Goal: Task Accomplishment & Management: Manage account settings

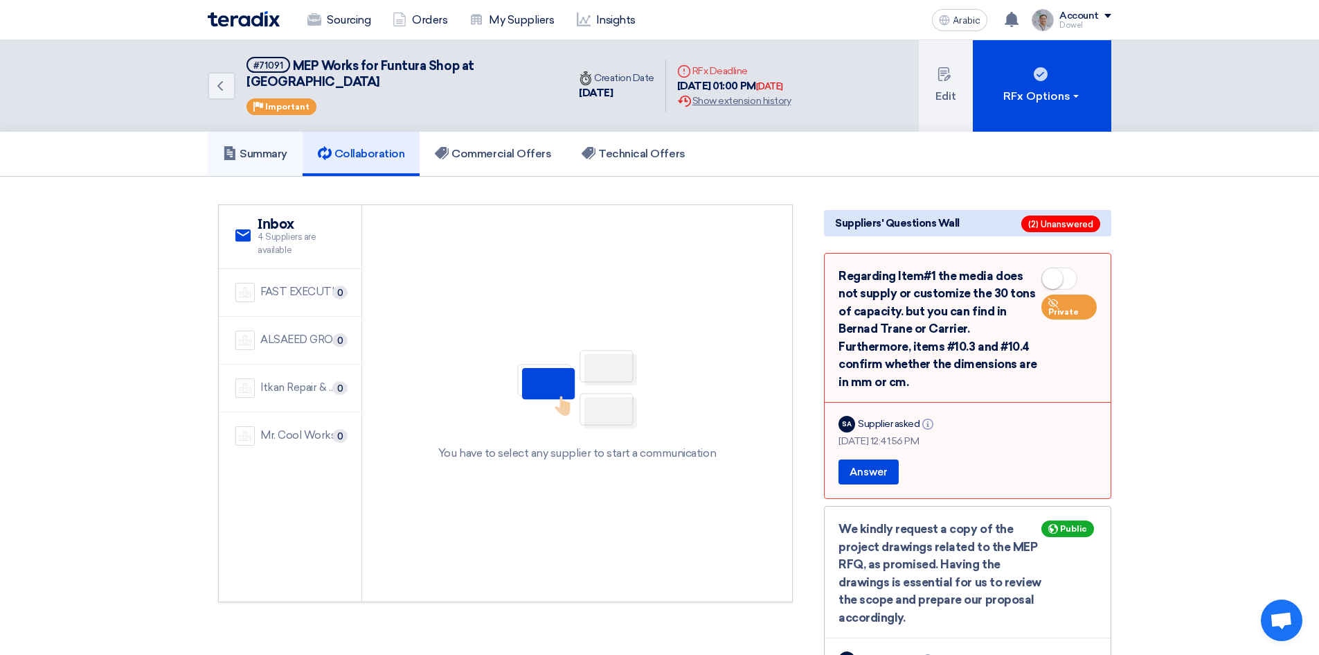
click at [260, 147] on font "Summary" at bounding box center [264, 153] width 48 height 13
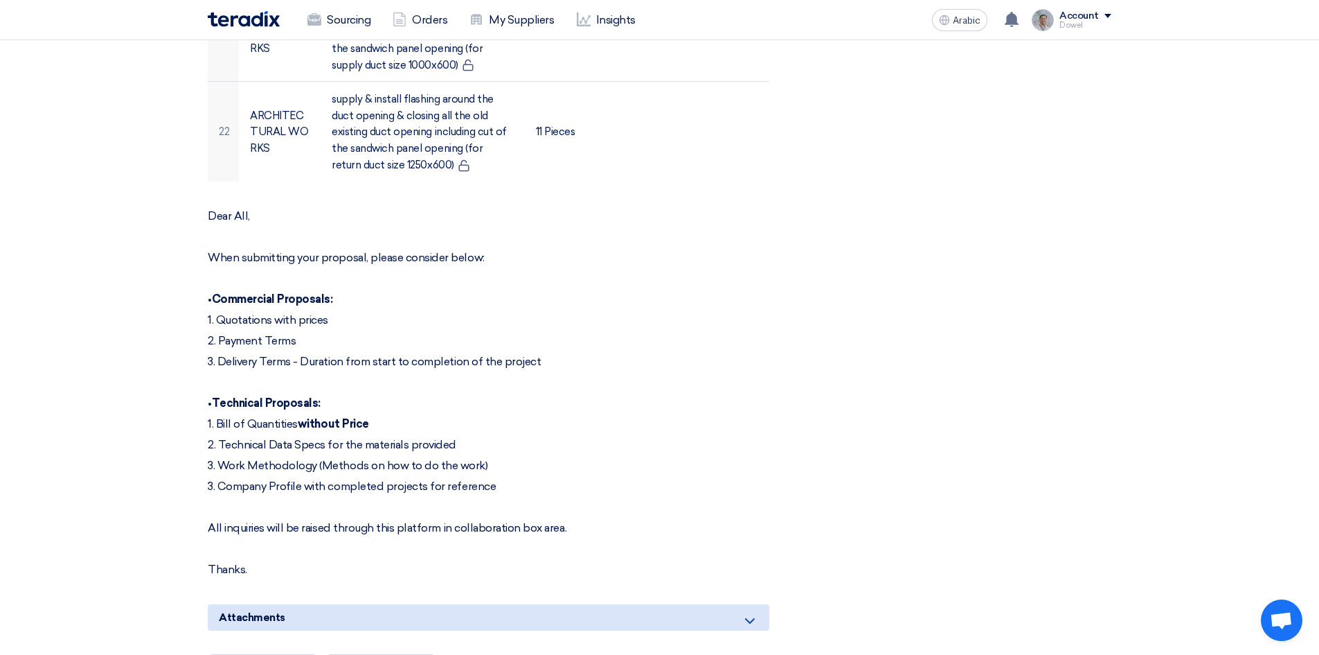
scroll to position [2286, 0]
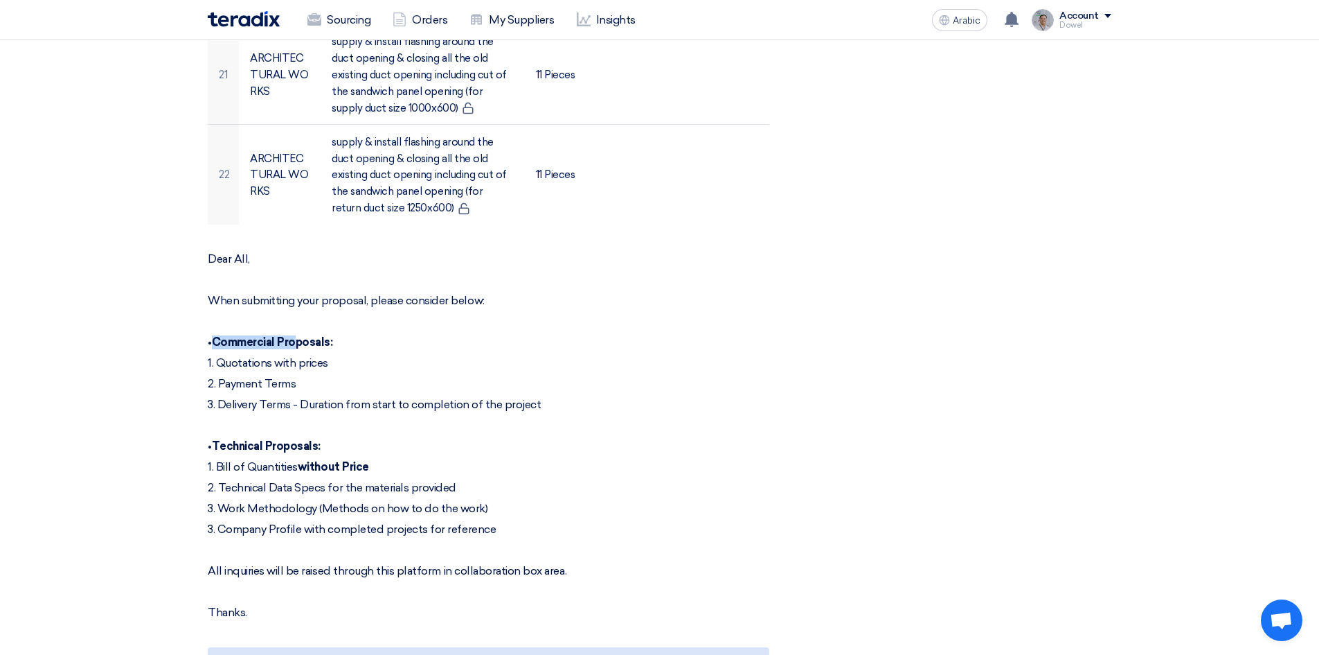
drag, startPoint x: 213, startPoint y: 325, endPoint x: 300, endPoint y: 326, distance: 86.6
click at [300, 335] on font "Commercial Proposals:" at bounding box center [272, 341] width 121 height 13
drag, startPoint x: 219, startPoint y: 423, endPoint x: 312, endPoint y: 432, distance: 93.9
click at [312, 439] on font "Technical Proposals:" at bounding box center [266, 445] width 109 height 13
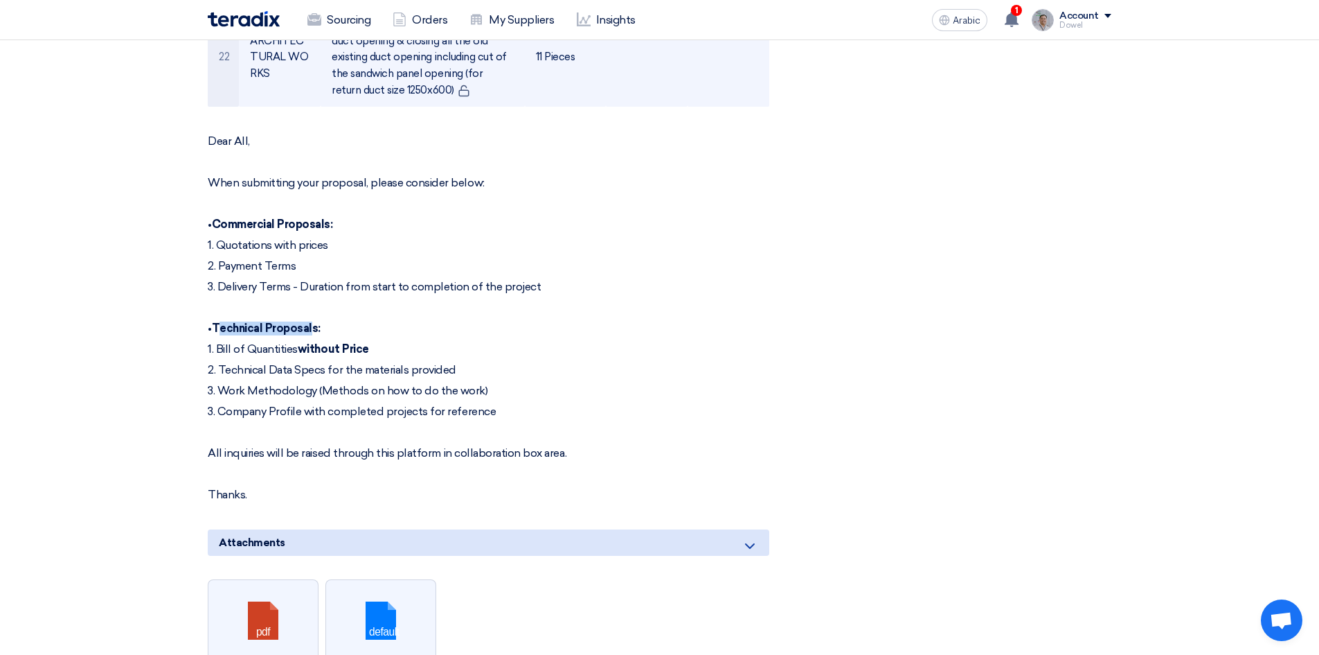
scroll to position [2216, 0]
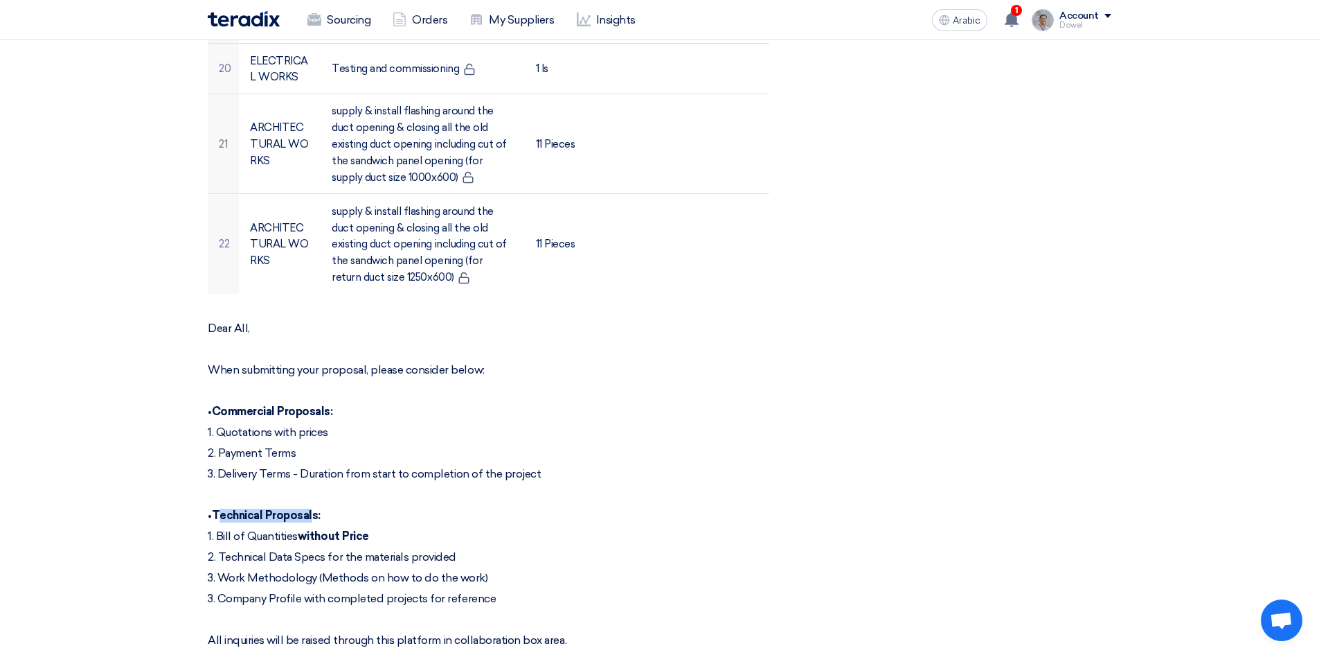
drag, startPoint x: 243, startPoint y: 415, endPoint x: 323, endPoint y: 412, distance: 80.4
click at [323, 425] on font "1. Quotations with prices" at bounding box center [268, 431] width 121 height 13
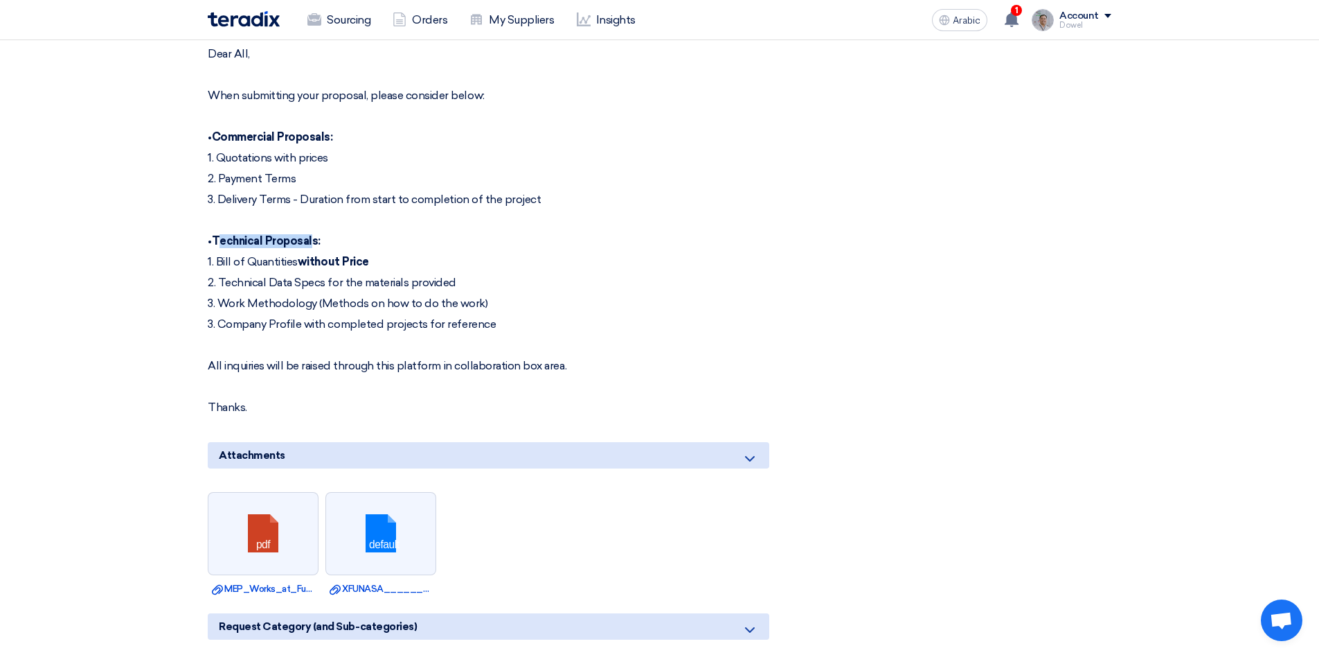
scroll to position [2493, 0]
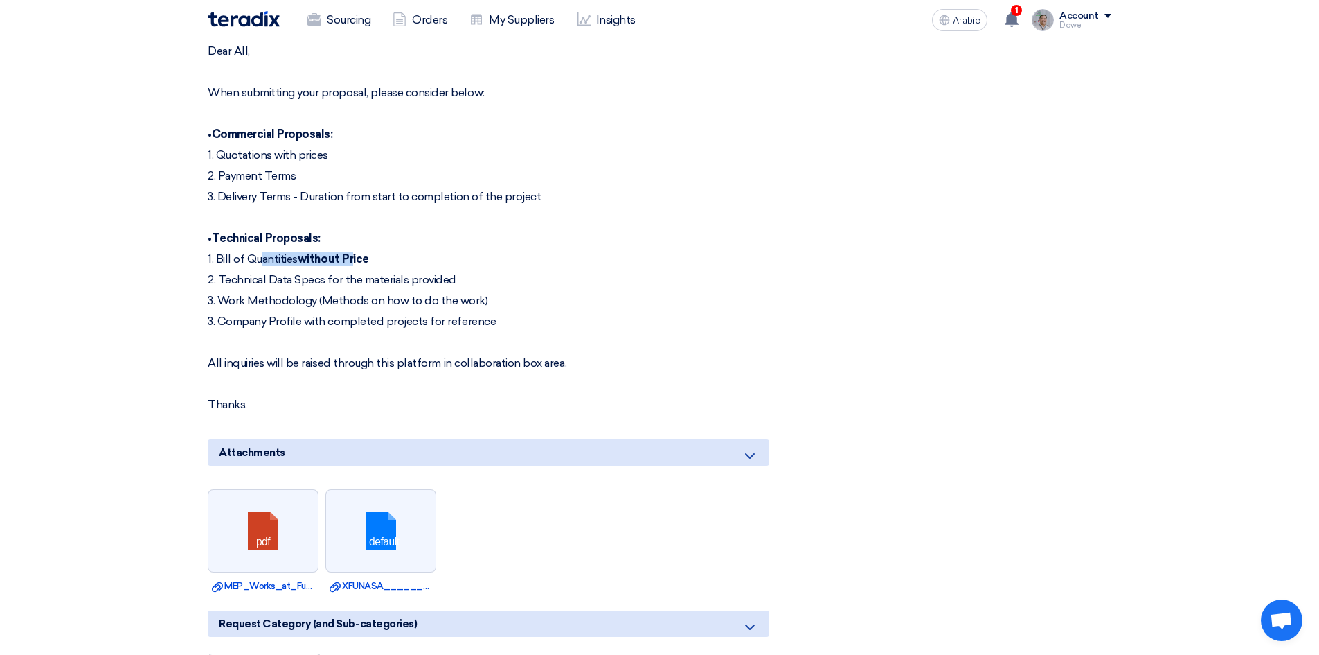
drag, startPoint x: 241, startPoint y: 242, endPoint x: 375, endPoint y: 243, distance: 133.7
click at [375, 252] on p "1. Bill of Quantities without Price" at bounding box center [489, 259] width 562 height 14
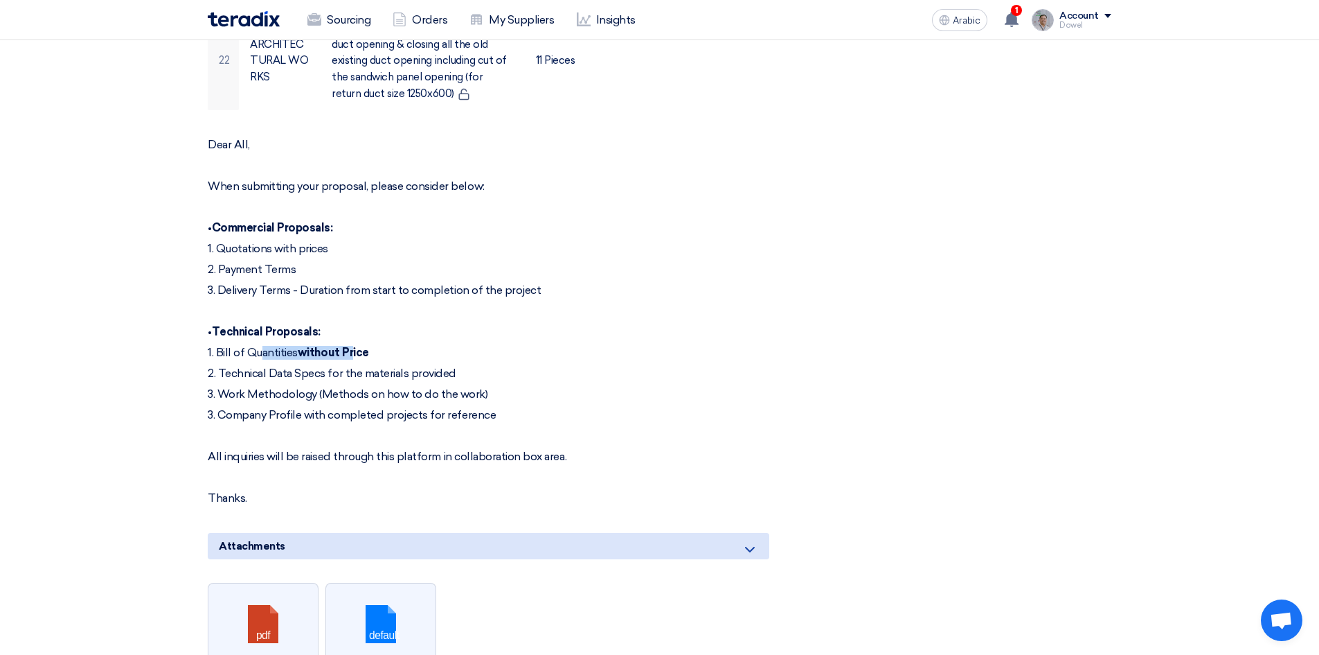
scroll to position [2424, 0]
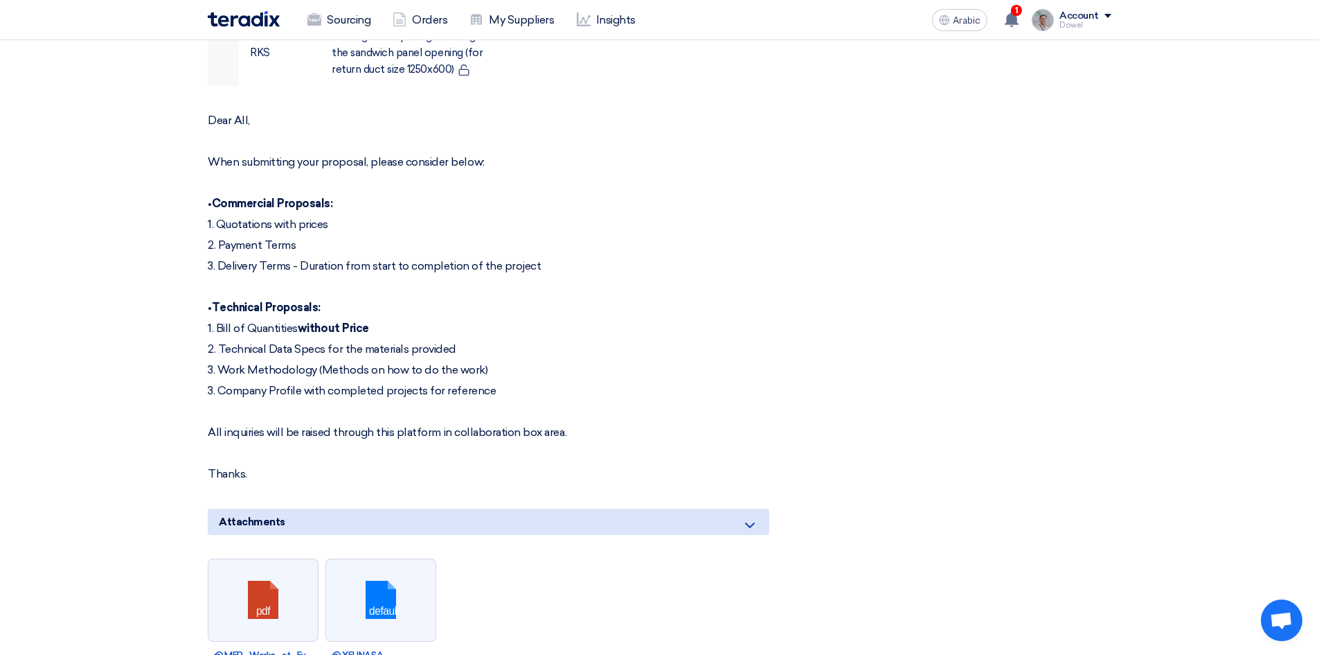
click at [214, 425] on font "All inquiries will be raised through this platform in collaboration box area." at bounding box center [387, 431] width 359 height 13
drag, startPoint x: 207, startPoint y: 414, endPoint x: 555, endPoint y: 417, distance: 347.7
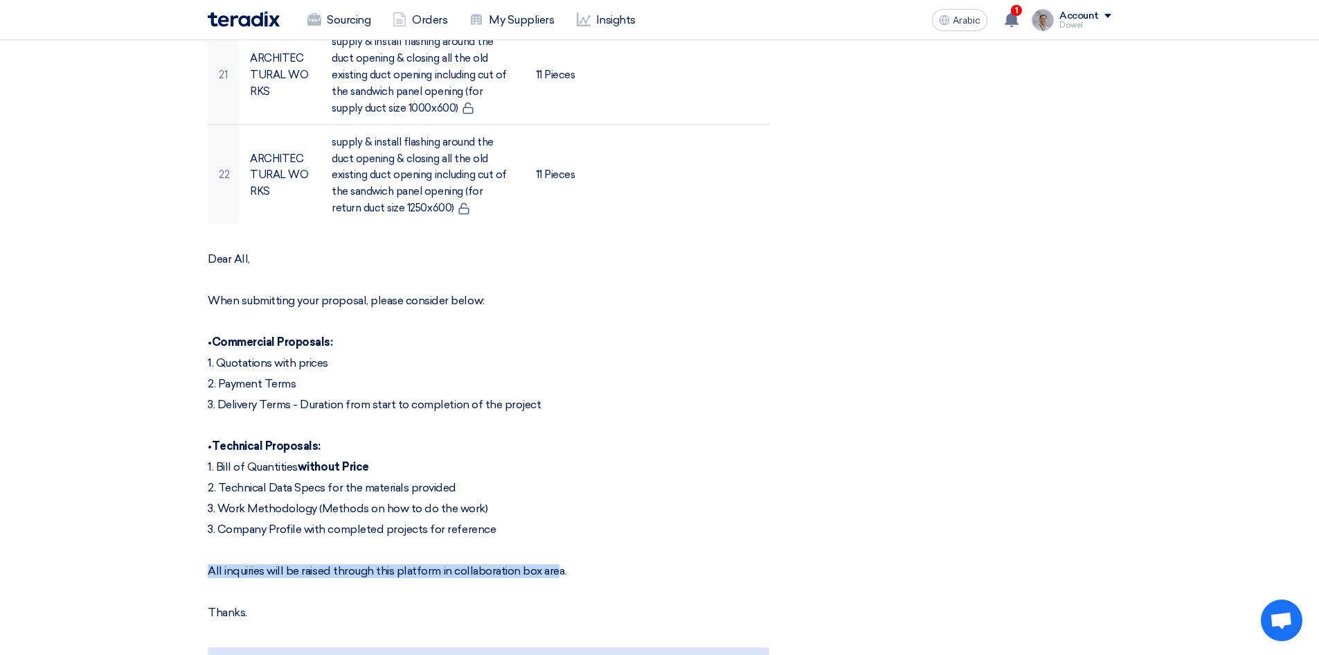
scroll to position [2493, 0]
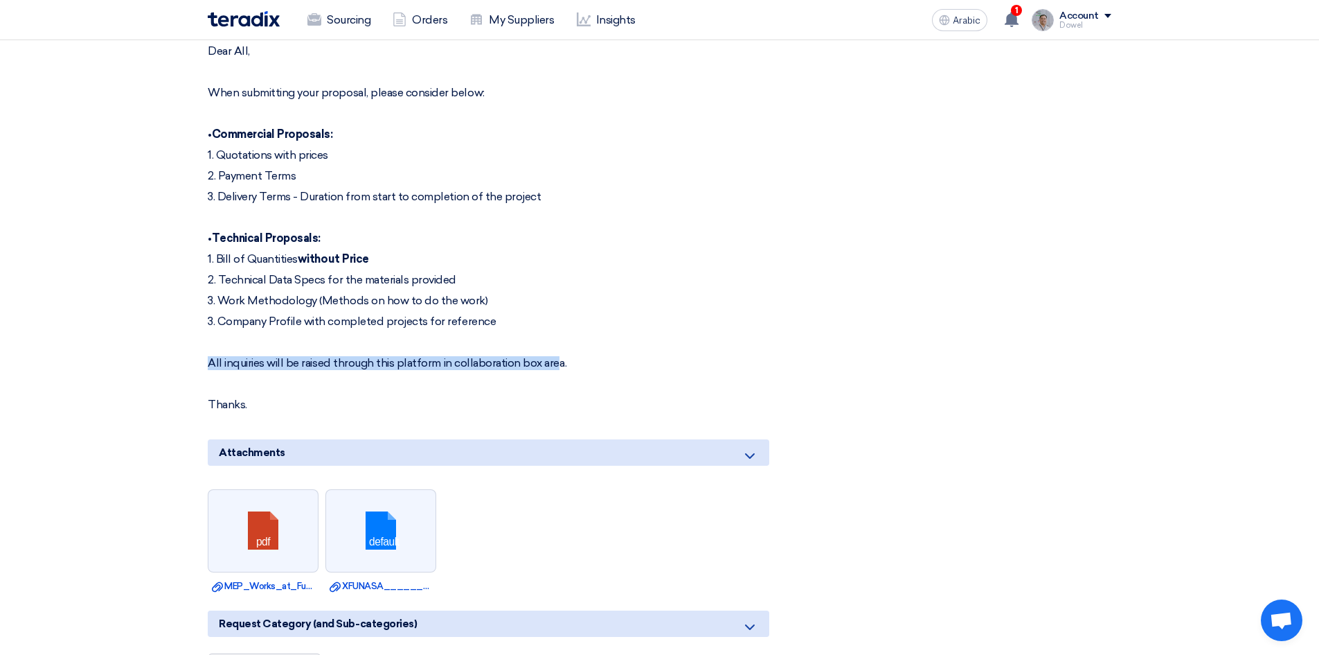
click at [216, 356] on font "All inquiries will be raised through this platform in collaboration box area." at bounding box center [387, 362] width 359 height 13
drag, startPoint x: 208, startPoint y: 346, endPoint x: 563, endPoint y: 350, distance: 354.7
click at [563, 356] on font "All inquiries will be raised through this platform in collaboration box area." at bounding box center [387, 362] width 359 height 13
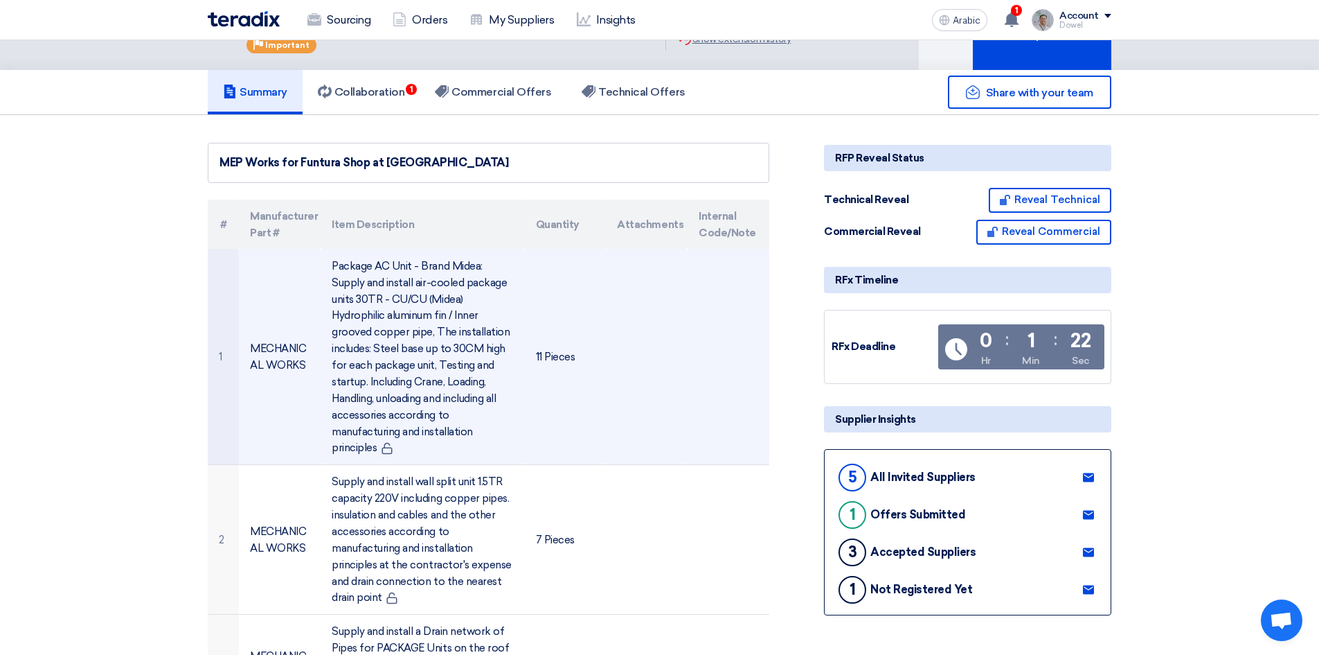
scroll to position [0, 0]
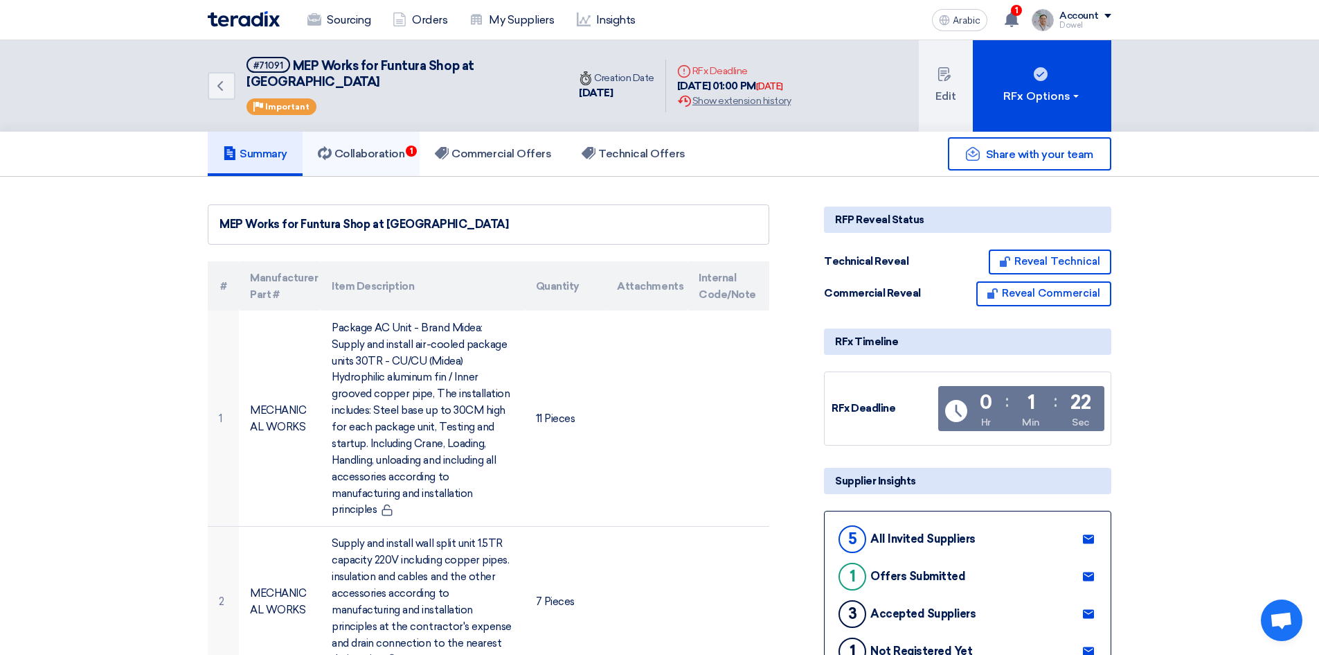
click at [374, 147] on font "Collaboration" at bounding box center [370, 153] width 71 height 13
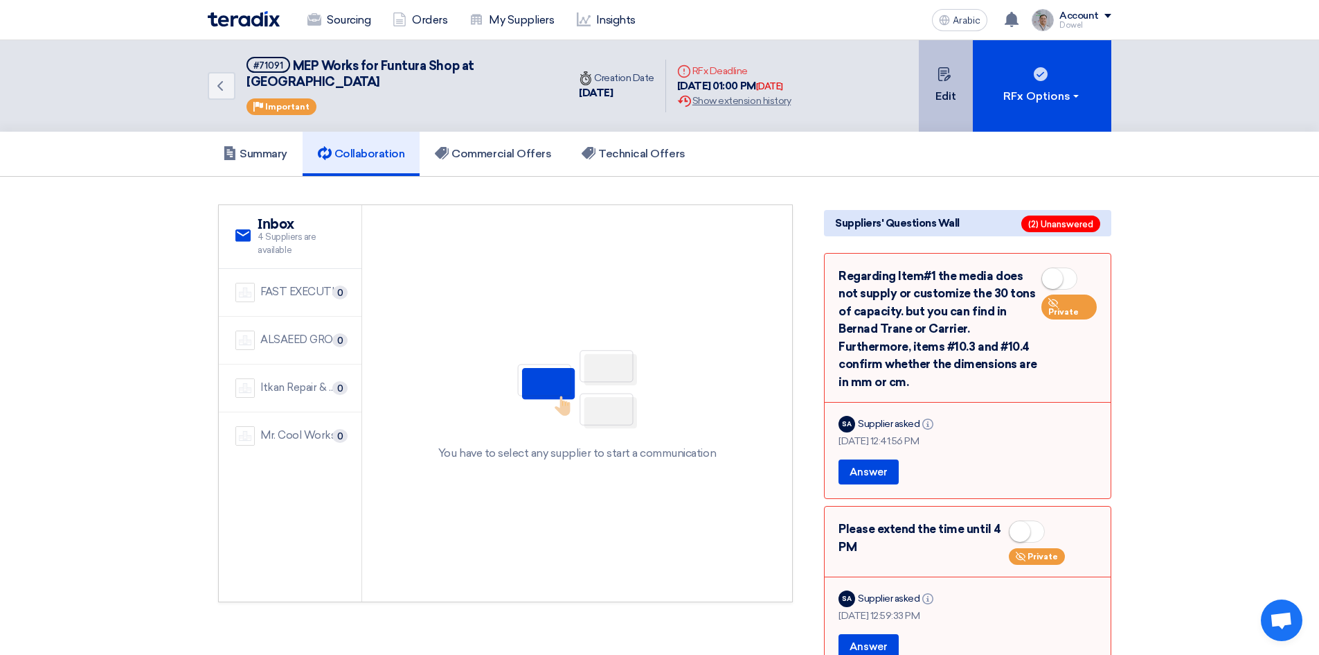
click at [936, 89] on font "Edit" at bounding box center [946, 95] width 21 height 13
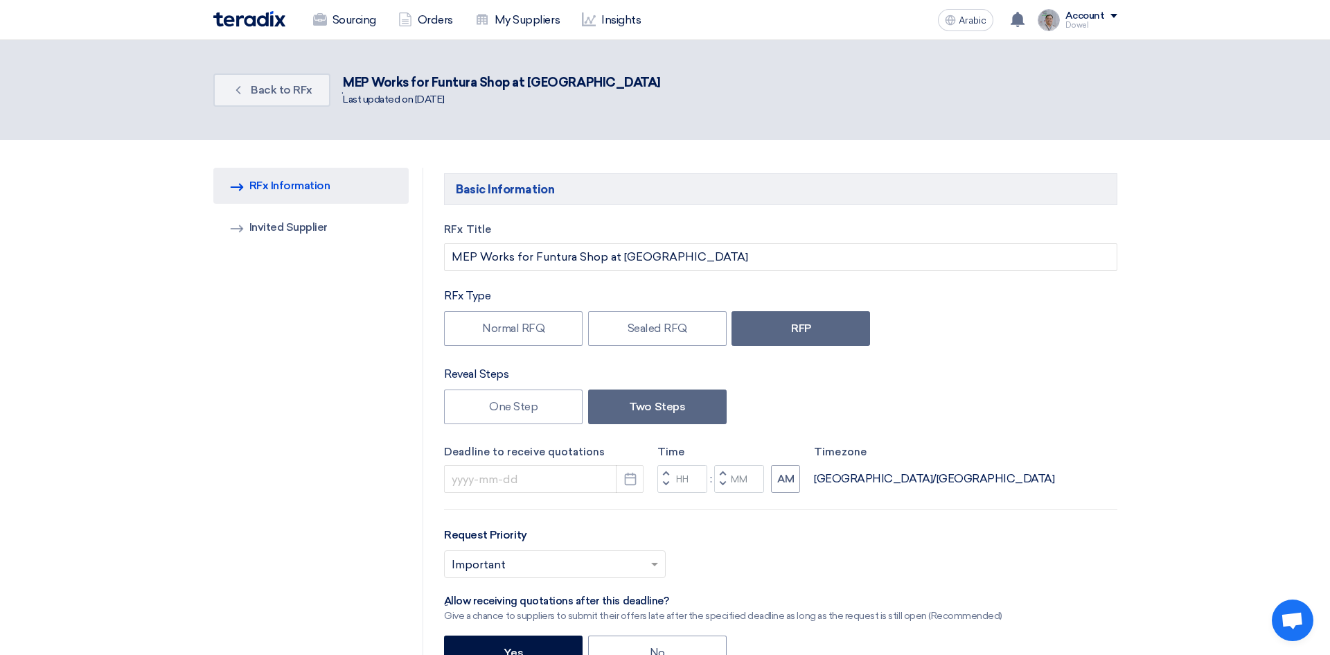
type input "[DATE]"
type input "01"
type input "00"
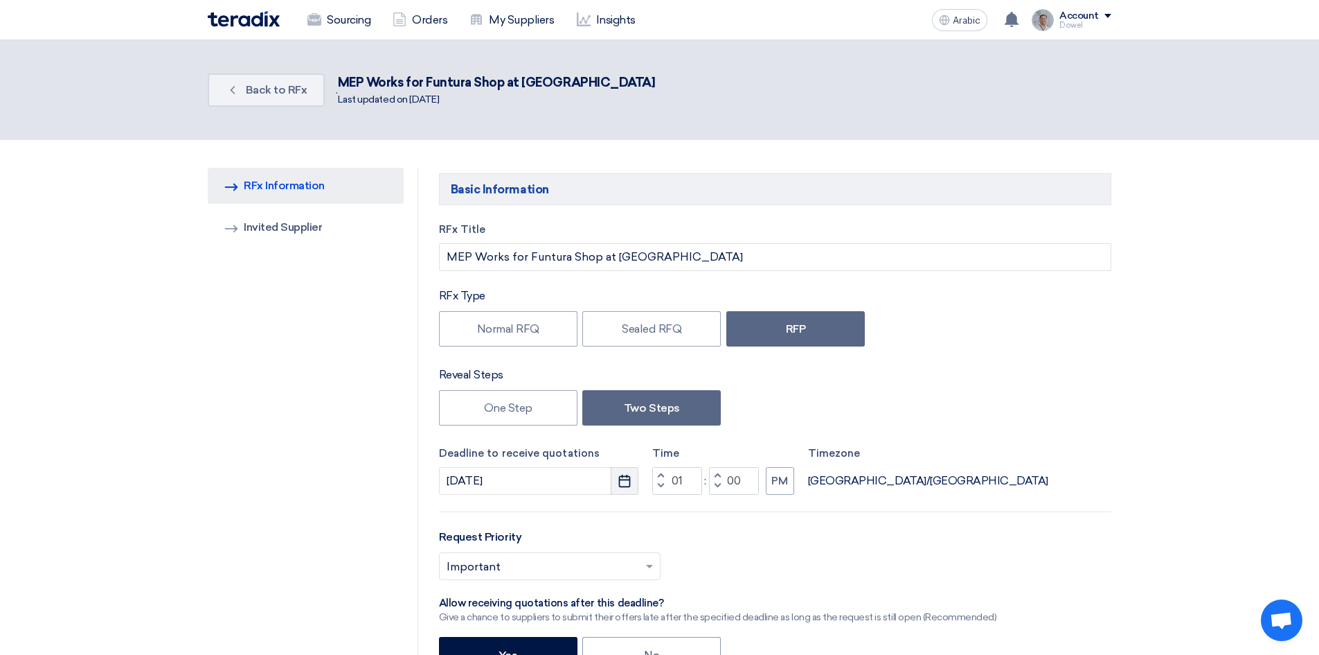
click at [625, 484] on icon "Pick a date" at bounding box center [625, 481] width 14 height 14
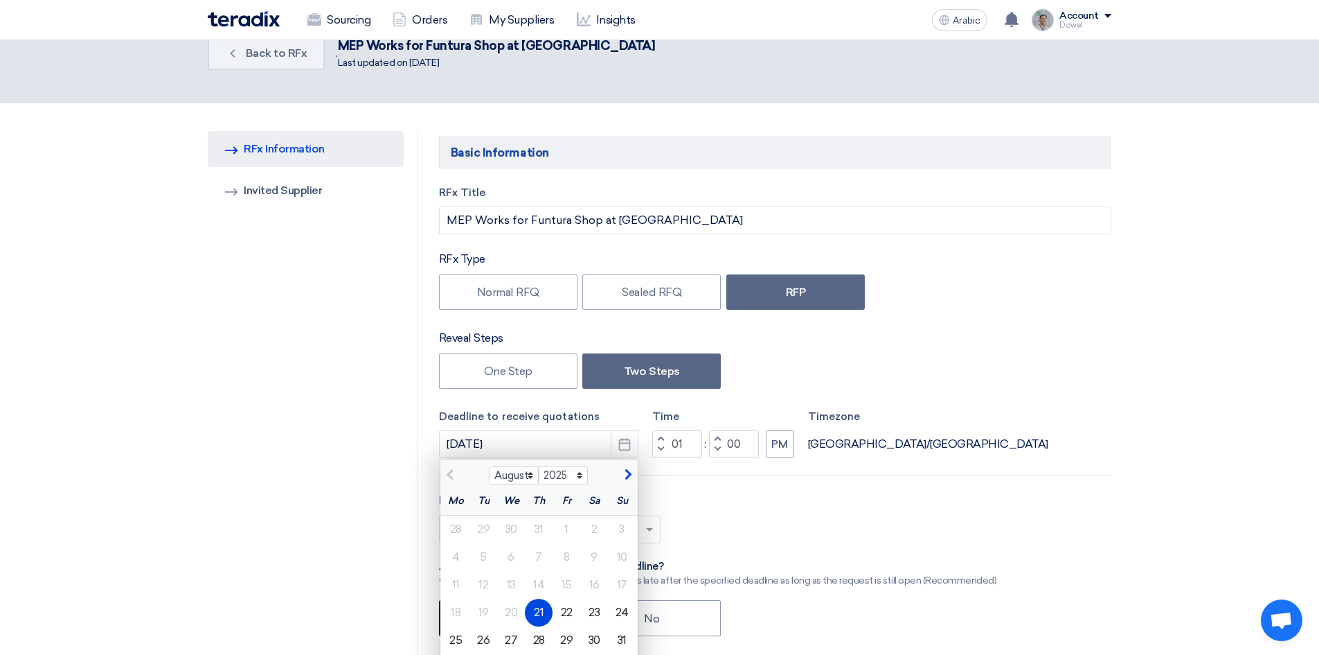
scroll to position [208, 0]
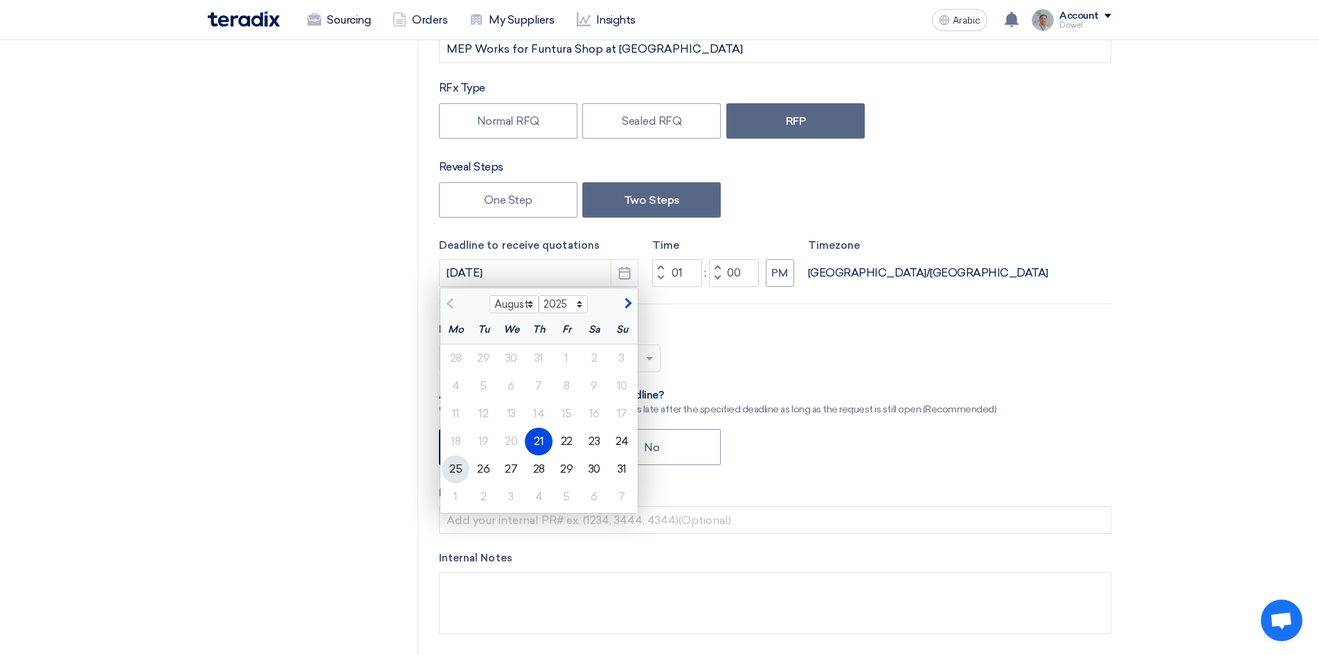
click at [459, 466] on font "25" at bounding box center [456, 468] width 12 height 13
type input "[DATE]"
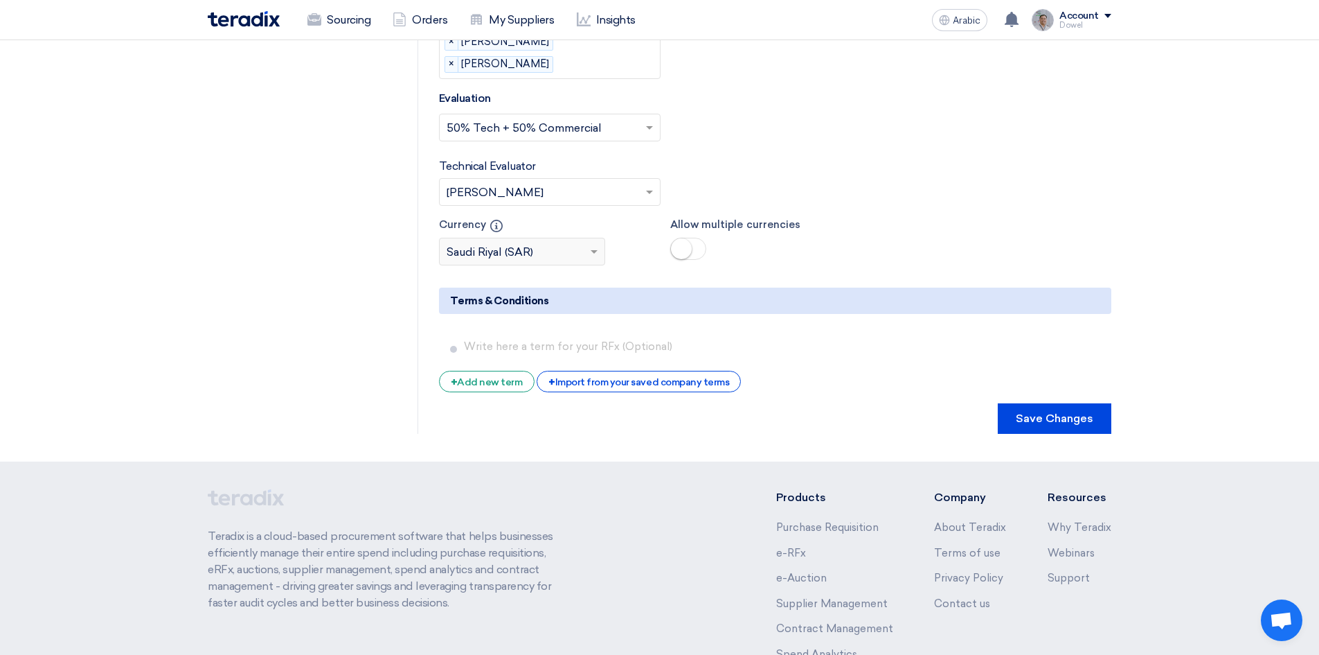
scroll to position [4725, 0]
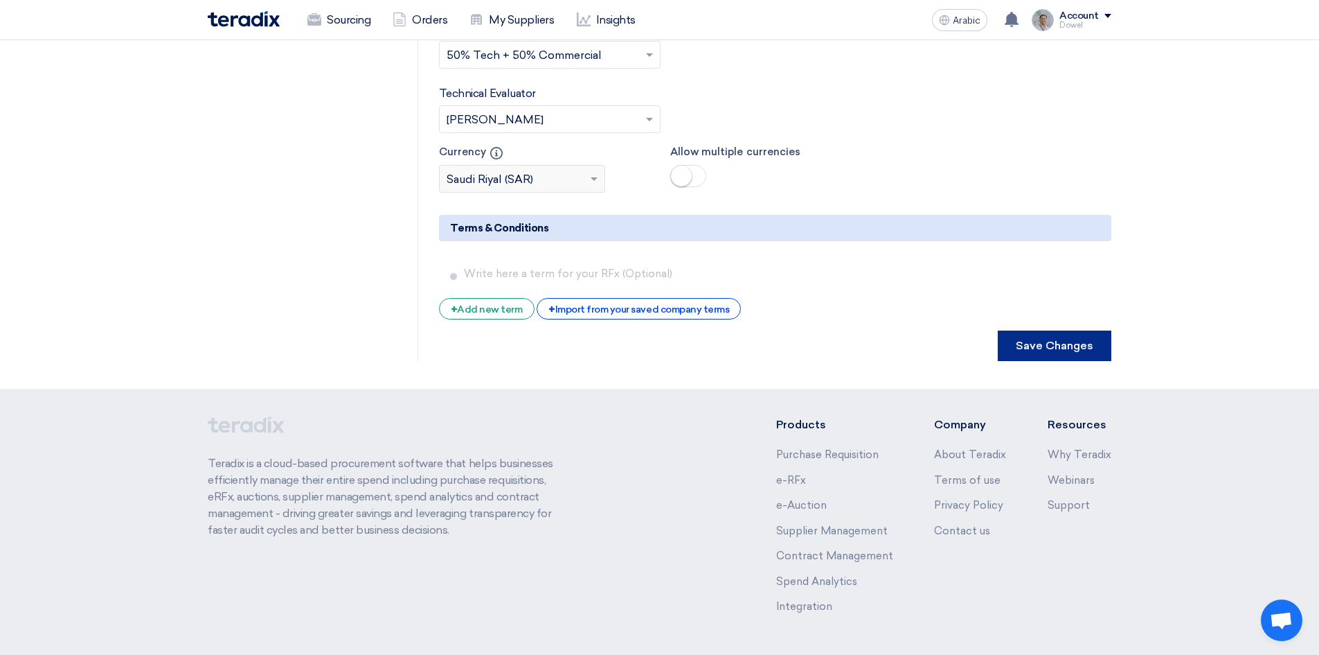
click at [1045, 339] on font "Save Changes" at bounding box center [1055, 345] width 78 height 13
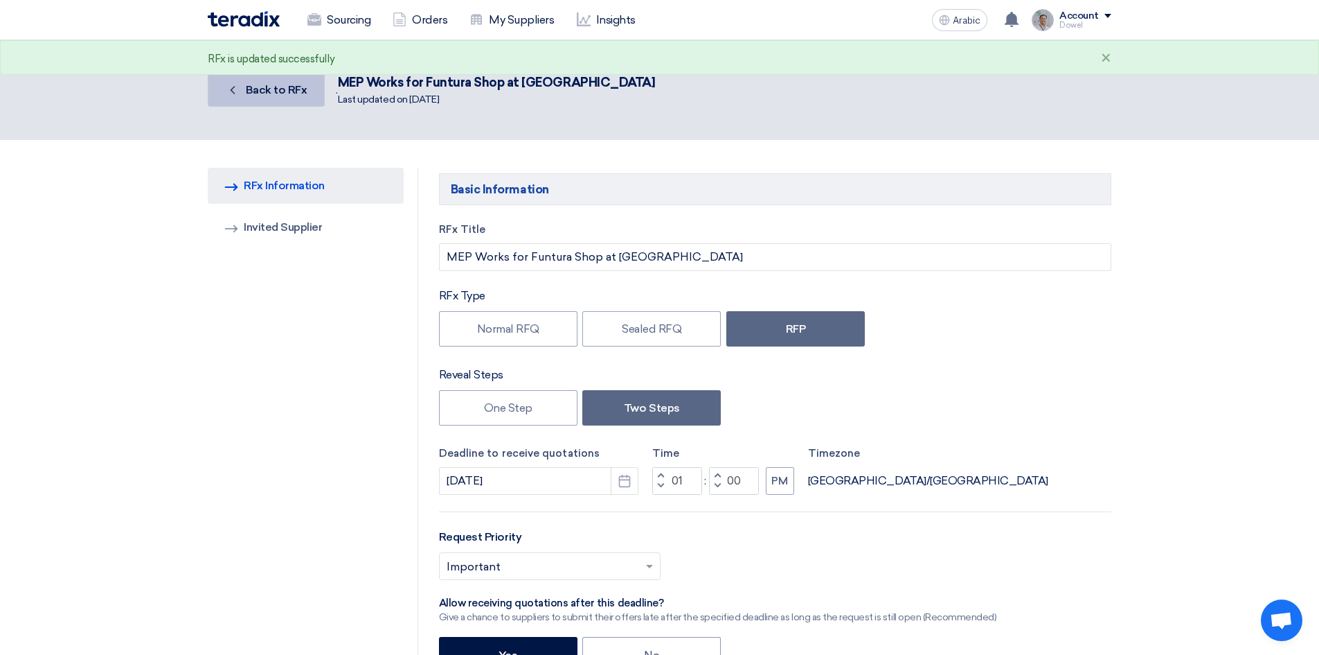
click at [273, 96] on font "Back to RFx" at bounding box center [277, 89] width 62 height 13
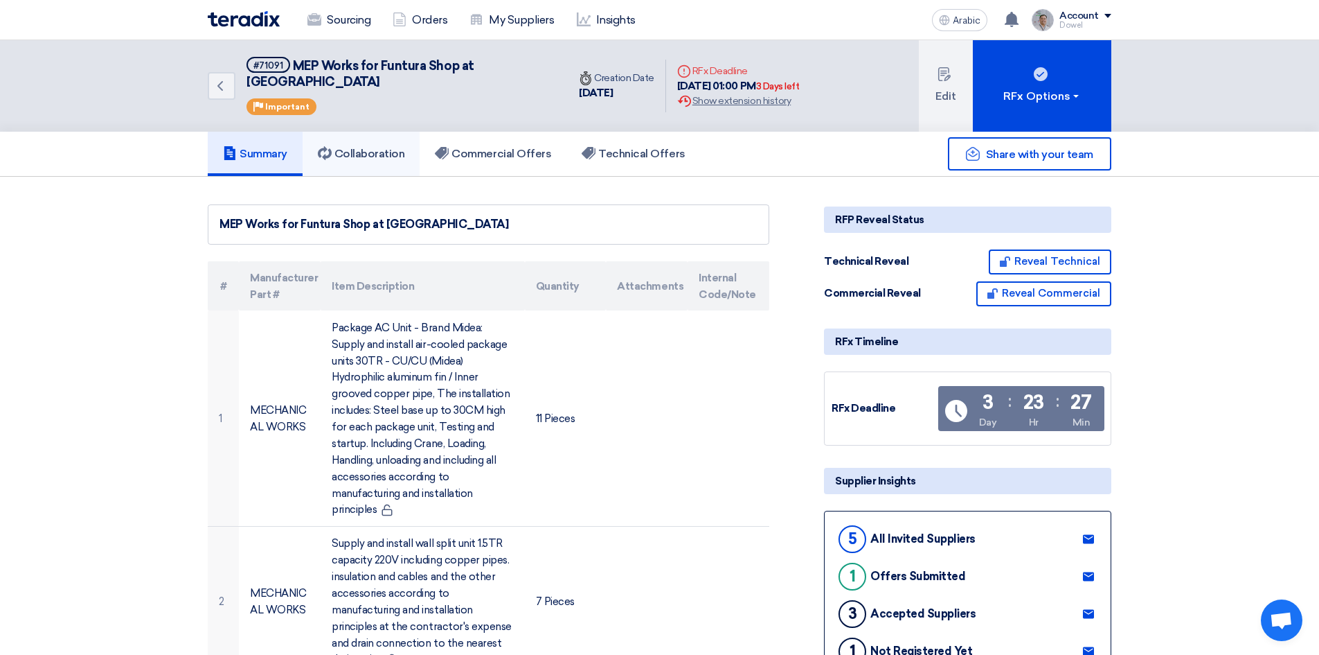
click at [360, 147] on font "Collaboration" at bounding box center [370, 153] width 71 height 13
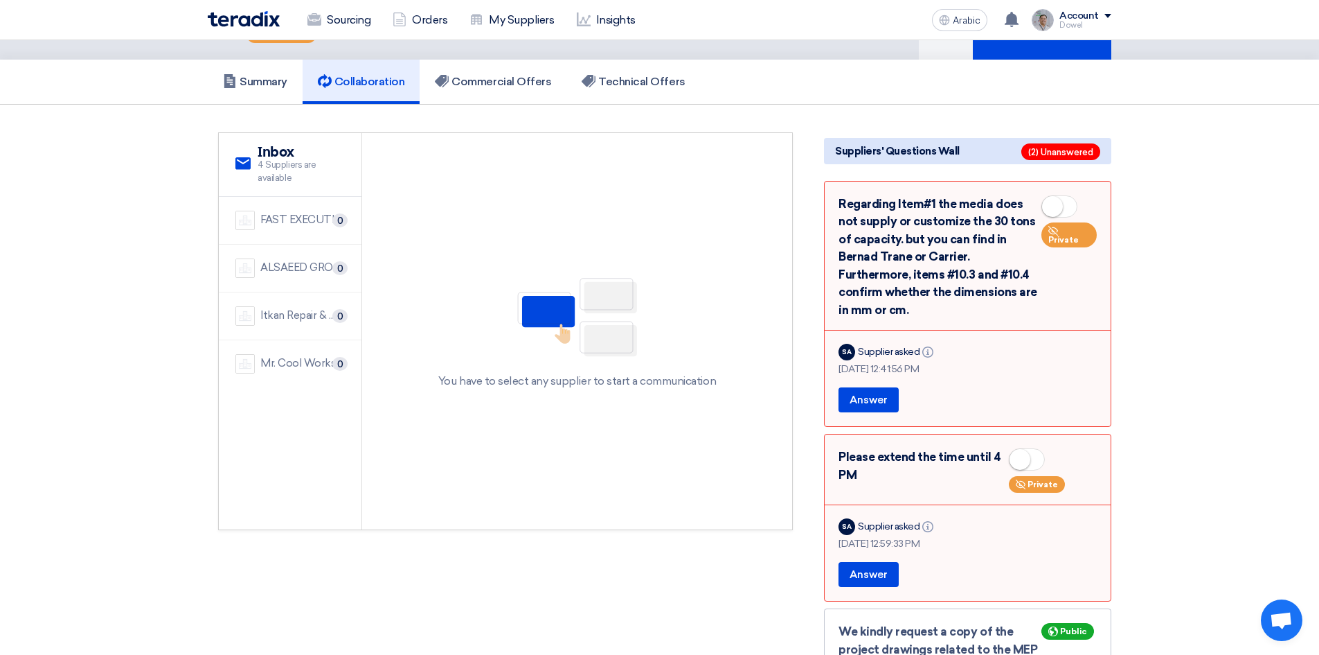
scroll to position [139, 0]
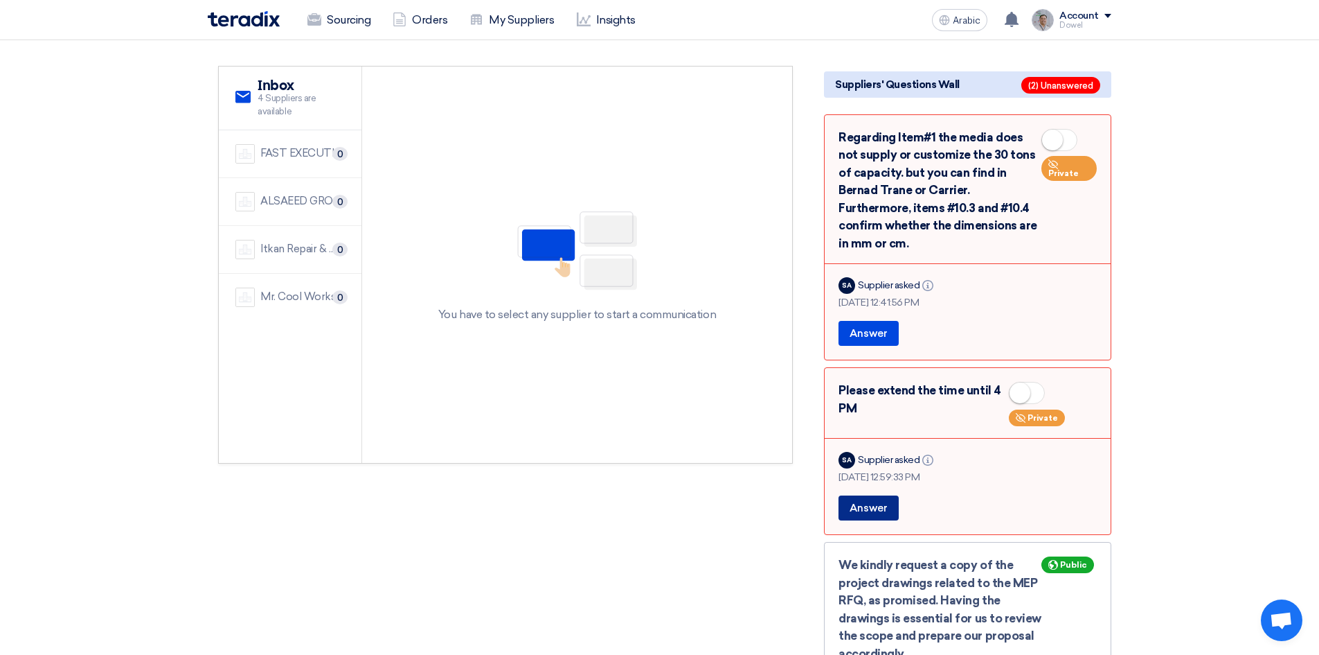
click at [874, 501] on font "Answer" at bounding box center [869, 507] width 38 height 12
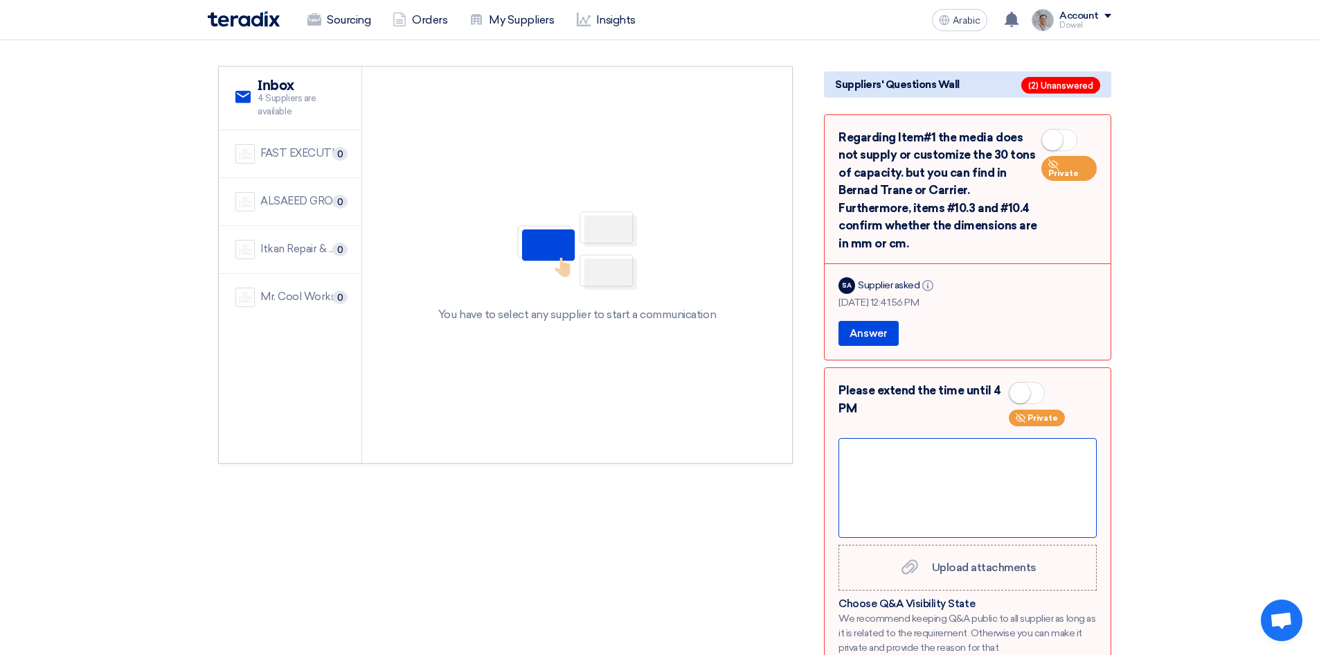
click at [911, 456] on div at bounding box center [968, 488] width 258 height 100
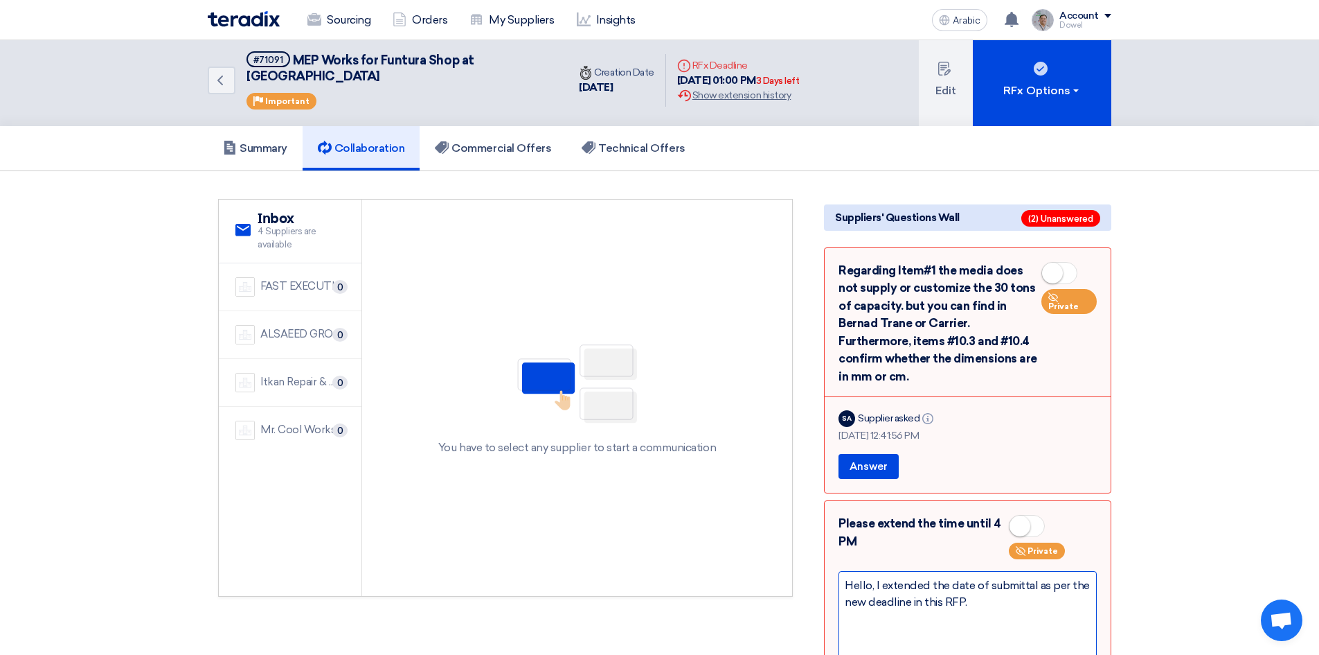
scroll to position [0, 0]
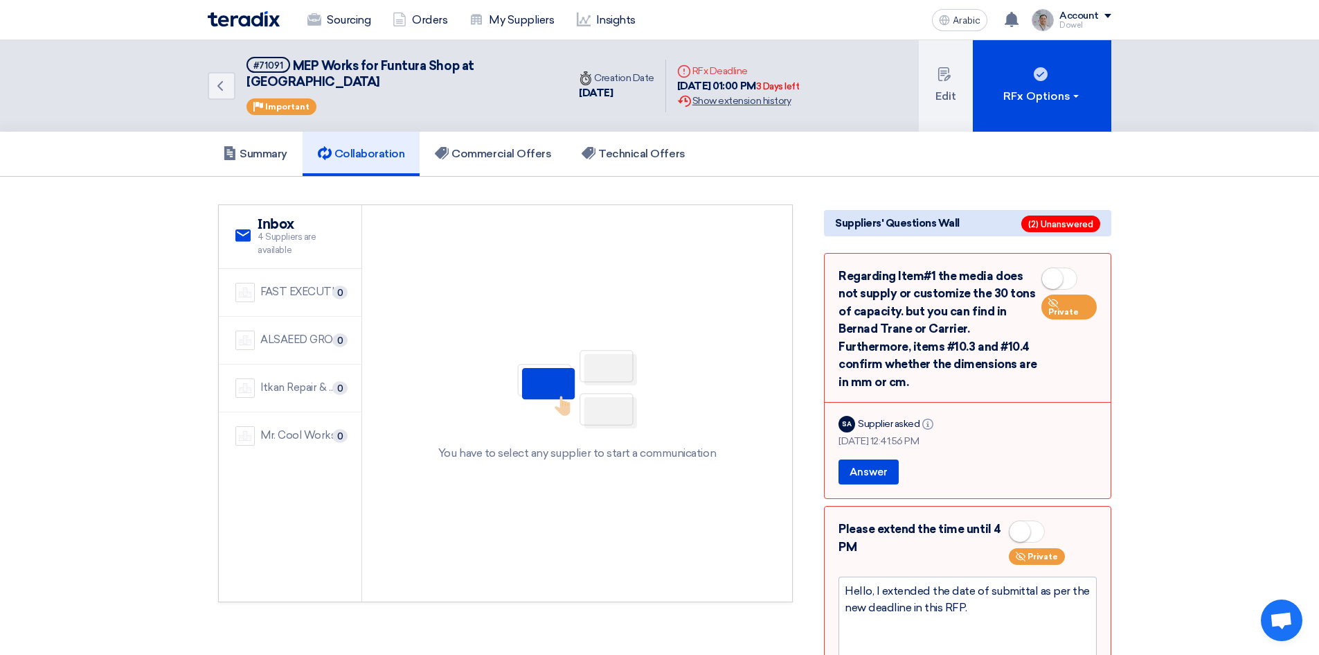
click at [773, 95] on font "Show extension history" at bounding box center [742, 101] width 98 height 12
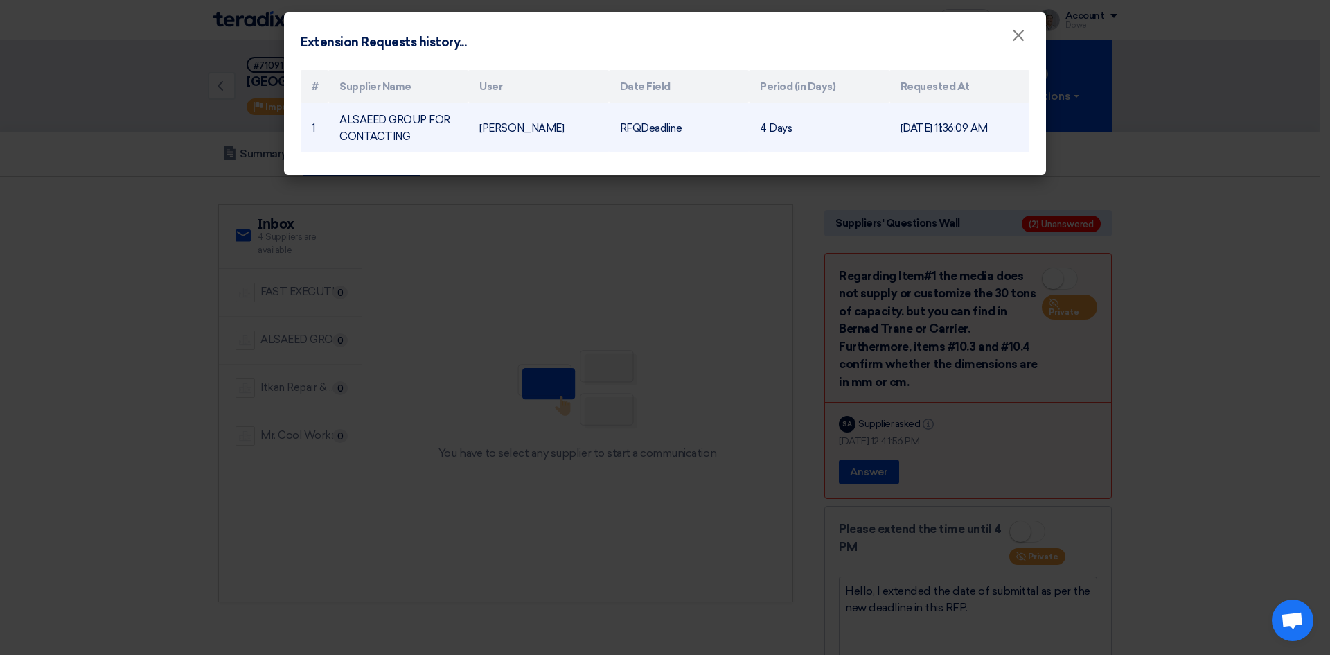
click at [945, 136] on td "[DATE] 11:36:09 AM" at bounding box center [959, 128] width 140 height 50
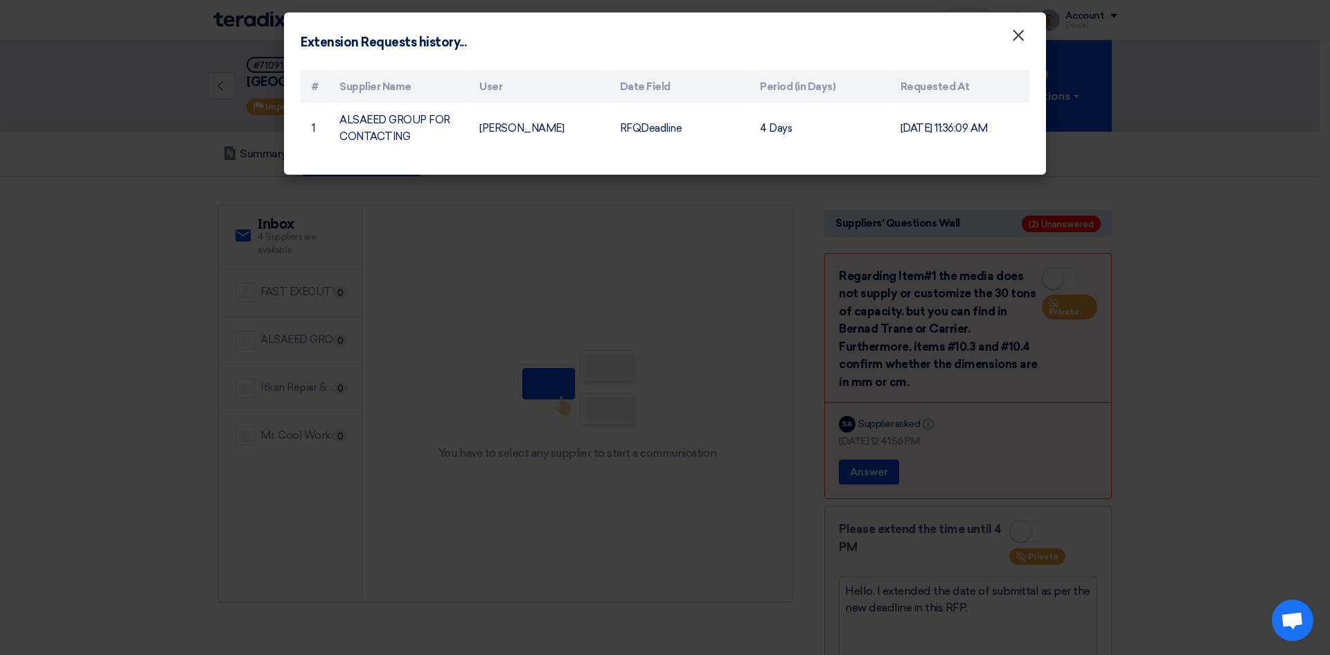
click at [1018, 42] on font "×" at bounding box center [1018, 39] width 14 height 28
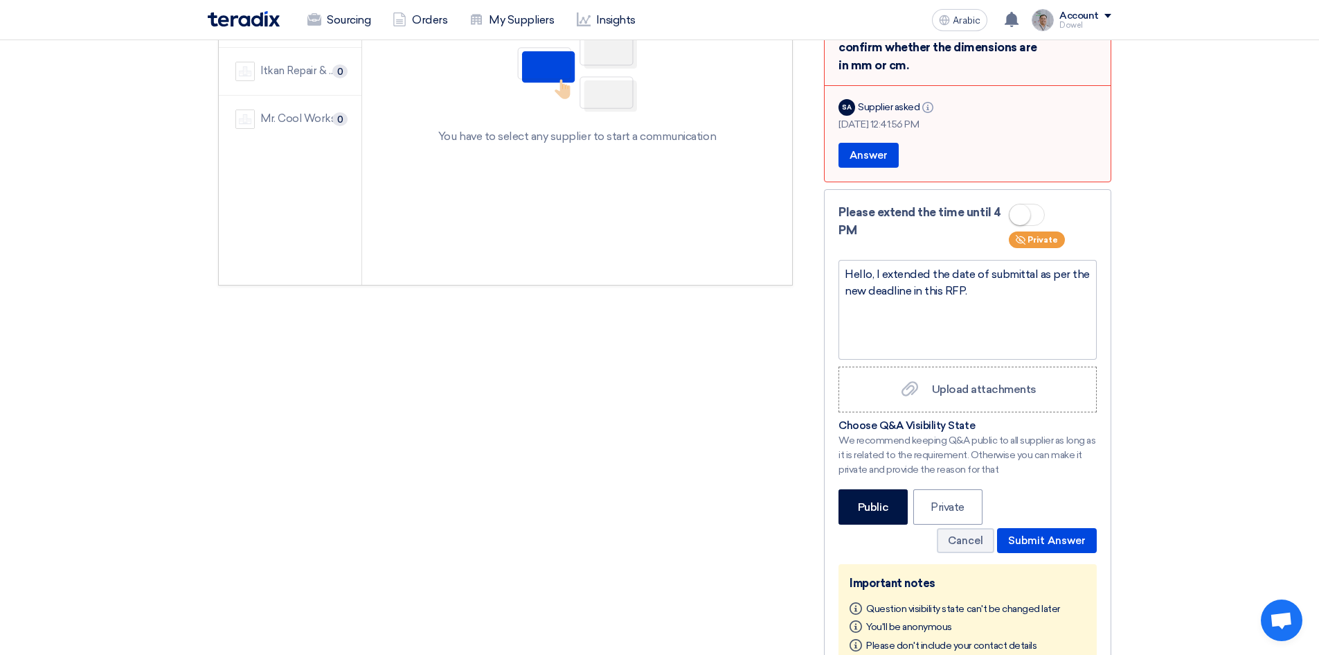
scroll to position [277, 0]
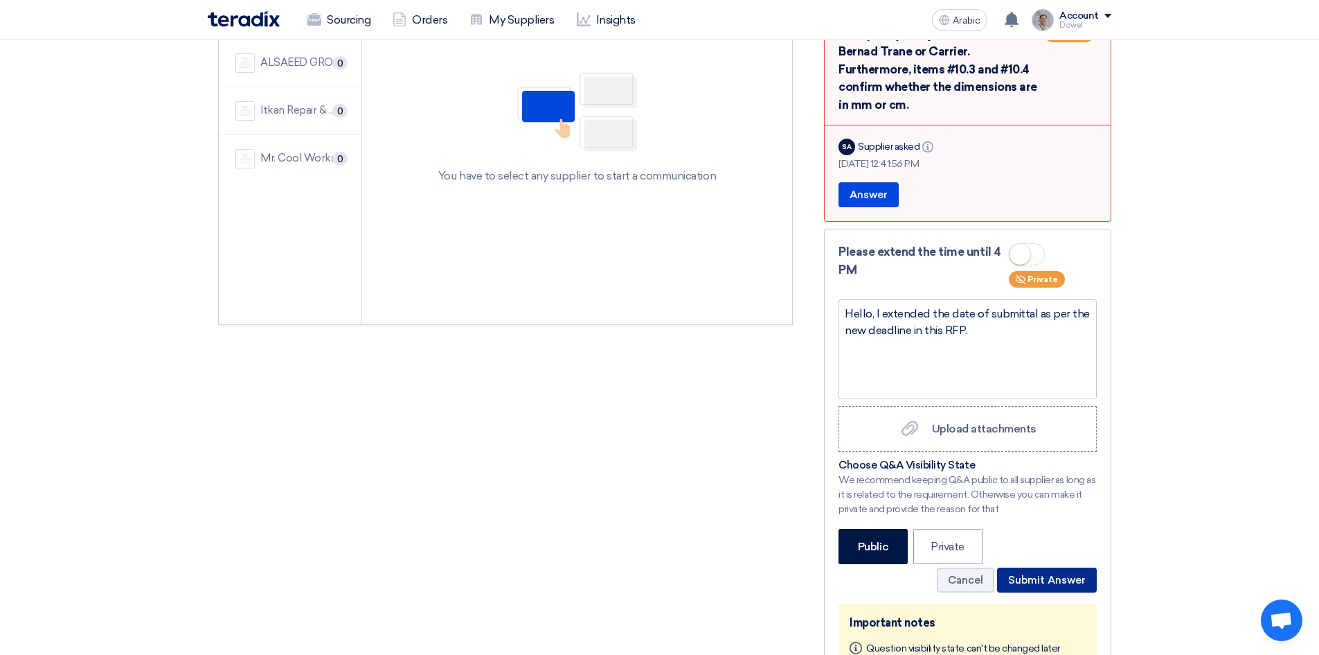
click at [1059, 573] on font "Submit Answer" at bounding box center [1047, 579] width 78 height 12
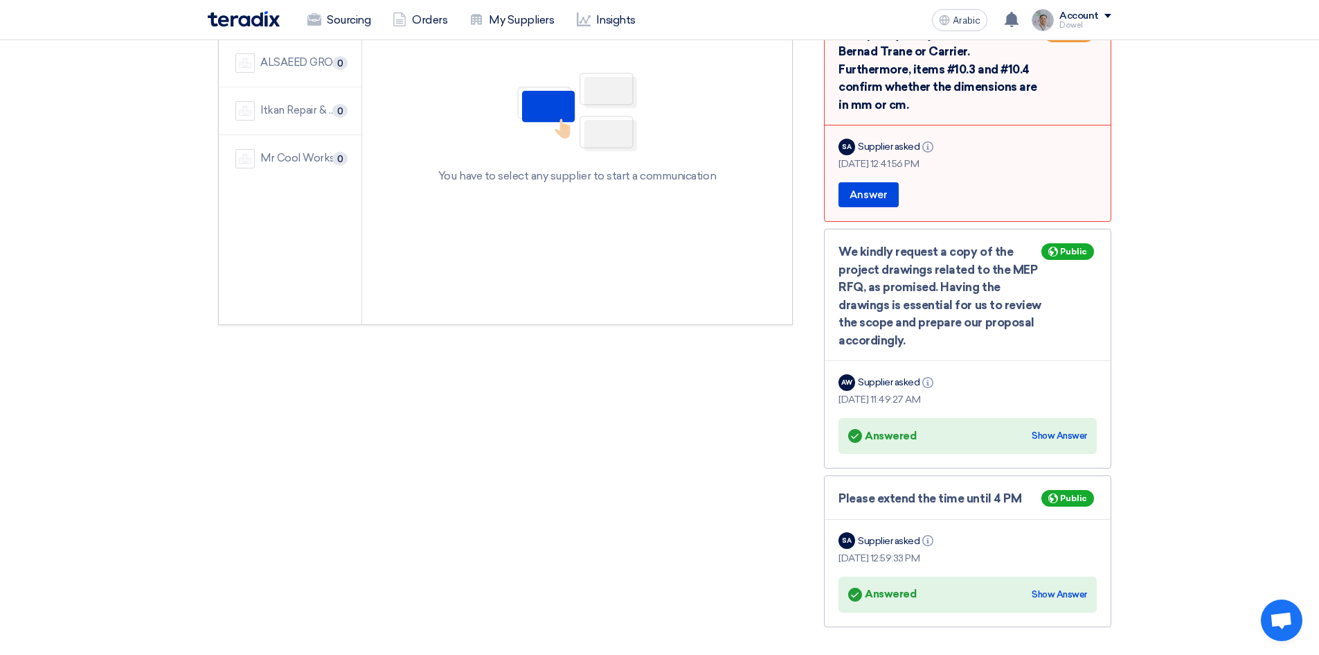
scroll to position [0, 0]
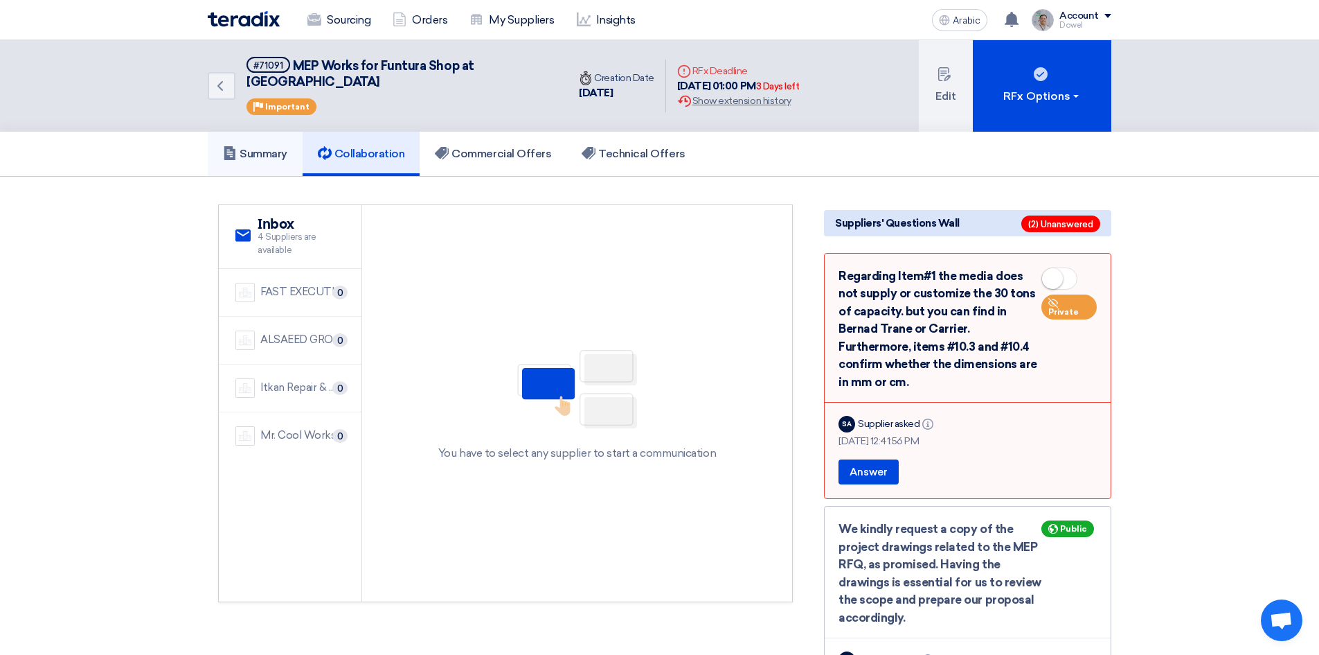
click at [267, 147] on font "Summary" at bounding box center [264, 153] width 48 height 13
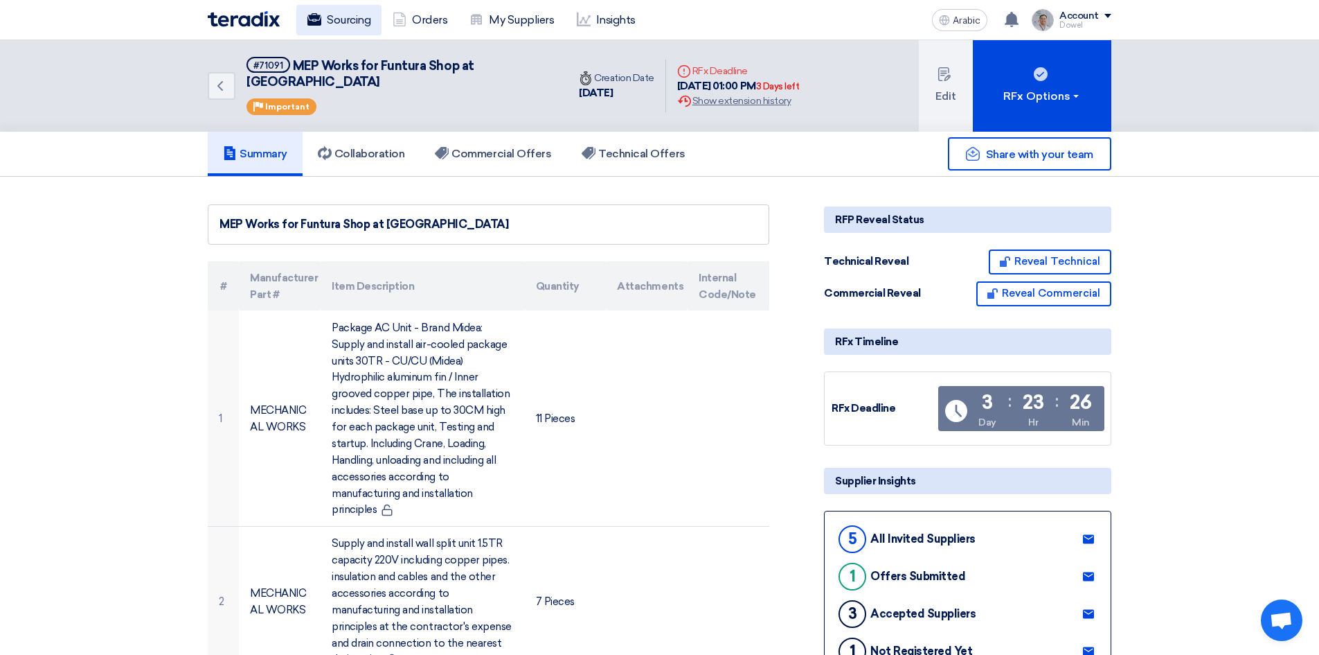
click at [357, 10] on link "Sourcing" at bounding box center [338, 20] width 85 height 30
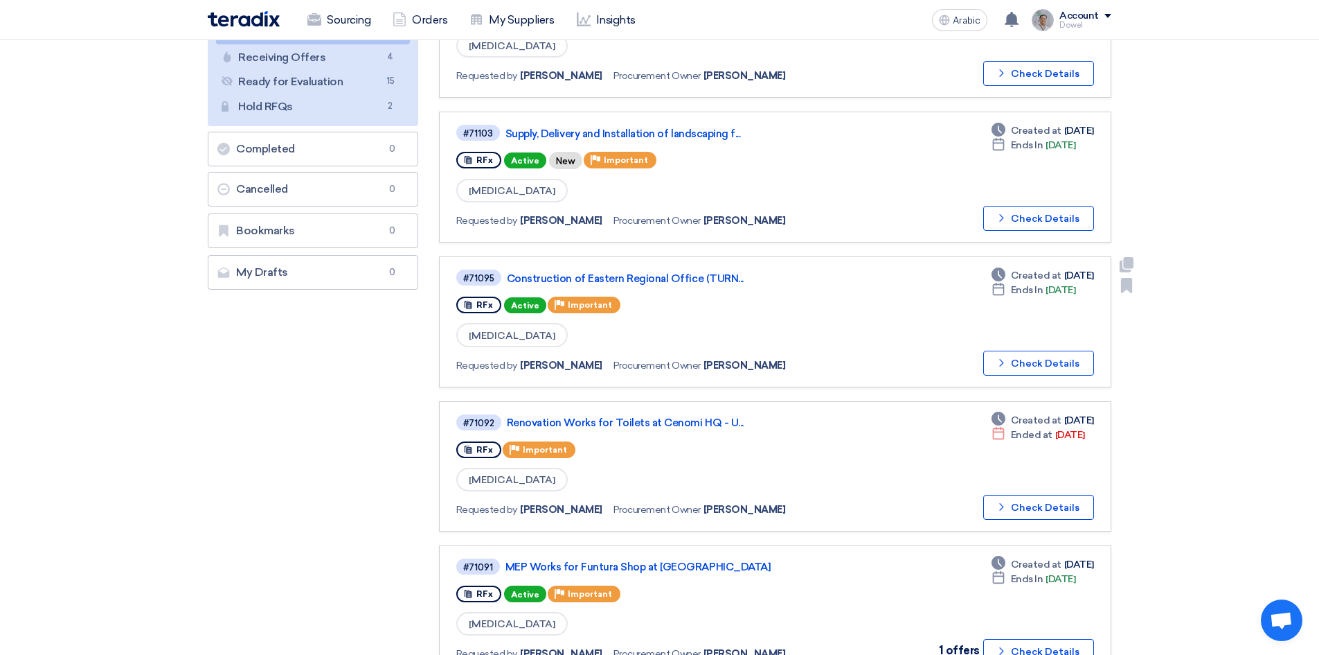
scroll to position [208, 0]
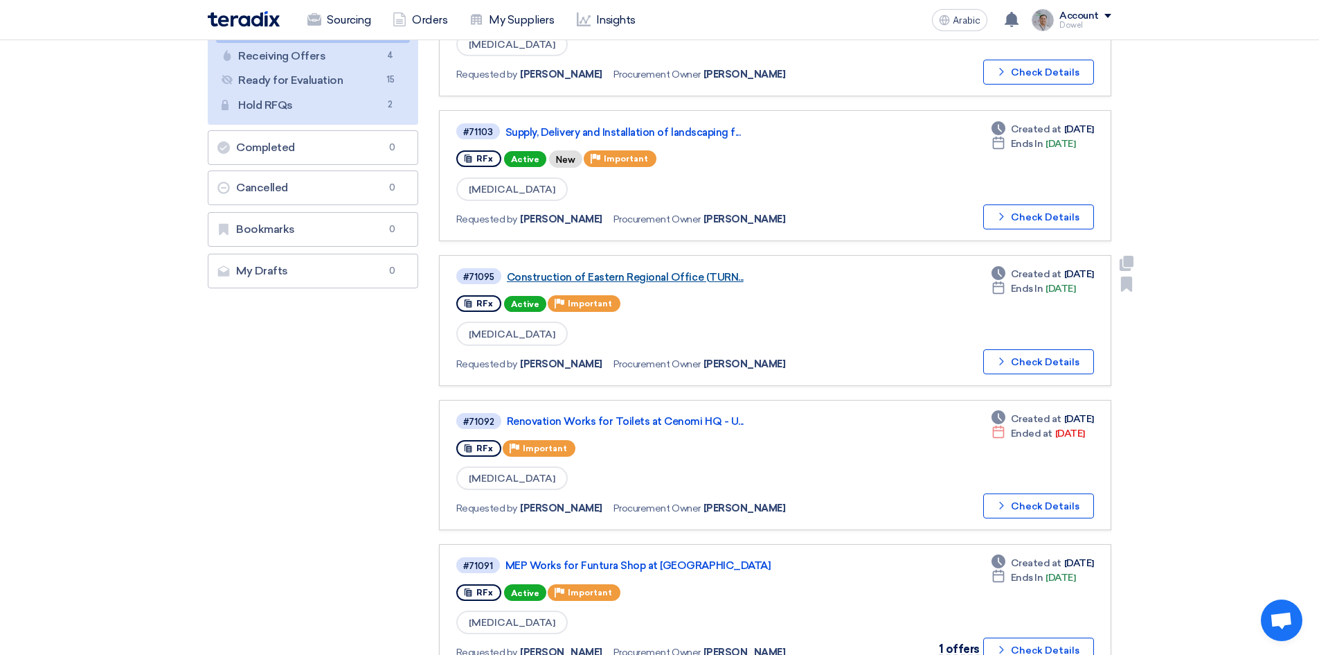
click at [630, 280] on font "Construction of Eastern Regional Office (TURN..." at bounding box center [625, 277] width 237 height 12
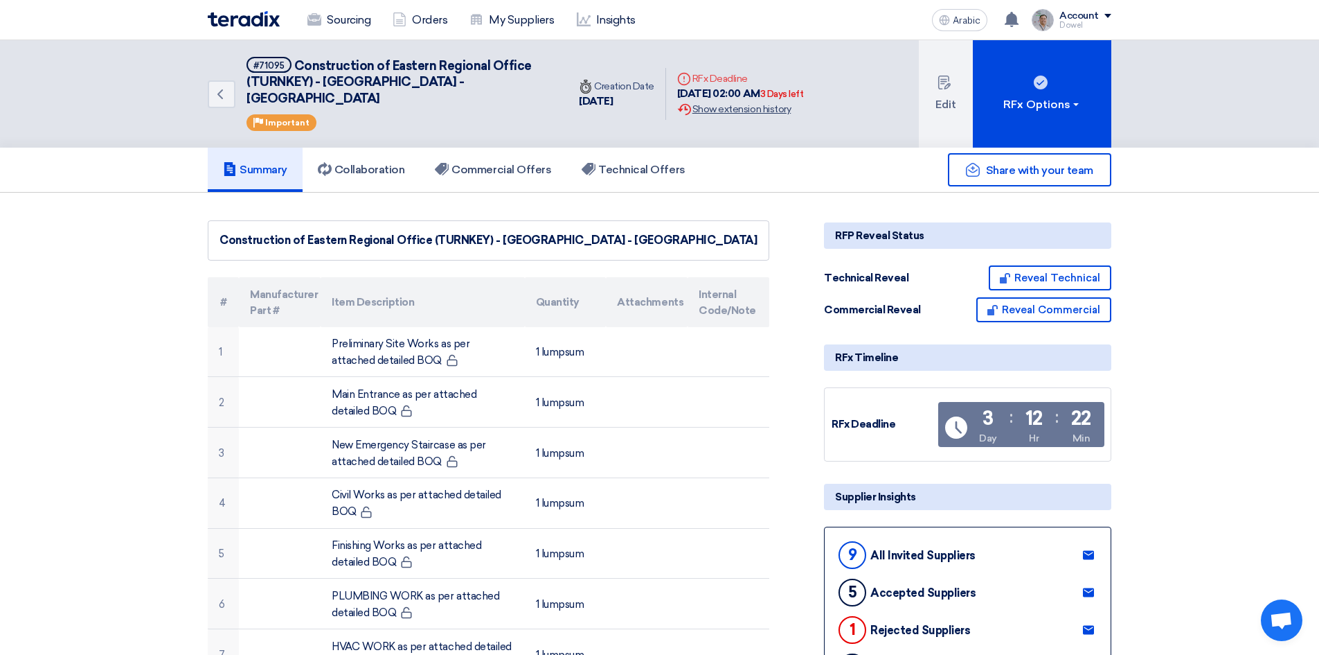
click at [782, 103] on font "Show extension history" at bounding box center [742, 109] width 98 height 12
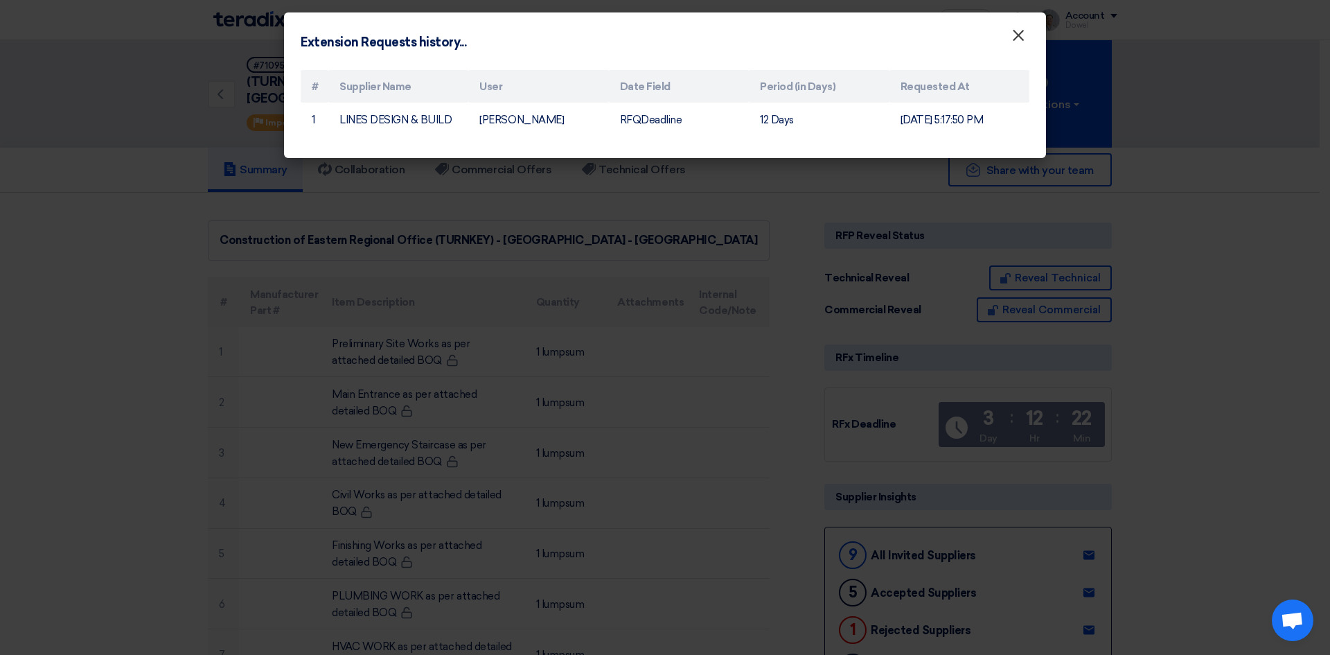
click at [1011, 43] on font "×" at bounding box center [1018, 39] width 14 height 28
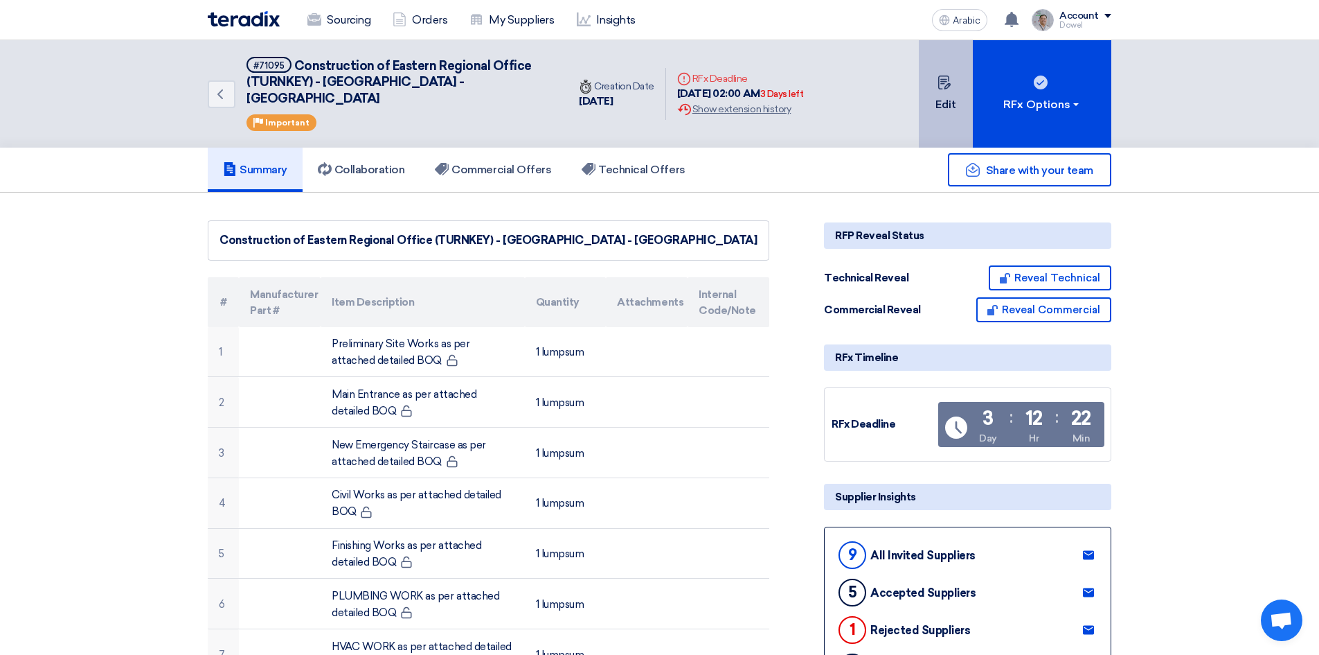
click at [941, 78] on icon at bounding box center [945, 82] width 14 height 14
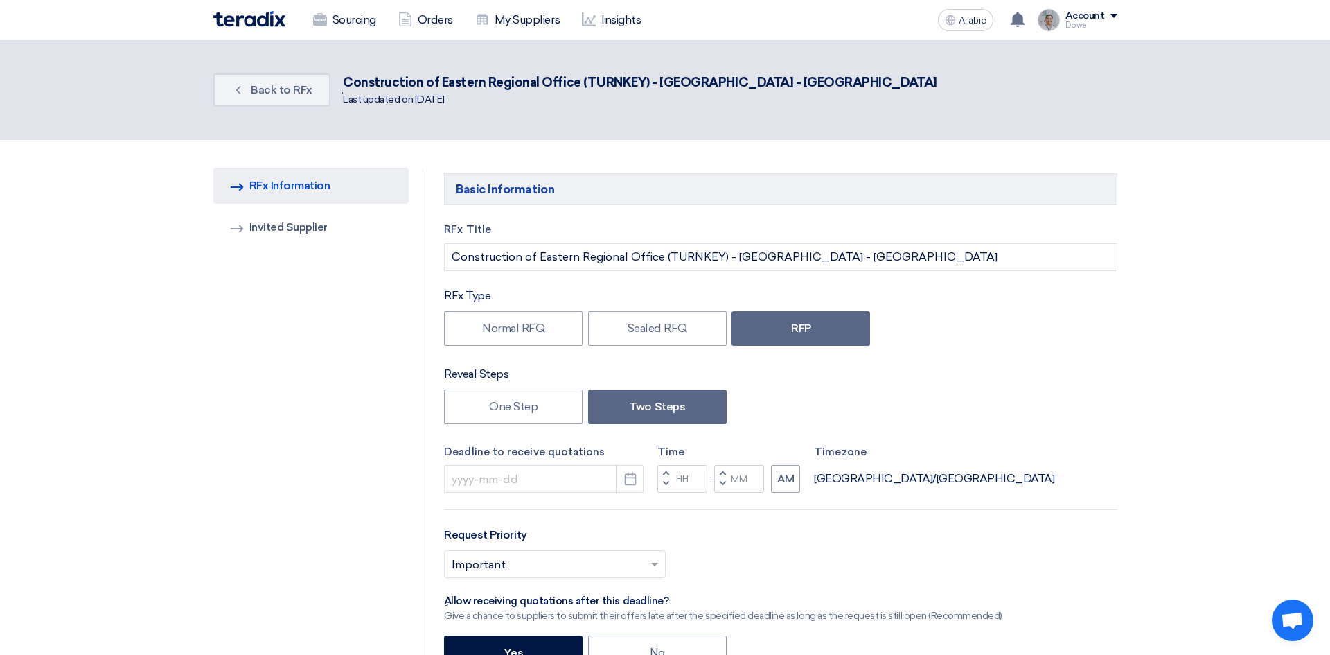
type input "[DATE]"
type input "02"
type input "00"
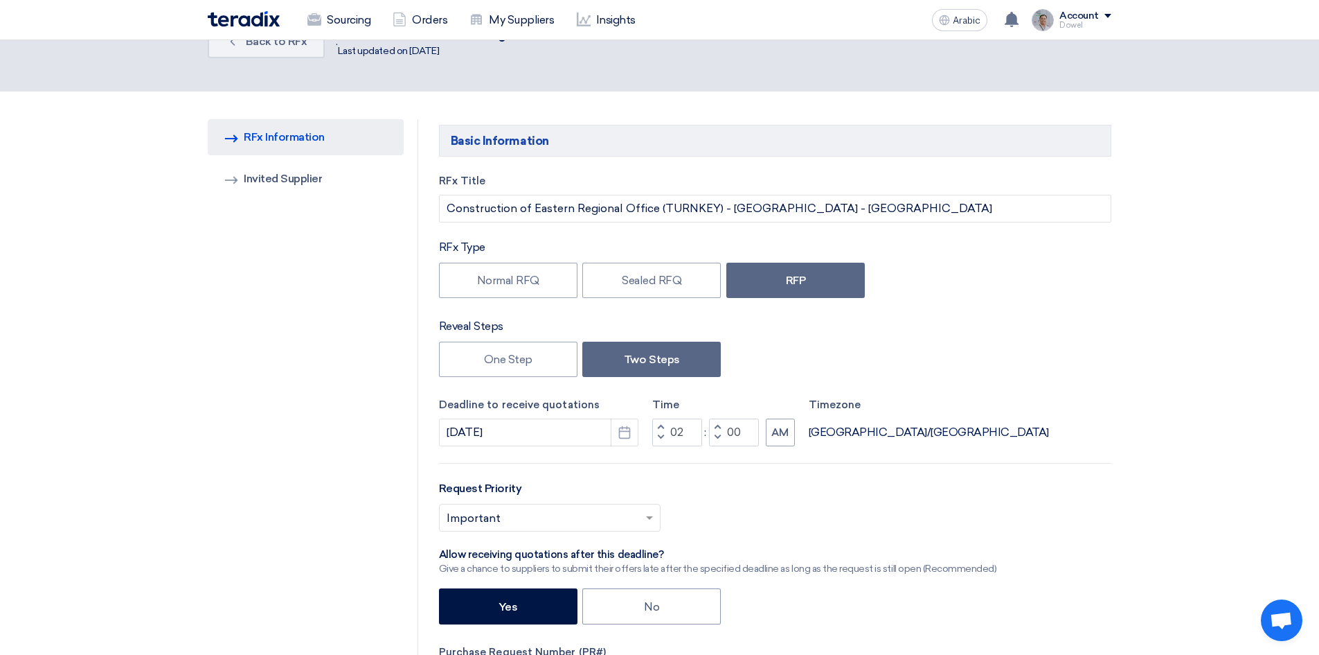
scroll to position [208, 0]
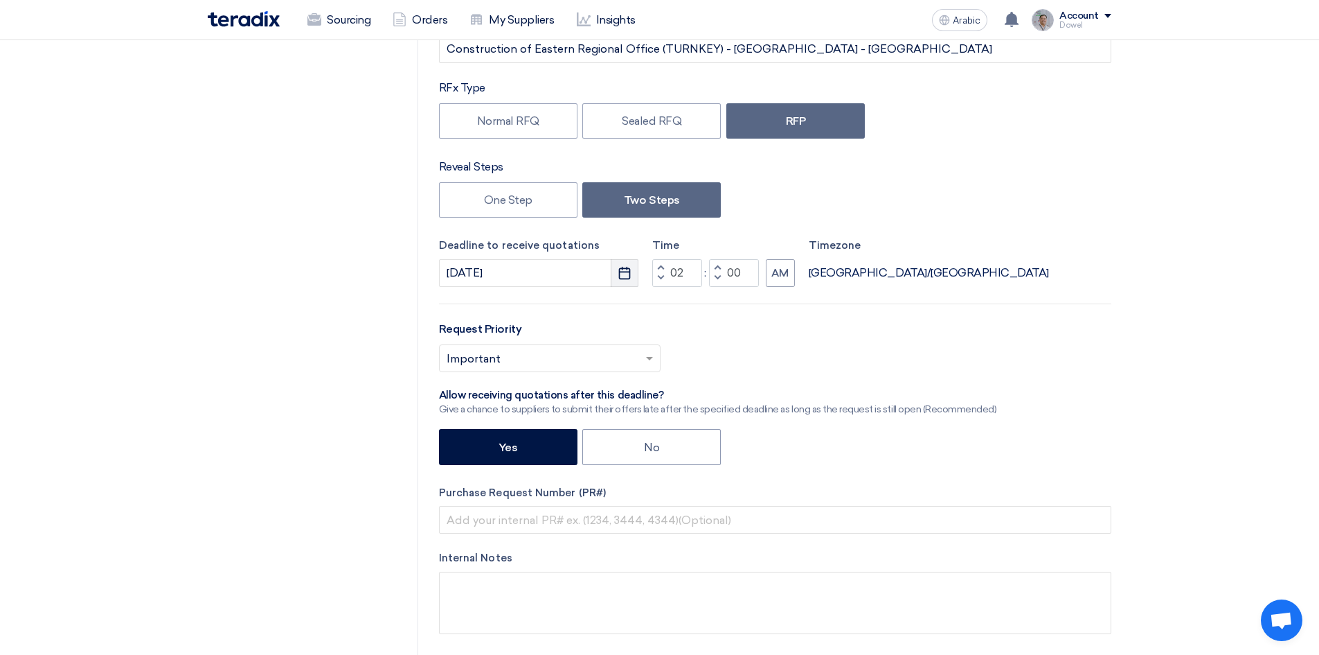
click at [625, 276] on icon "Pick a date" at bounding box center [625, 273] width 14 height 14
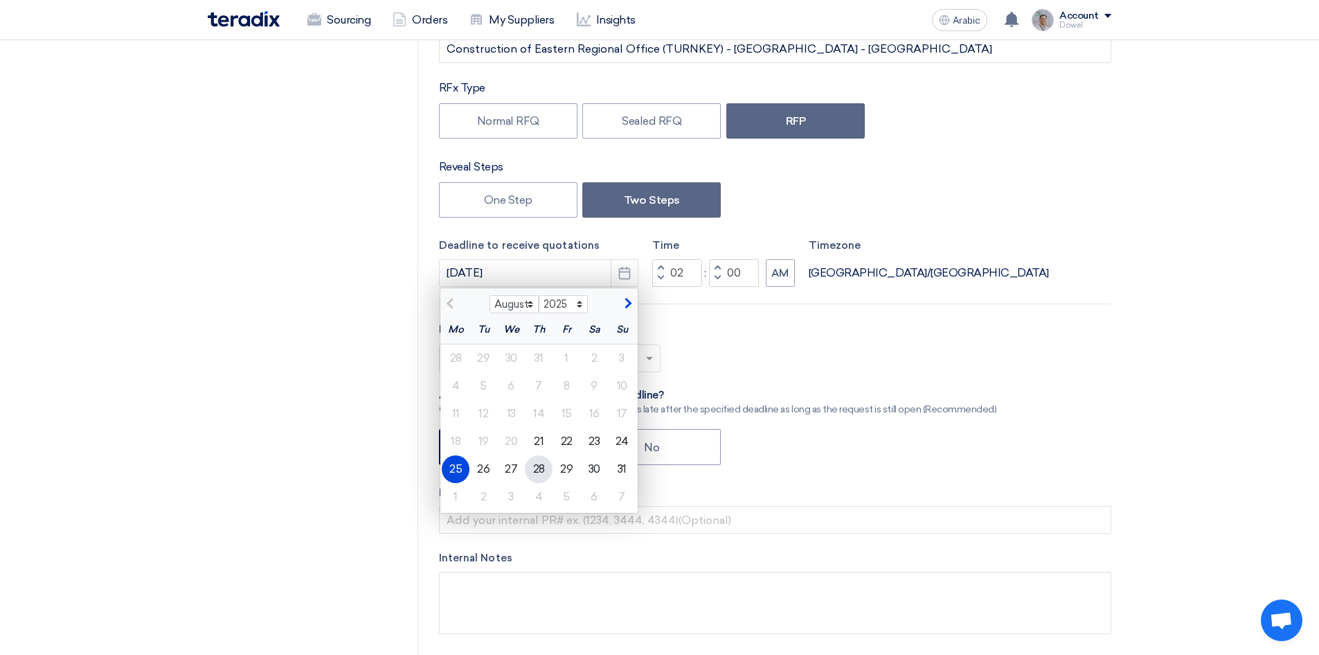
click at [537, 467] on font "28" at bounding box center [539, 468] width 12 height 13
type input "[DATE]"
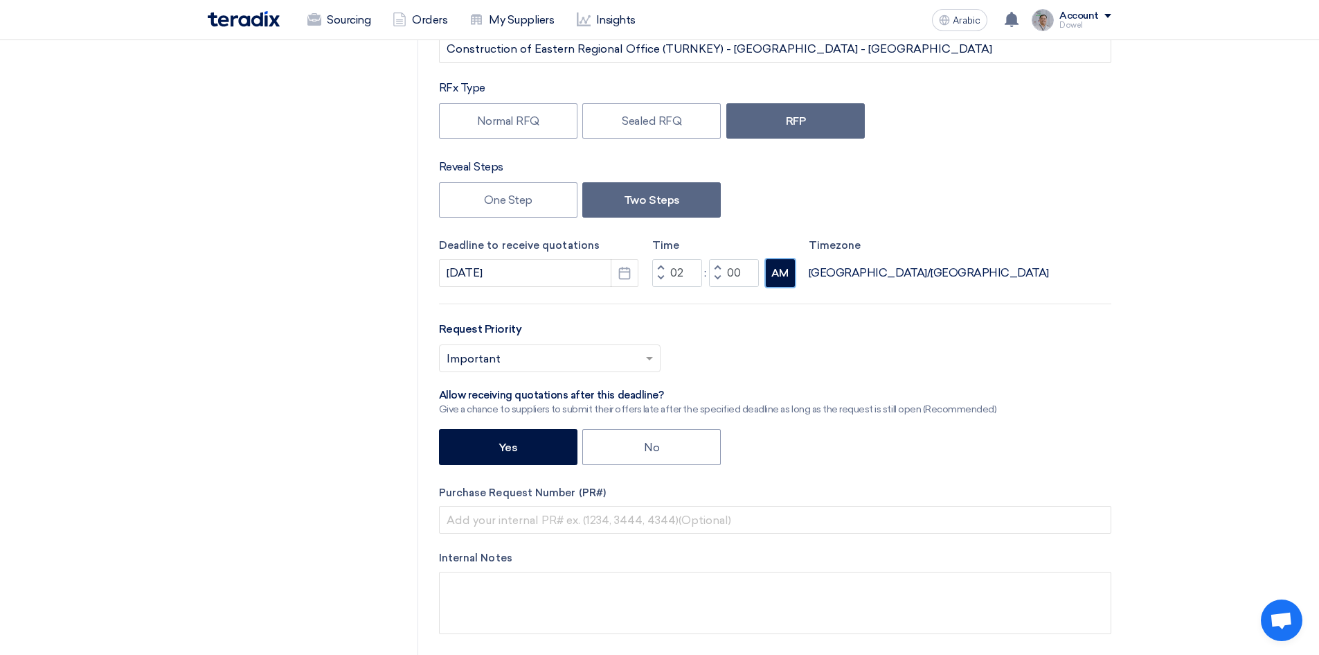
click at [779, 278] on font "AM" at bounding box center [780, 273] width 17 height 12
click at [779, 270] on font "AM" at bounding box center [780, 273] width 17 height 12
click at [661, 277] on span "button" at bounding box center [660, 278] width 5 height 8
click at [664, 265] on button "Increment hours" at bounding box center [660, 267] width 17 height 17
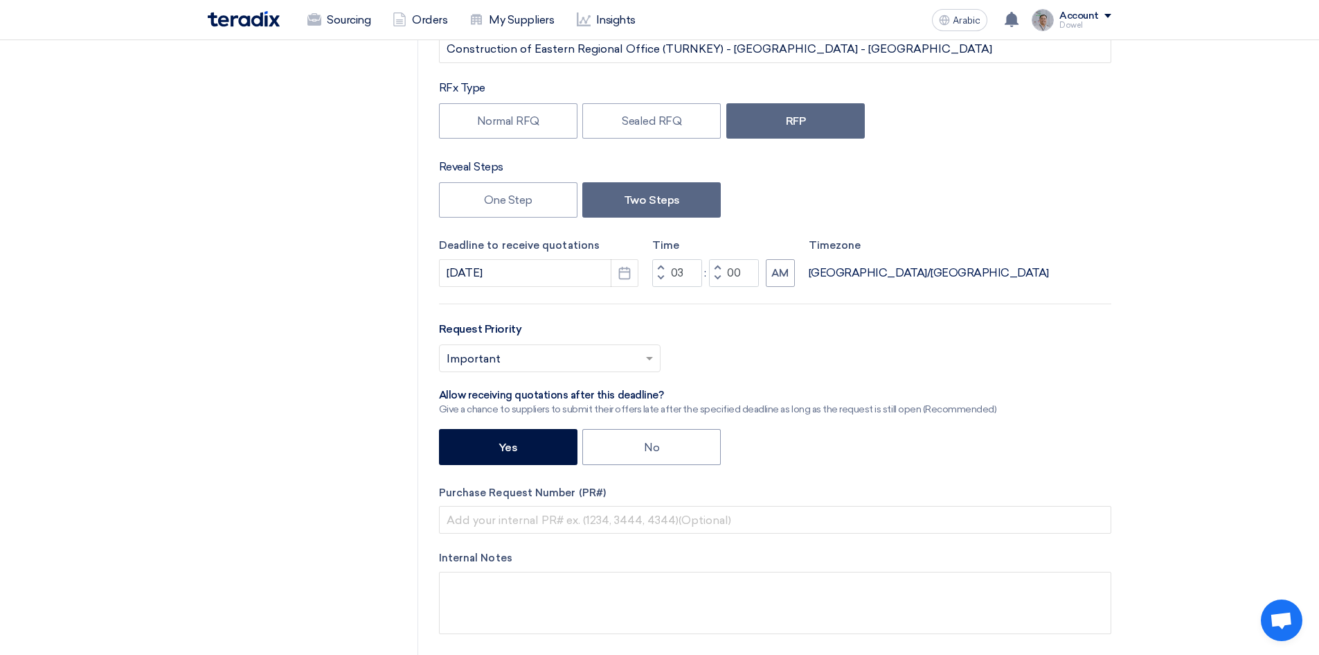
click at [664, 265] on button "Increment hours" at bounding box center [660, 267] width 17 height 17
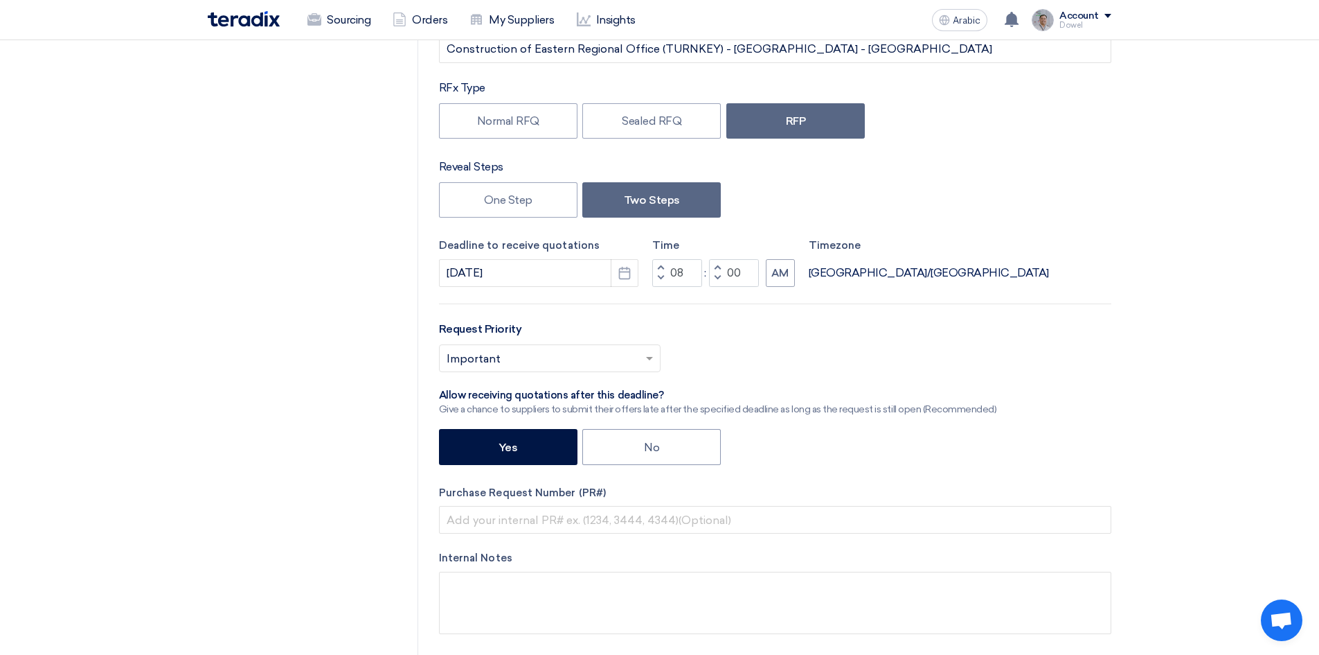
click at [664, 265] on button "Increment hours" at bounding box center [660, 267] width 17 height 17
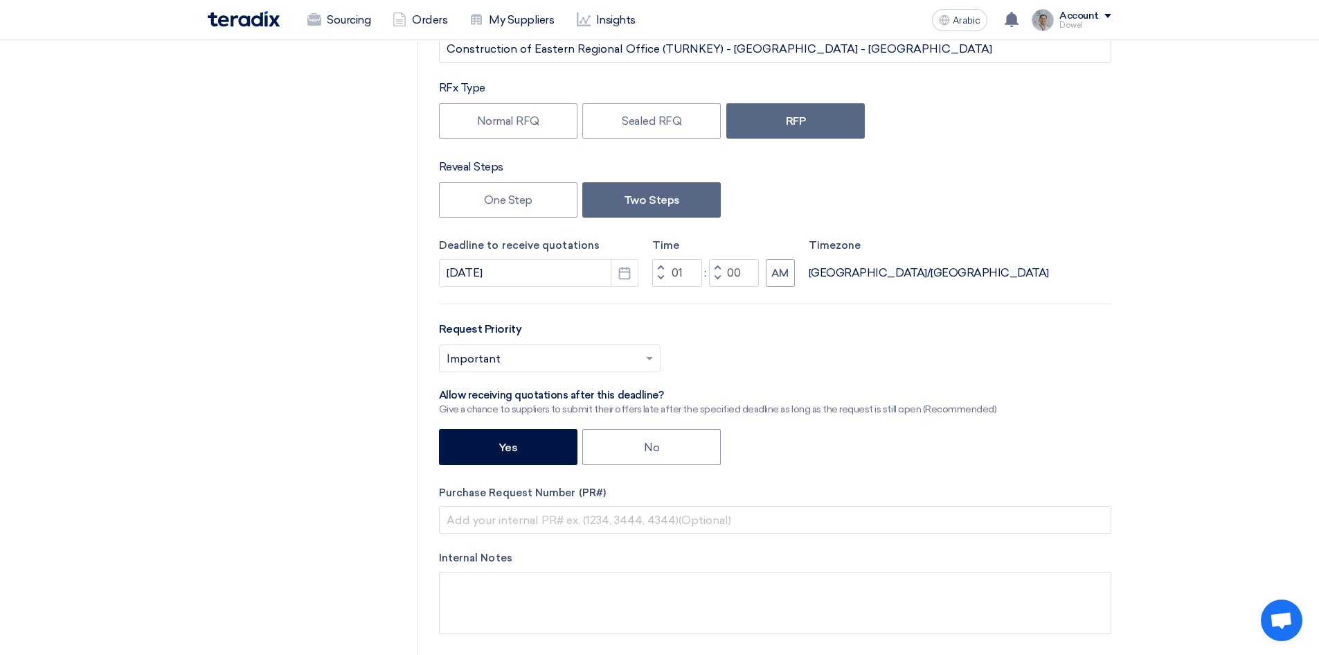
click at [664, 265] on button "Increment hours" at bounding box center [660, 267] width 17 height 17
click at [659, 277] on span "button" at bounding box center [660, 278] width 5 height 8
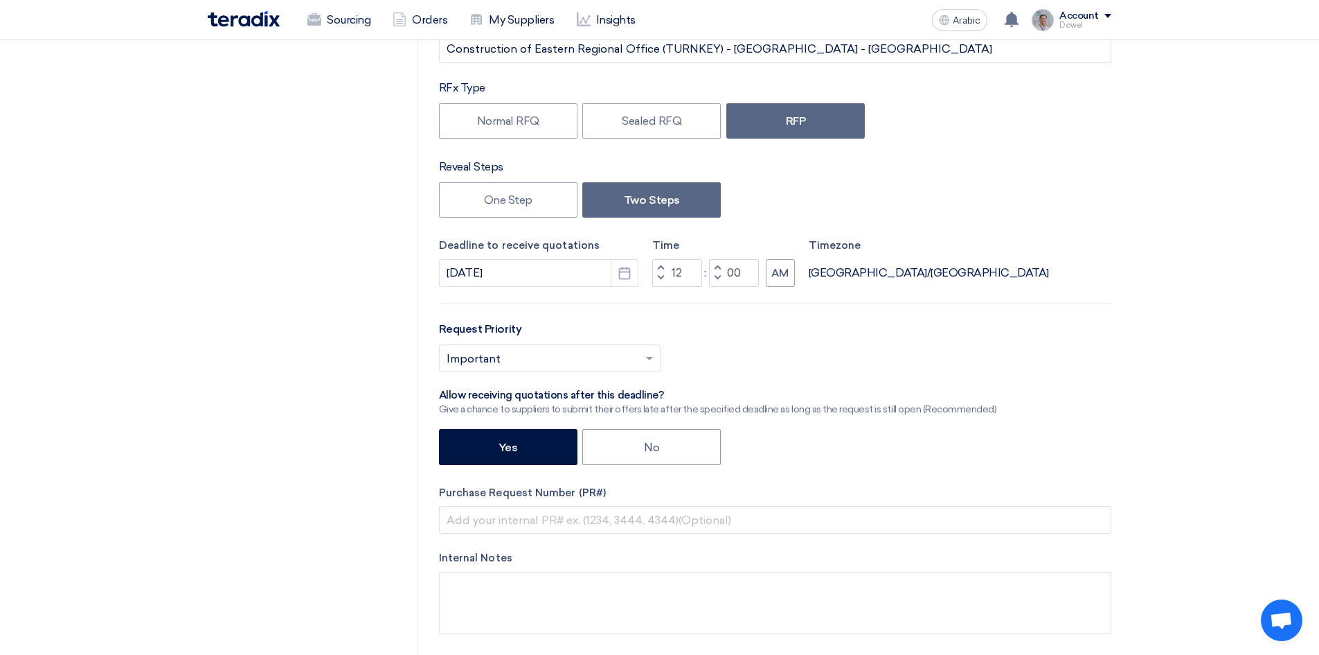
click at [659, 277] on span "button" at bounding box center [660, 278] width 5 height 8
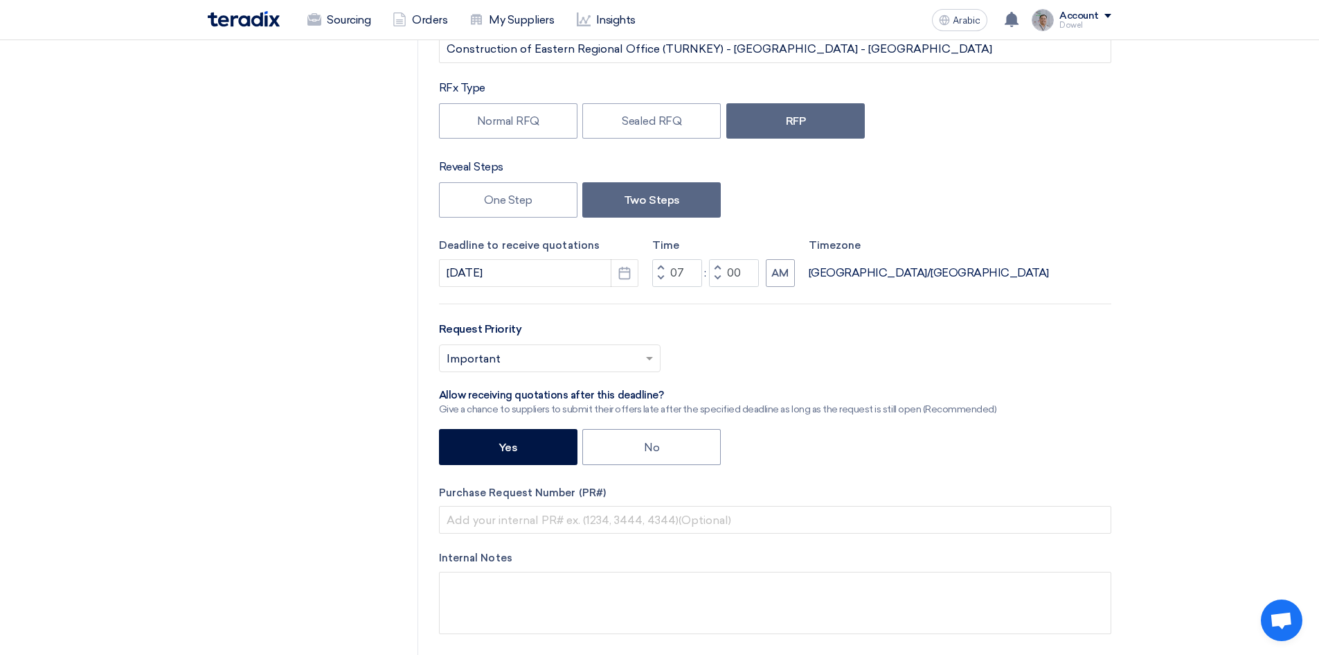
click at [659, 277] on span "button" at bounding box center [660, 278] width 5 height 8
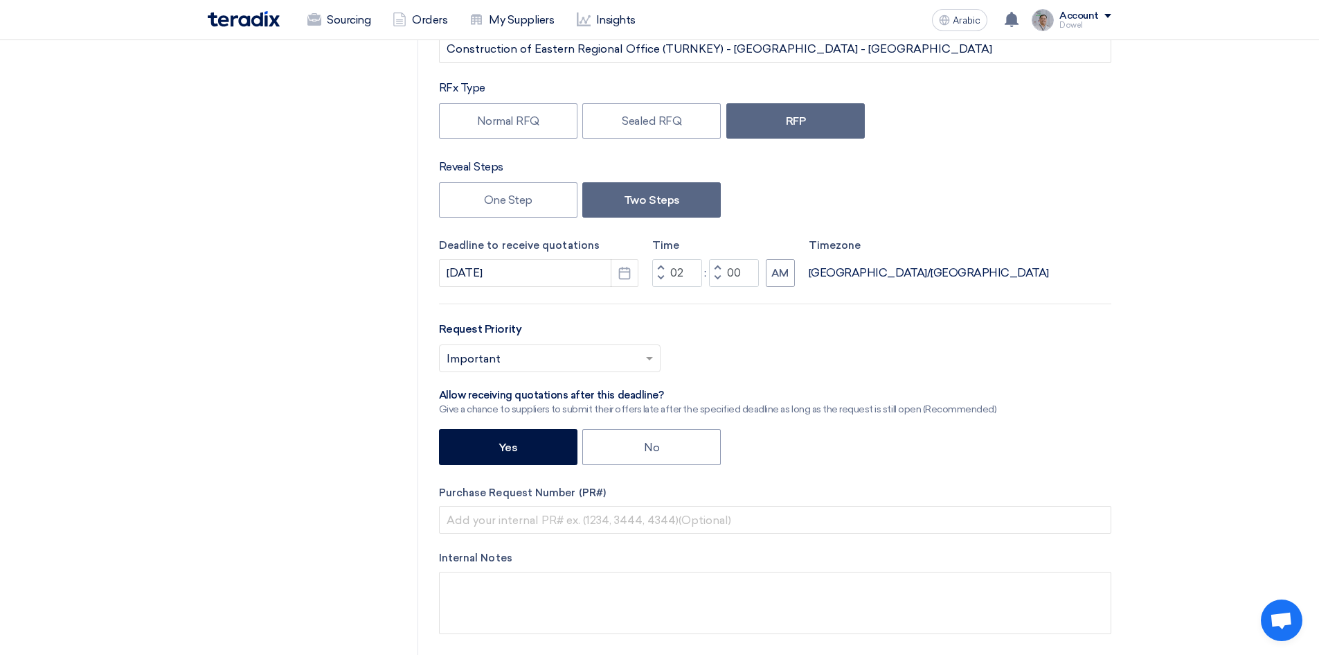
click at [659, 277] on span "button" at bounding box center [660, 278] width 5 height 8
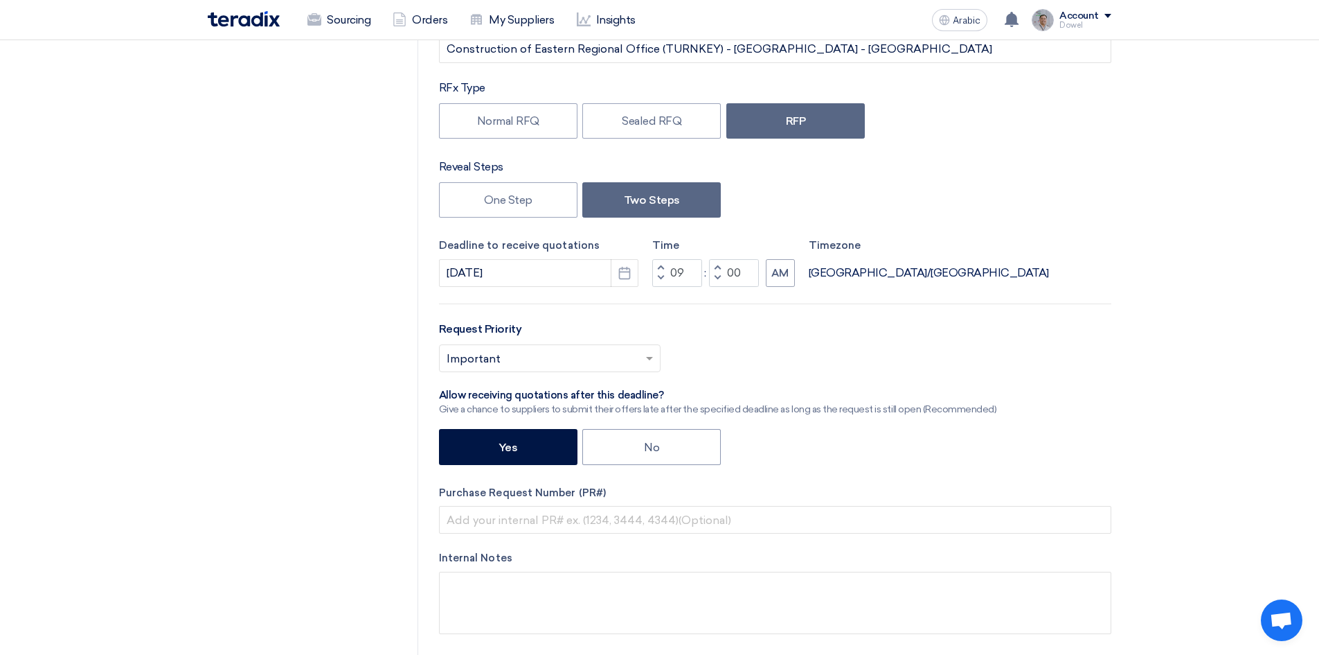
click at [659, 277] on span "button" at bounding box center [660, 278] width 5 height 8
click at [721, 281] on button "Decrement minutes" at bounding box center [717, 277] width 17 height 17
type input "07"
type input "59"
click at [658, 276] on span "button" at bounding box center [660, 278] width 5 height 8
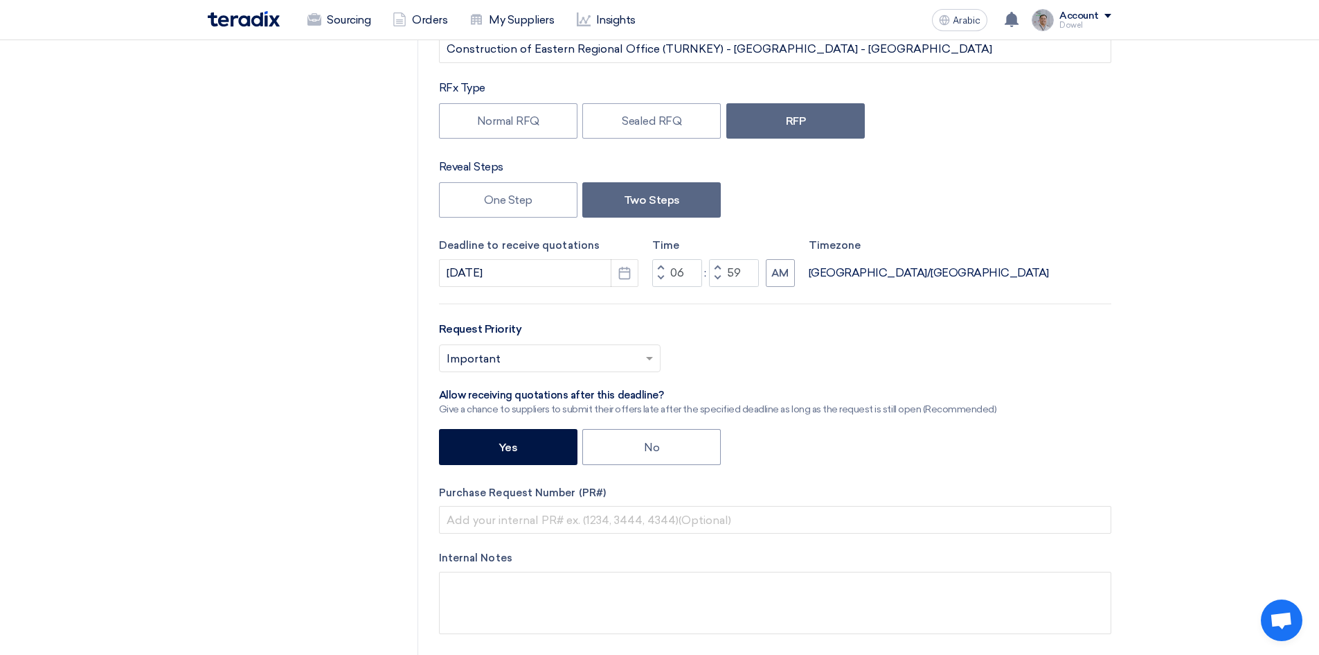
click at [658, 276] on span "button" at bounding box center [660, 278] width 5 height 8
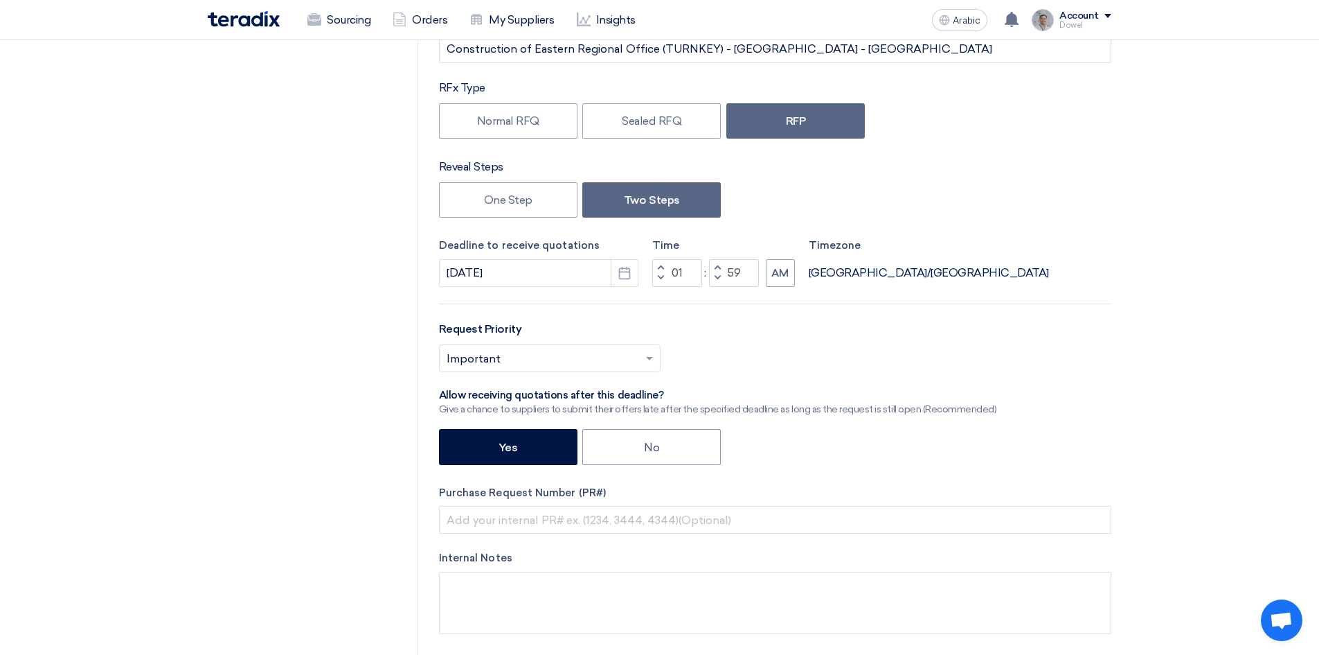
click at [658, 276] on span "button" at bounding box center [660, 278] width 5 height 8
click at [662, 267] on span "button" at bounding box center [660, 267] width 5 height 8
click at [664, 276] on button "Decrement hours" at bounding box center [660, 277] width 17 height 17
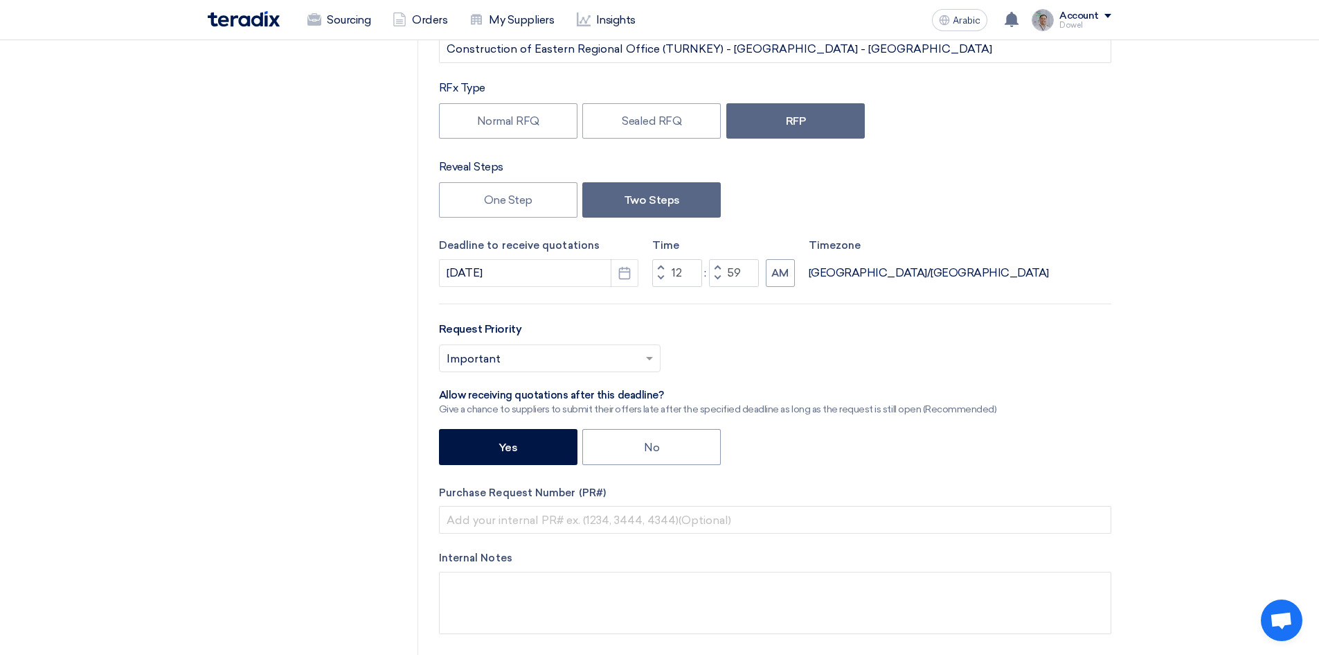
click at [720, 266] on span "button" at bounding box center [717, 267] width 5 height 8
type input "01"
type input "00"
click at [719, 274] on span "button" at bounding box center [717, 278] width 5 height 8
type input "12"
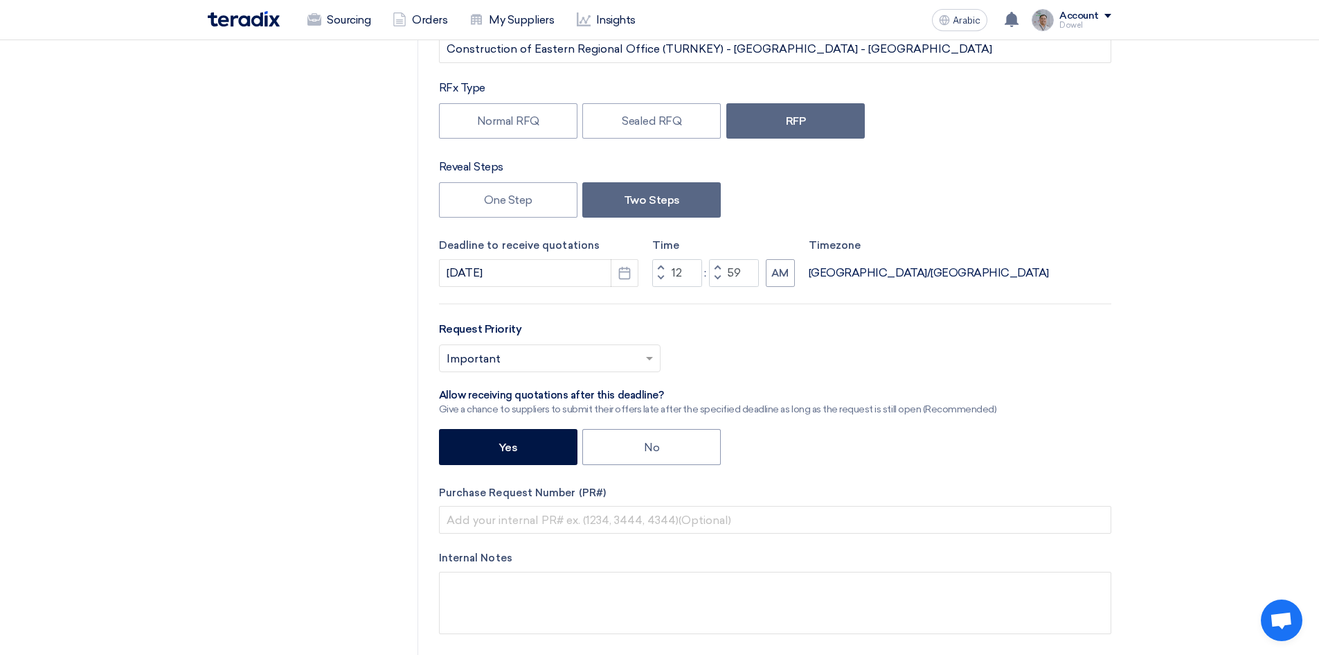
click at [719, 274] on span "button" at bounding box center [717, 278] width 5 height 8
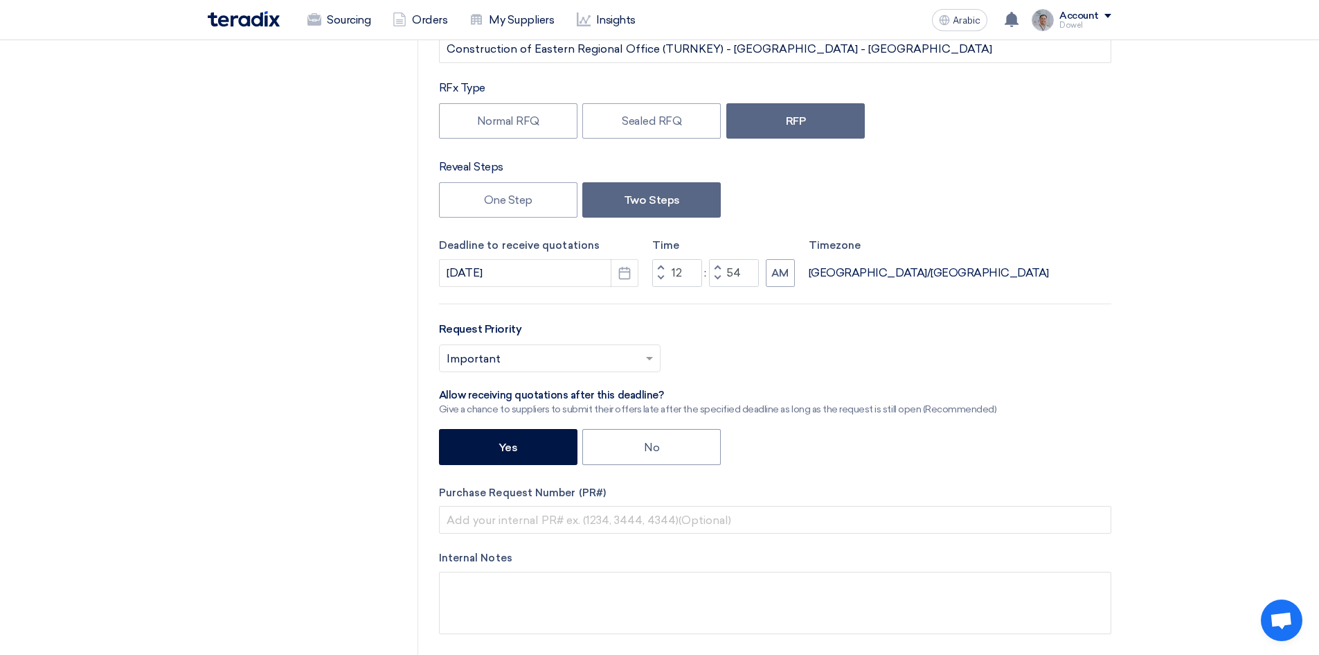
click at [718, 266] on span "button" at bounding box center [717, 267] width 5 height 8
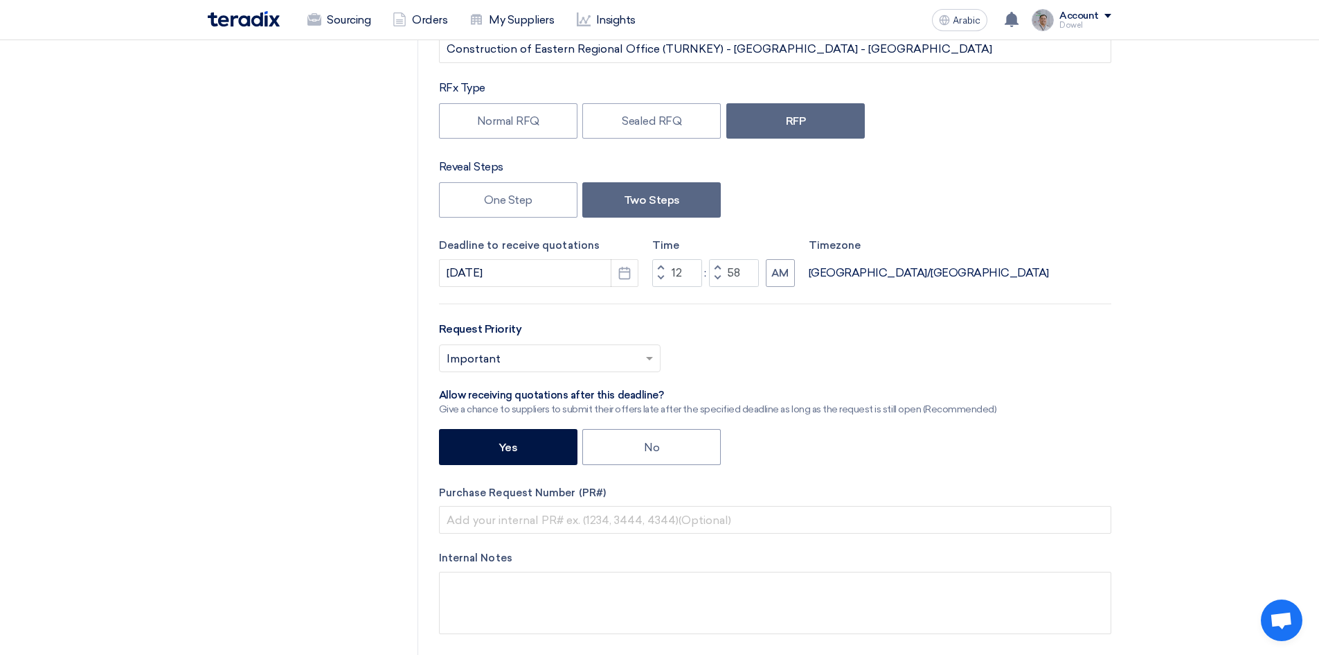
type input "59"
click at [718, 266] on span "button" at bounding box center [717, 267] width 5 height 8
type input "01"
click at [718, 266] on span "button" at bounding box center [717, 267] width 5 height 8
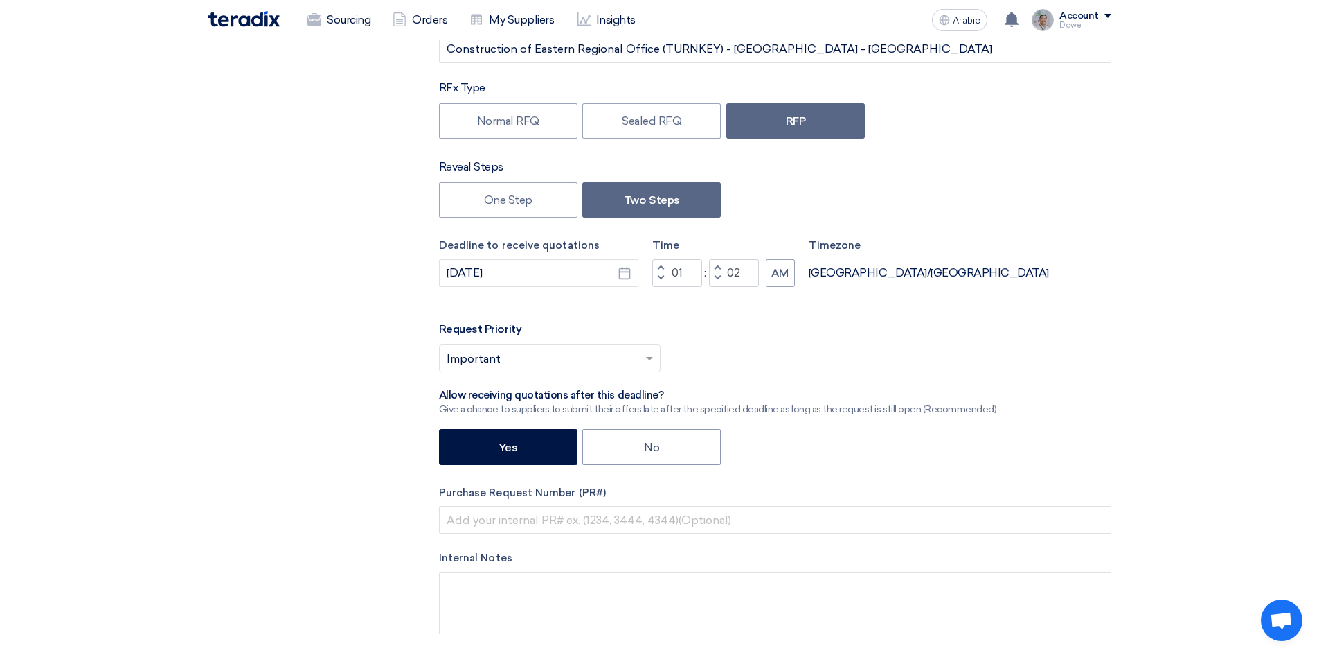
click at [717, 274] on span "button" at bounding box center [717, 278] width 5 height 8
type input "00"
click at [785, 282] on button "AM" at bounding box center [780, 273] width 29 height 28
click at [665, 267] on button "Increment hours" at bounding box center [660, 267] width 17 height 17
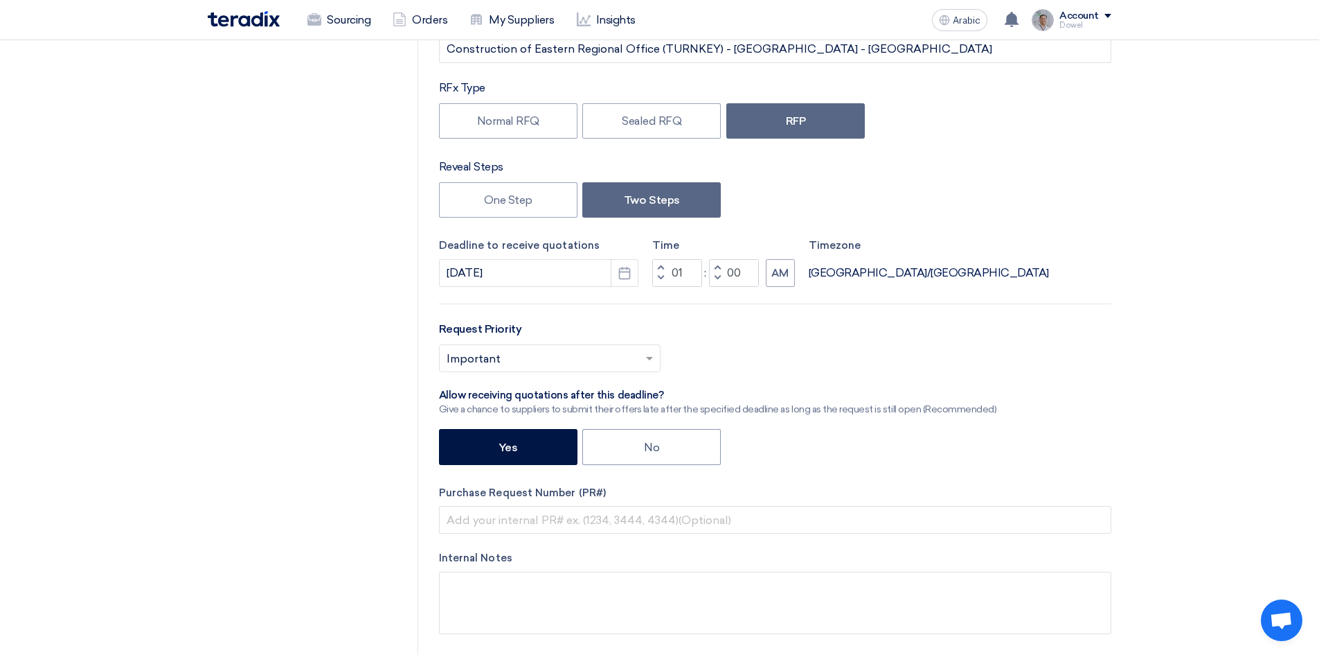
type input "02"
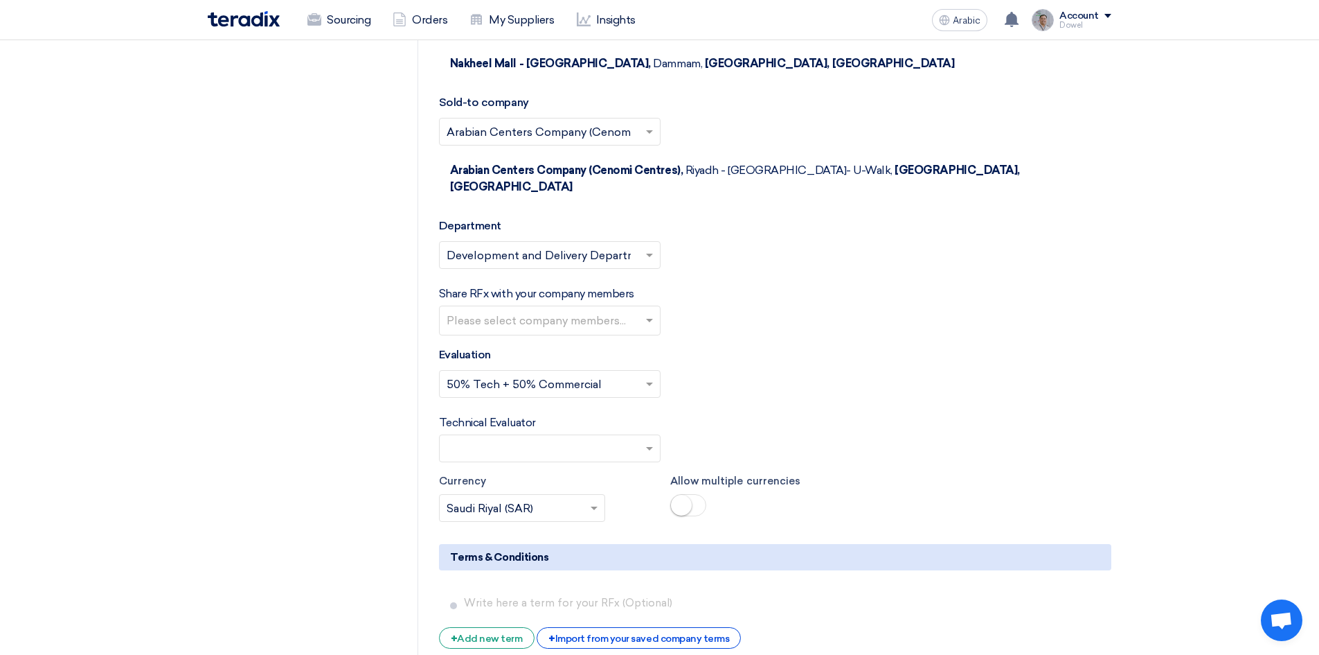
scroll to position [2424, 0]
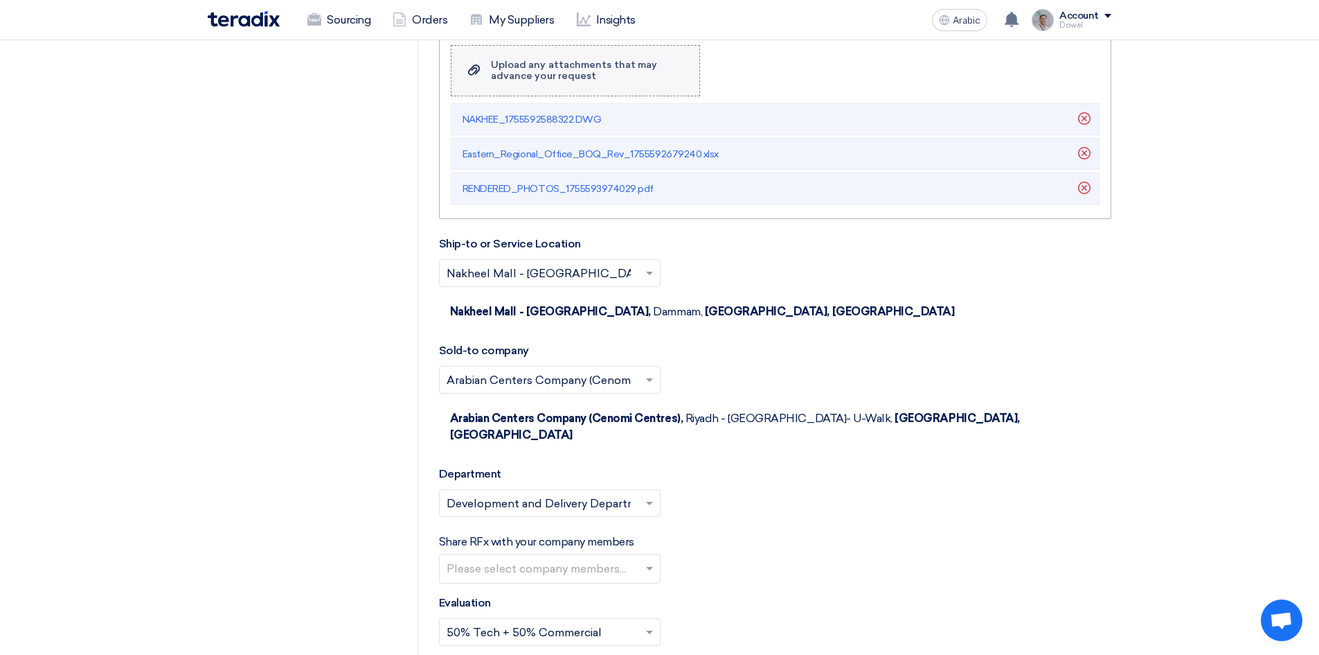
click at [549, 73] on font "Upload any attachments that may advance your request" at bounding box center [574, 70] width 166 height 23
click at [0, 0] on input "Upload a file Upload any attachments that may advance your request" at bounding box center [0, 0] width 0 height 0
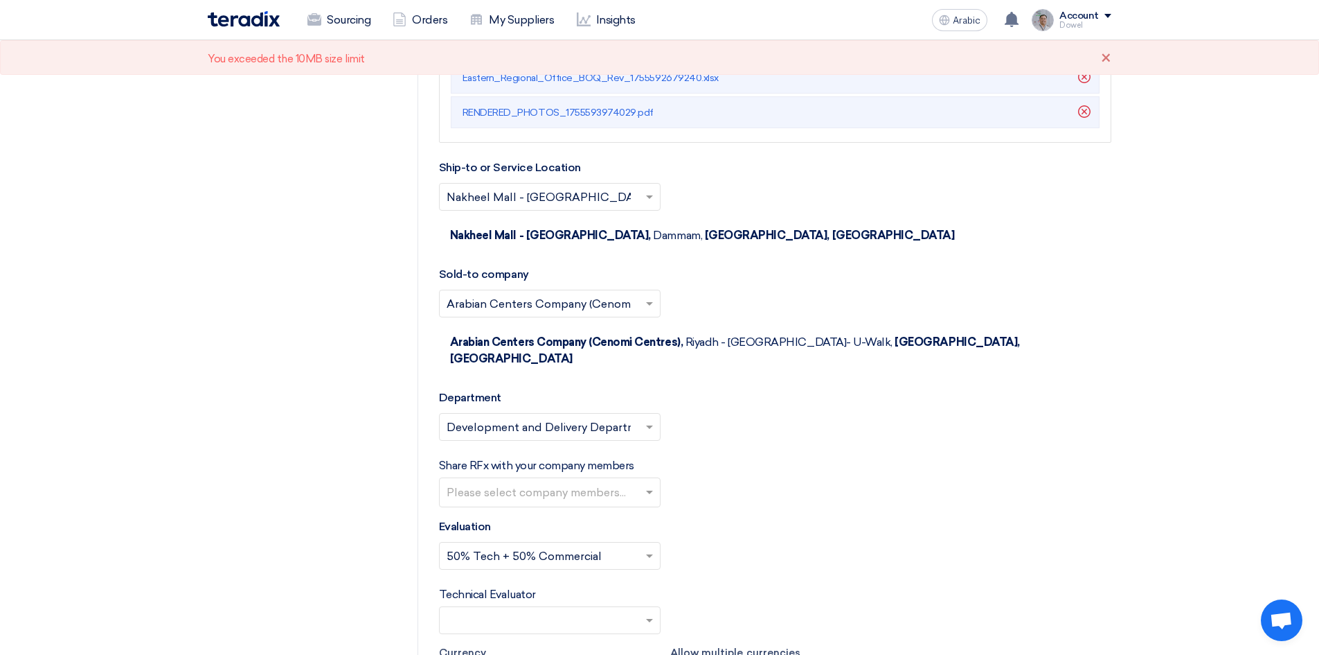
scroll to position [2632, 0]
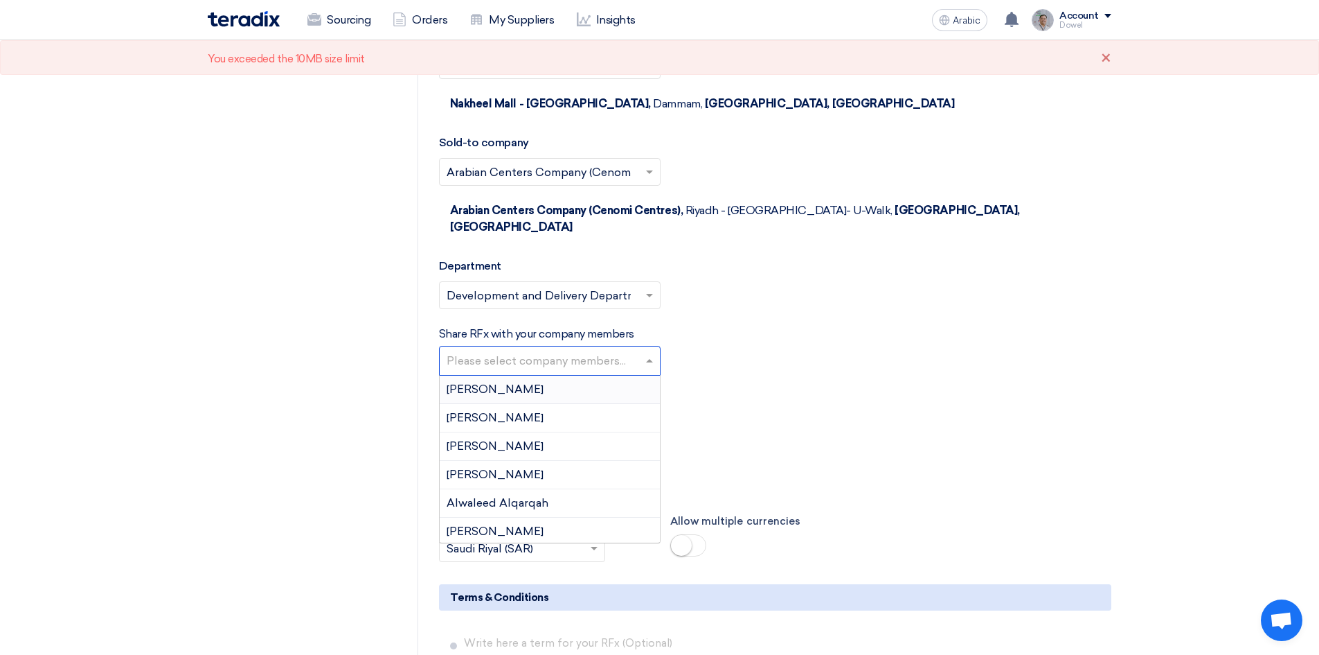
click at [640, 350] on input "text" at bounding box center [552, 361] width 210 height 23
click at [594, 375] on div "[PERSON_NAME]" at bounding box center [550, 389] width 220 height 28
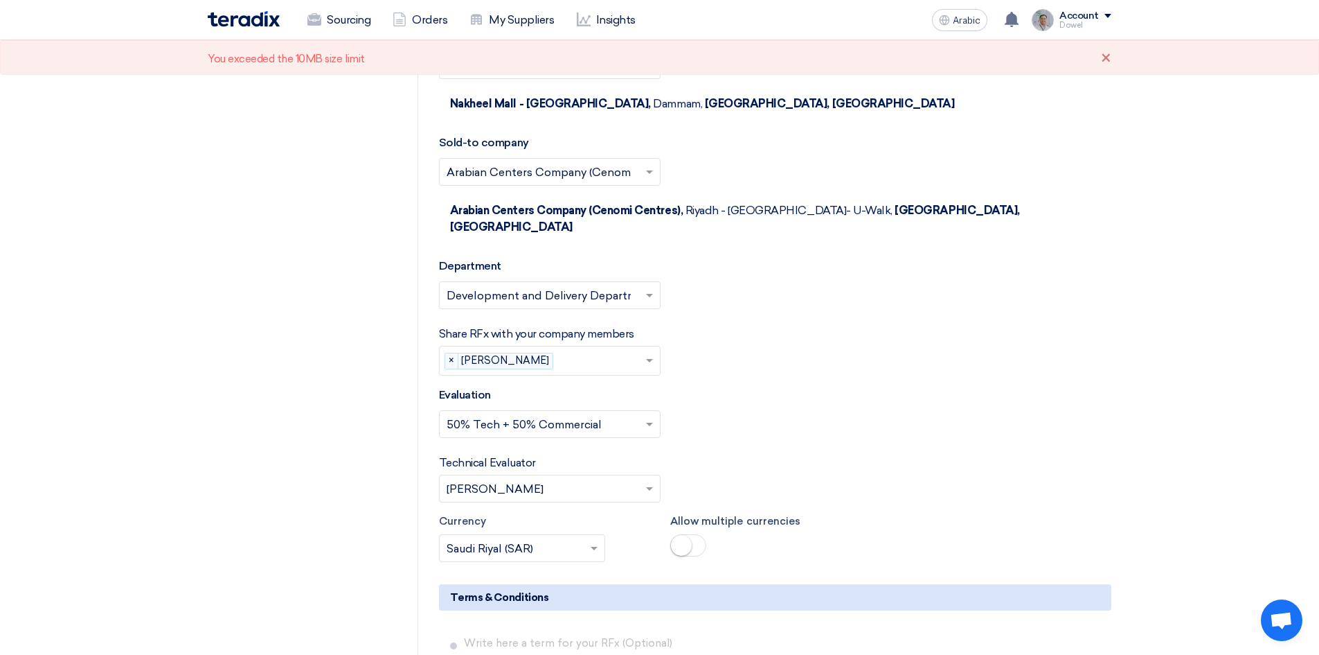
click at [648, 352] on span at bounding box center [651, 360] width 17 height 17
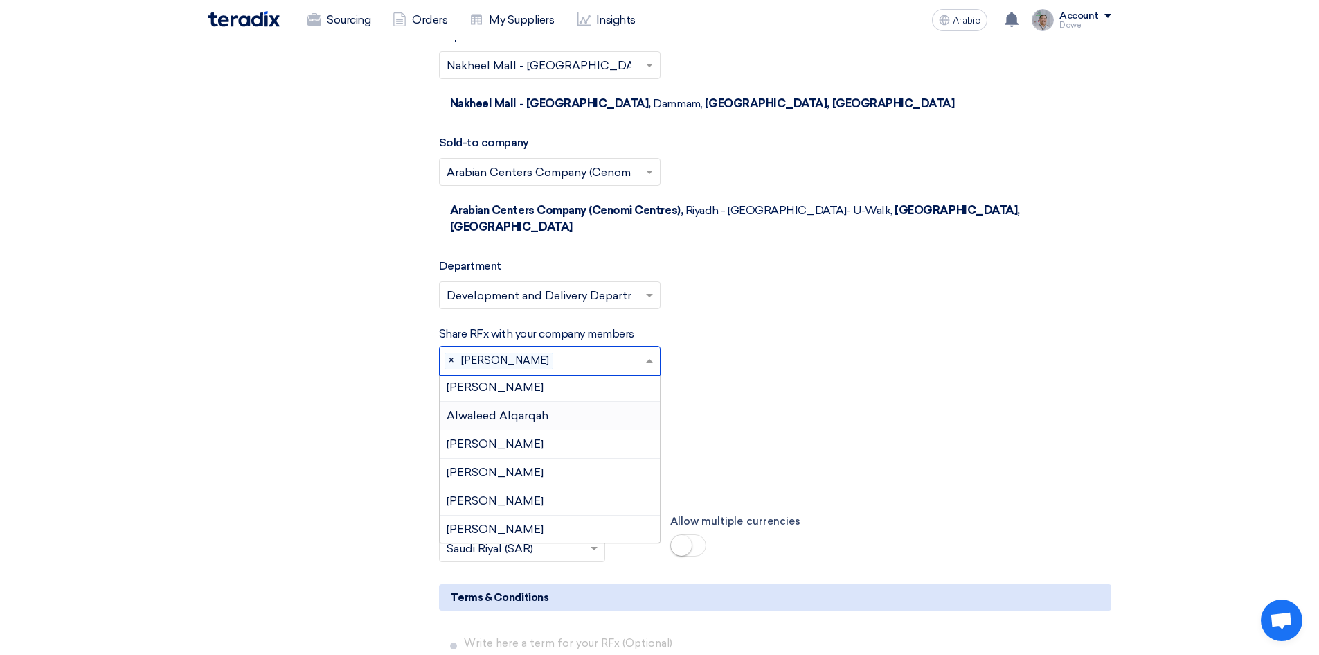
scroll to position [139, 0]
click at [547, 407] on div "[PERSON_NAME]" at bounding box center [550, 421] width 220 height 28
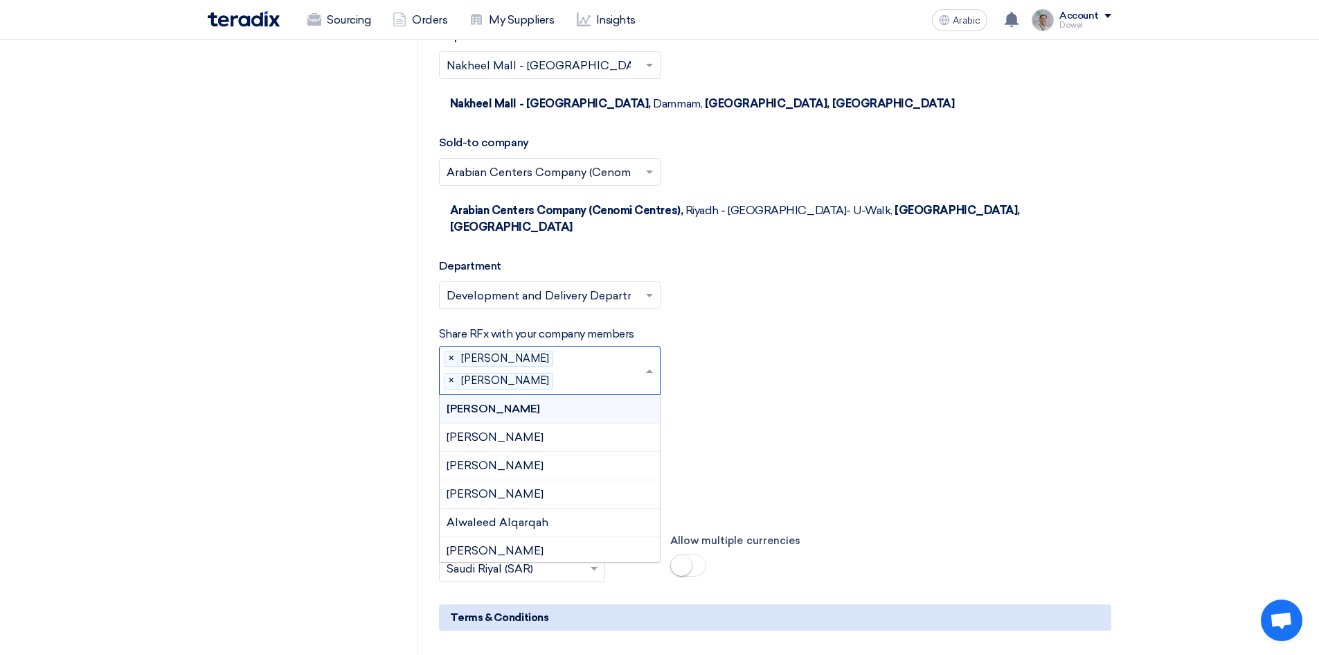
click at [594, 370] on input "text" at bounding box center [602, 381] width 86 height 23
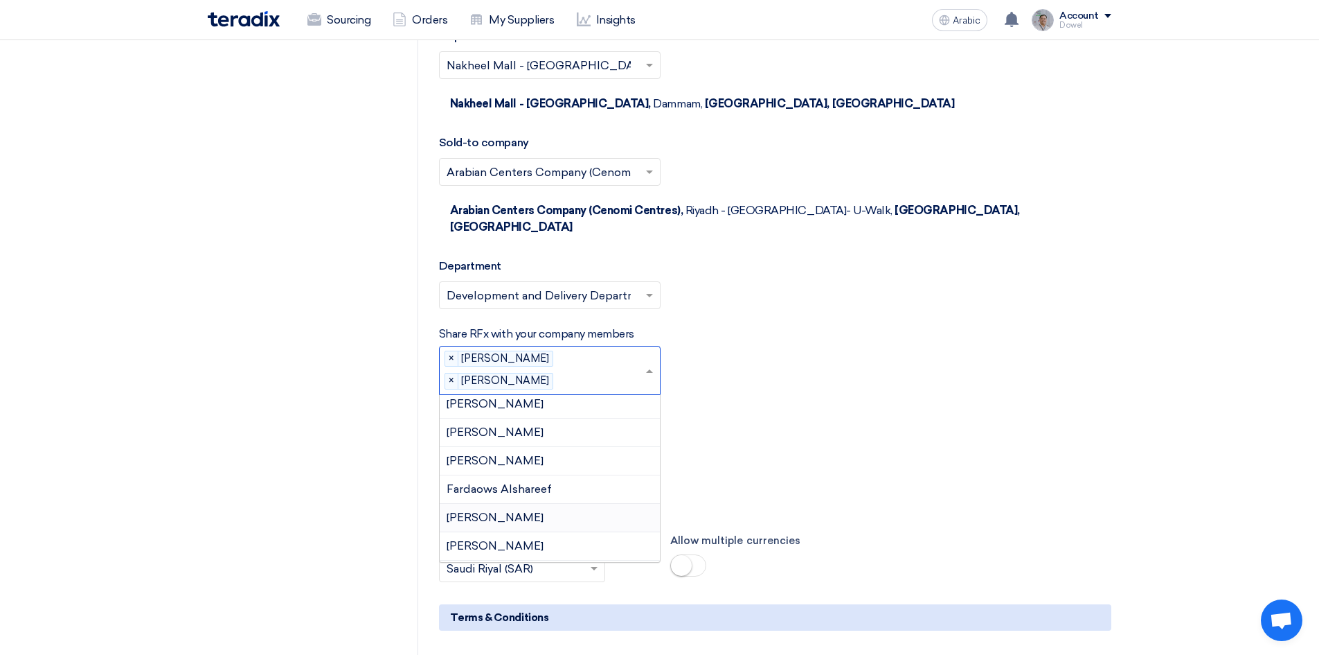
scroll to position [330, 0]
click at [532, 463] on div "[PERSON_NAME]" at bounding box center [550, 477] width 220 height 28
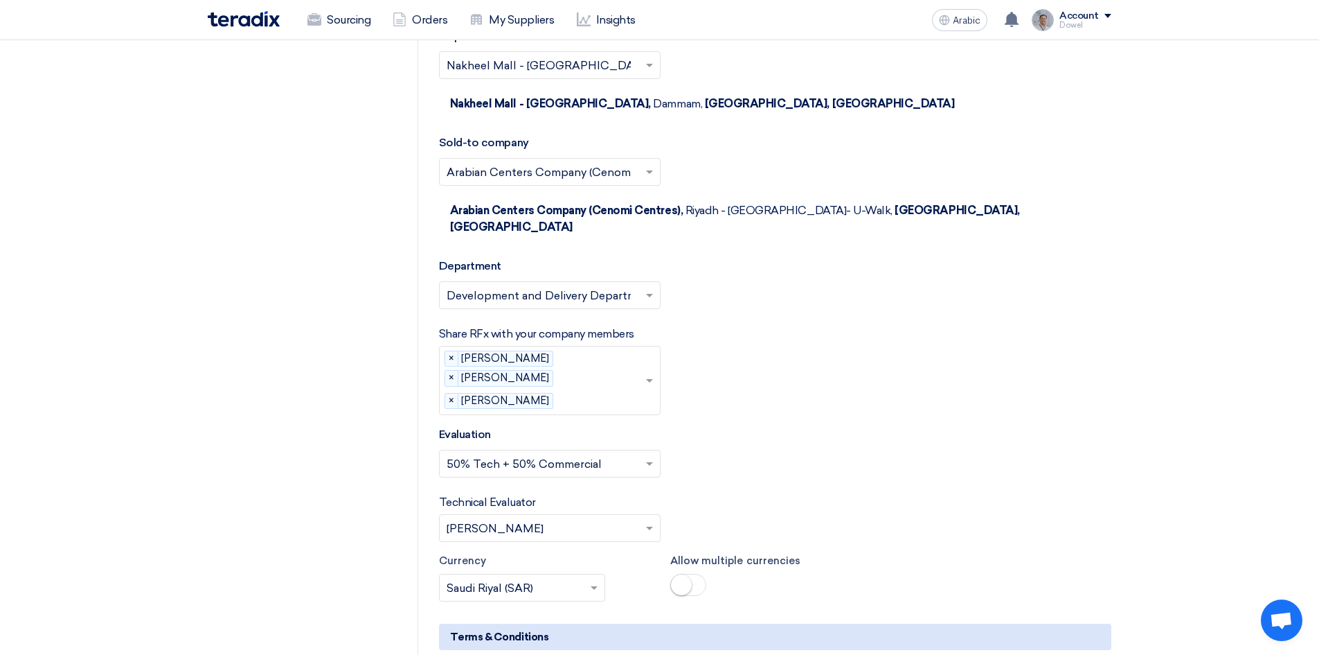
click at [597, 390] on input "text" at bounding box center [602, 401] width 86 height 23
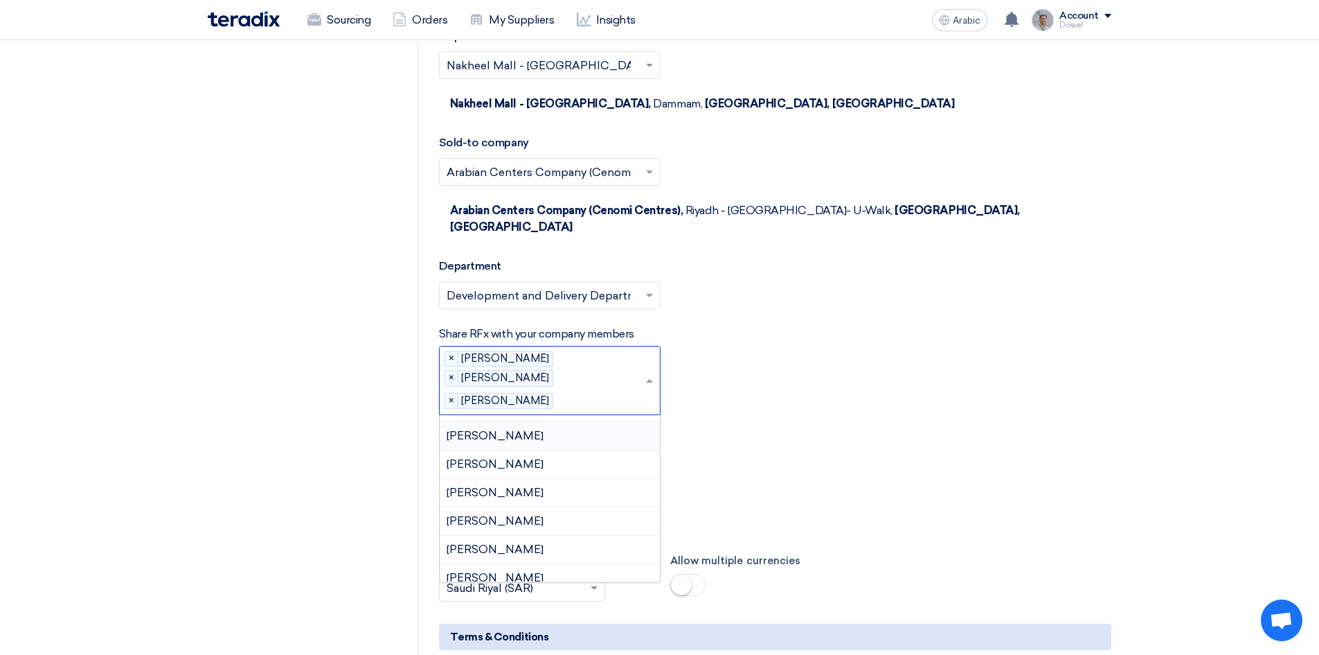
scroll to position [690, 0]
click at [542, 499] on font "[PERSON_NAME]" at bounding box center [495, 505] width 97 height 13
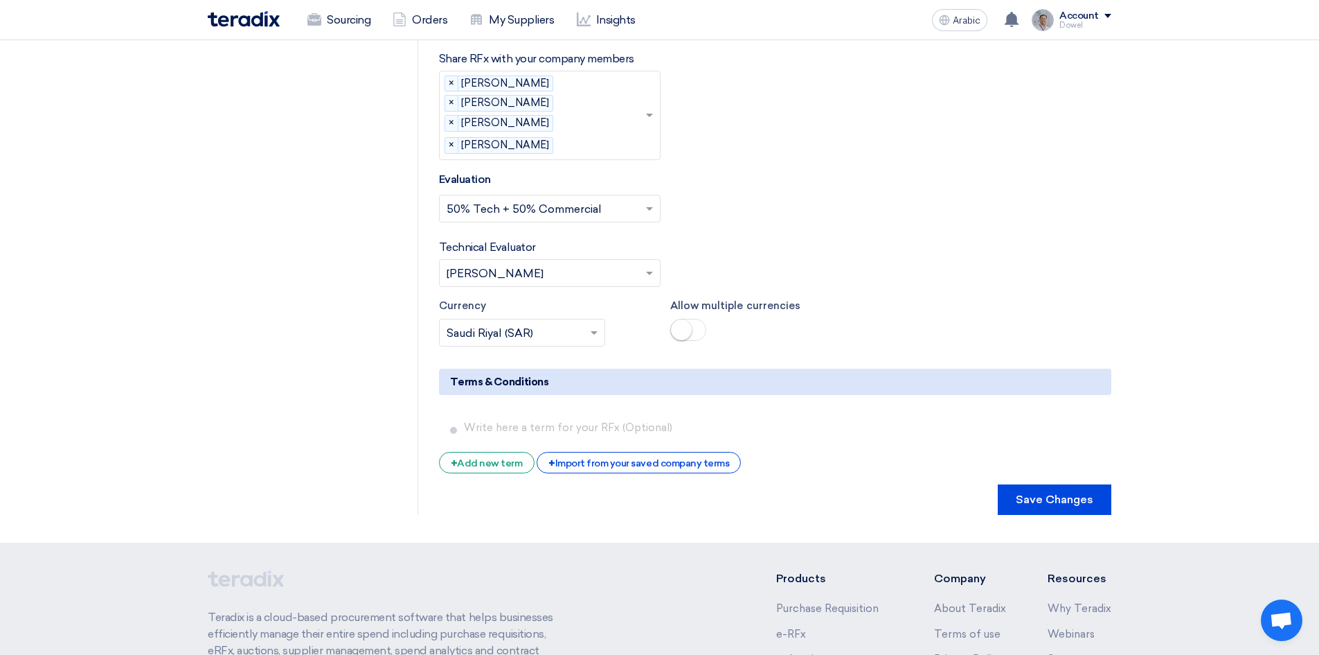
scroll to position [2909, 0]
click at [1045, 490] on font "Save Changes" at bounding box center [1055, 496] width 78 height 13
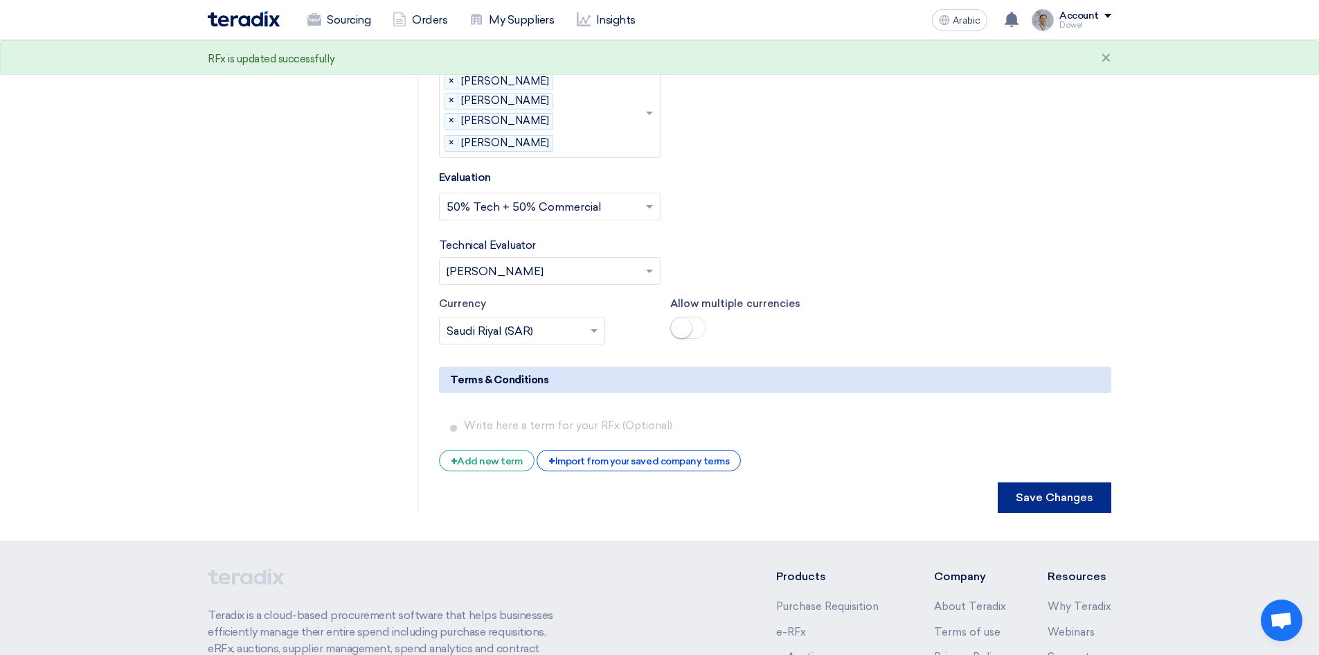
scroll to position [0, 0]
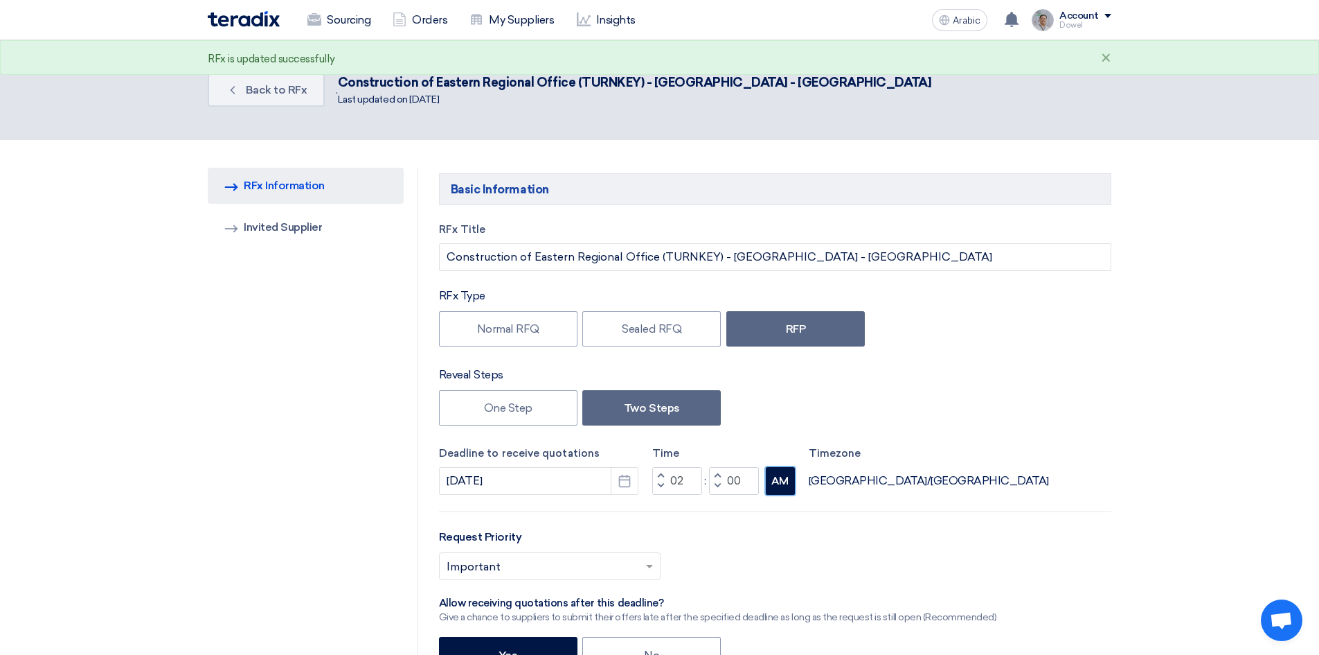
click at [783, 483] on font "AM" at bounding box center [780, 480] width 17 height 12
click at [779, 478] on font "AM" at bounding box center [780, 480] width 17 height 12
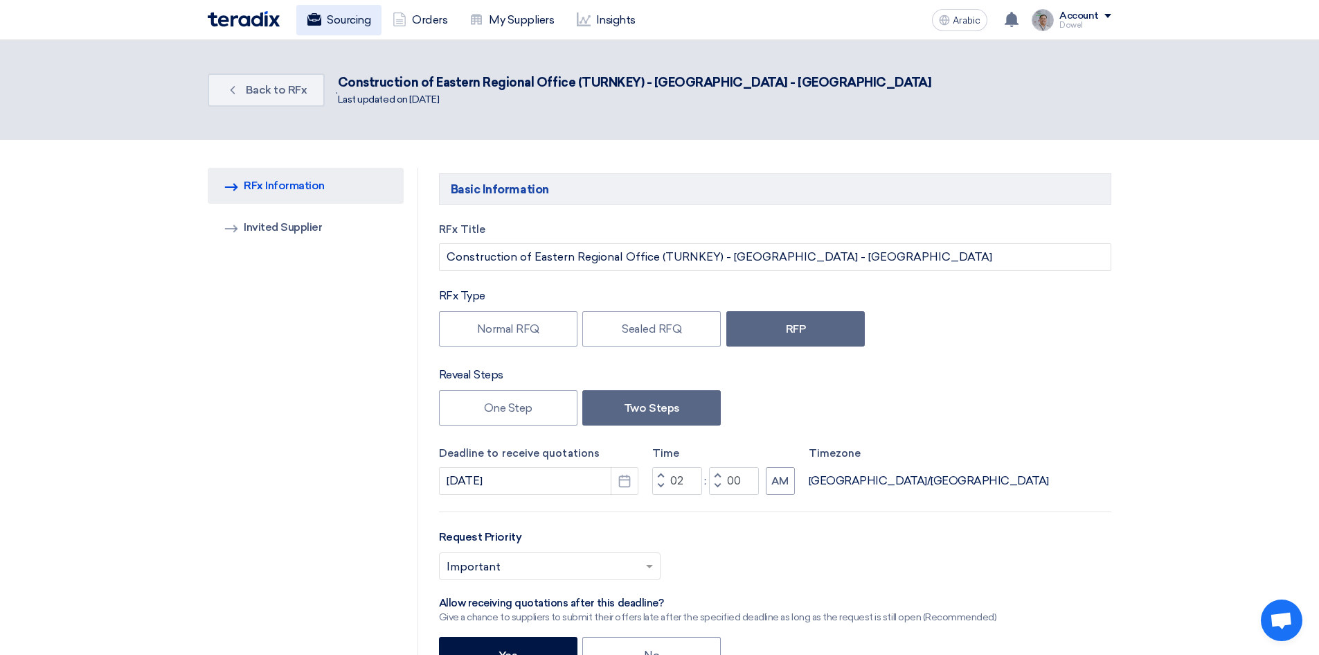
click at [346, 15] on font "Sourcing" at bounding box center [349, 19] width 44 height 13
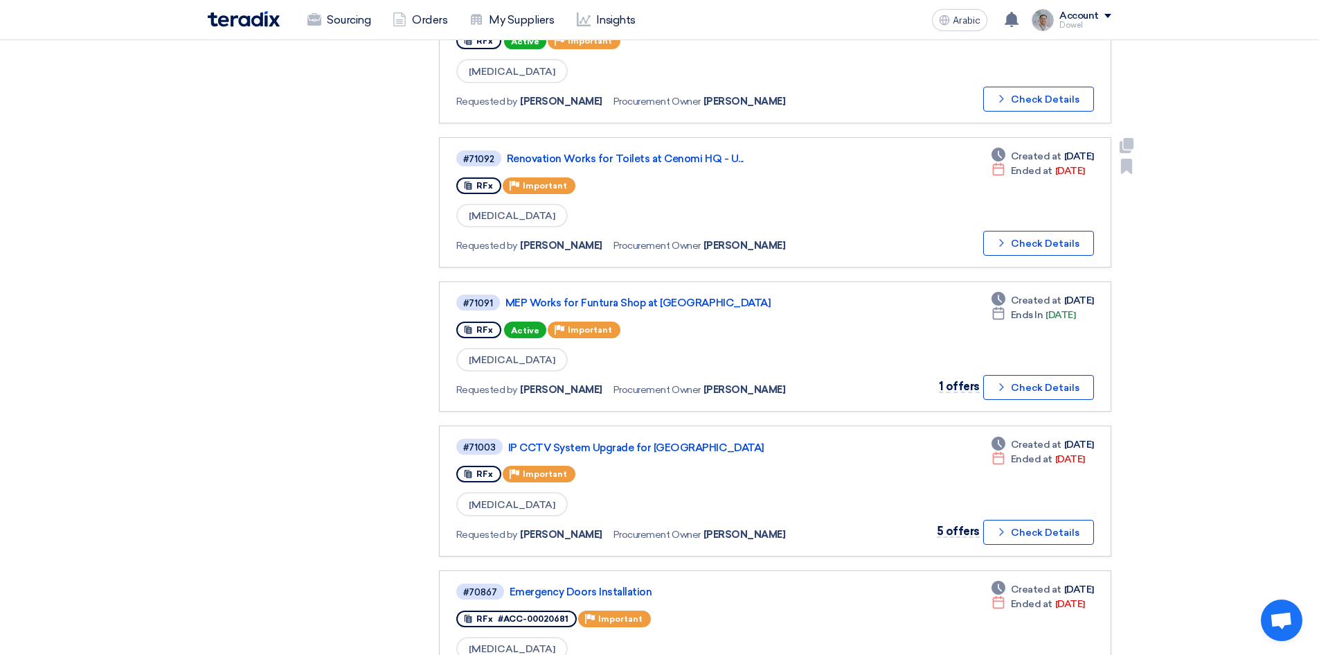
scroll to position [485, 0]
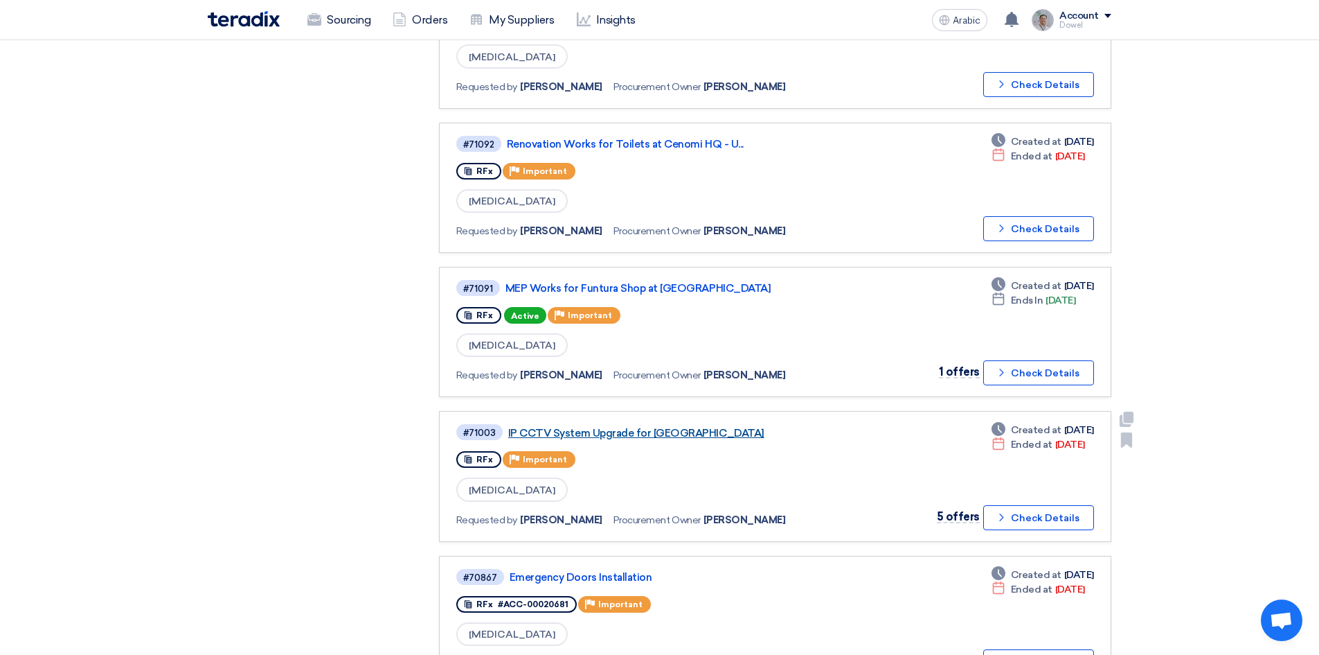
click at [642, 432] on font "IP CCTV System Upgrade for [GEOGRAPHIC_DATA]" at bounding box center [636, 433] width 256 height 12
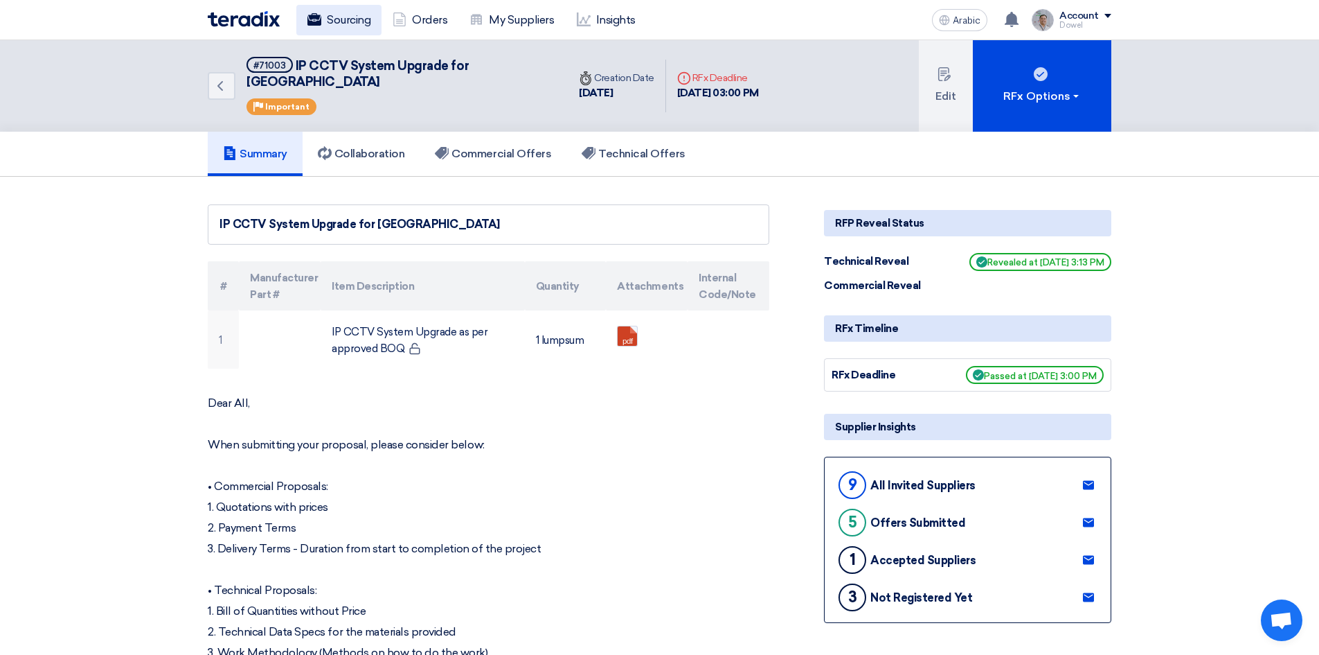
click at [348, 18] on font "Sourcing" at bounding box center [349, 19] width 44 height 13
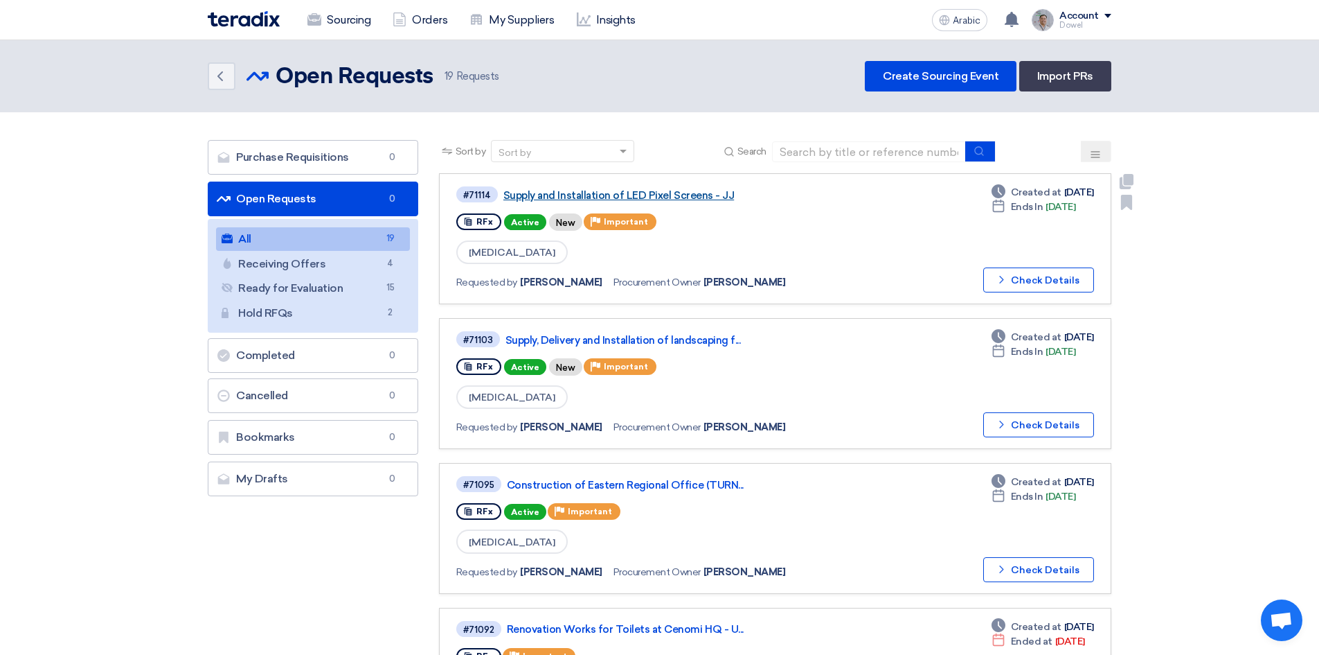
click at [639, 194] on font "Supply and Installation of LED Pixel Screens - JJ" at bounding box center [619, 195] width 231 height 12
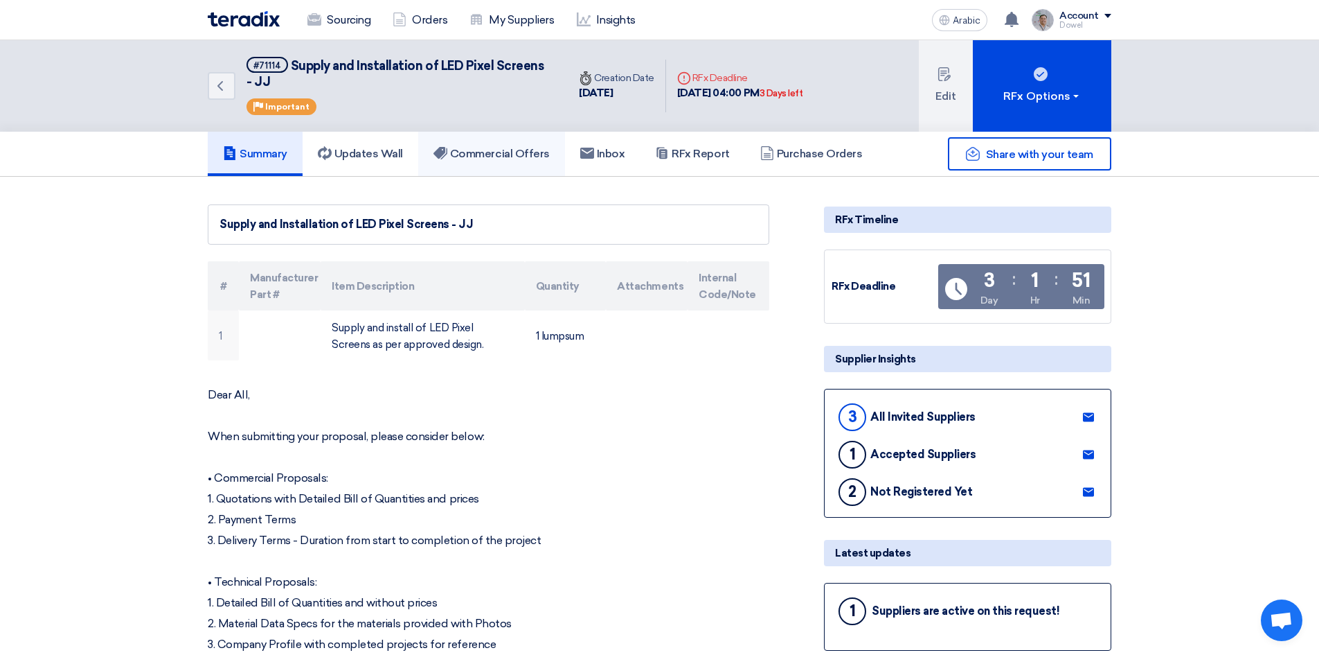
click at [522, 152] on font "Commercial Offers" at bounding box center [500, 153] width 100 height 13
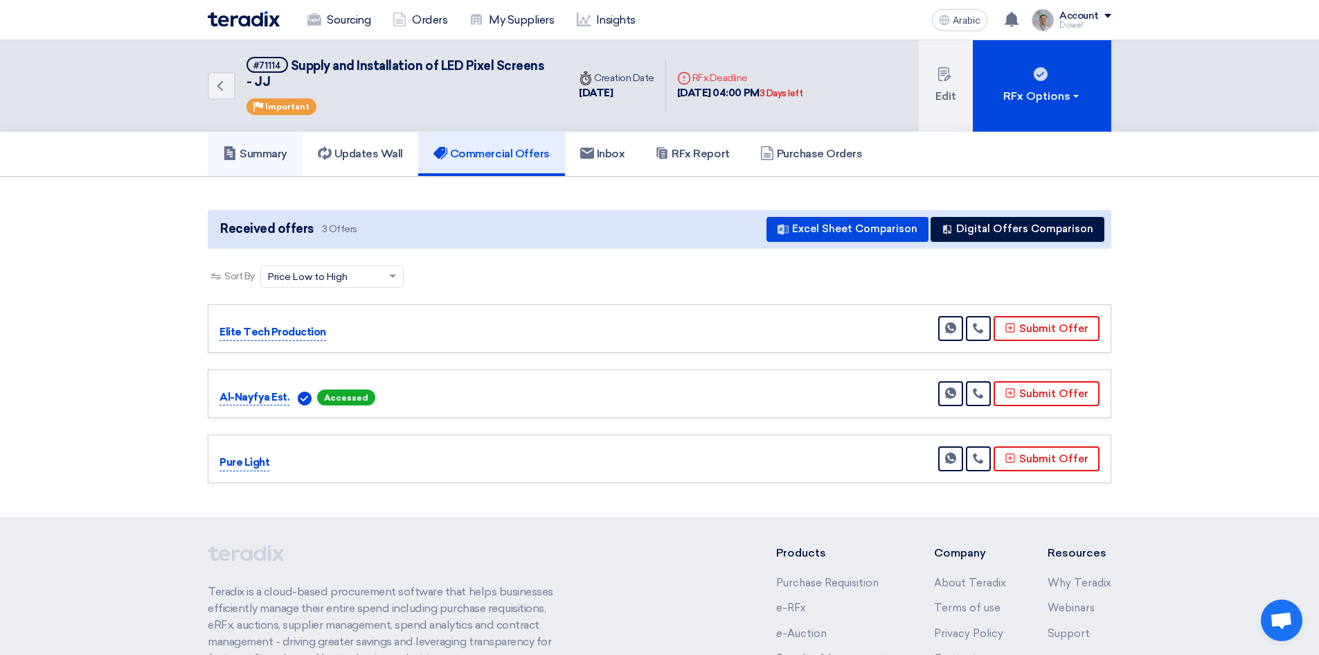
click at [270, 157] on font "Summary" at bounding box center [264, 153] width 48 height 13
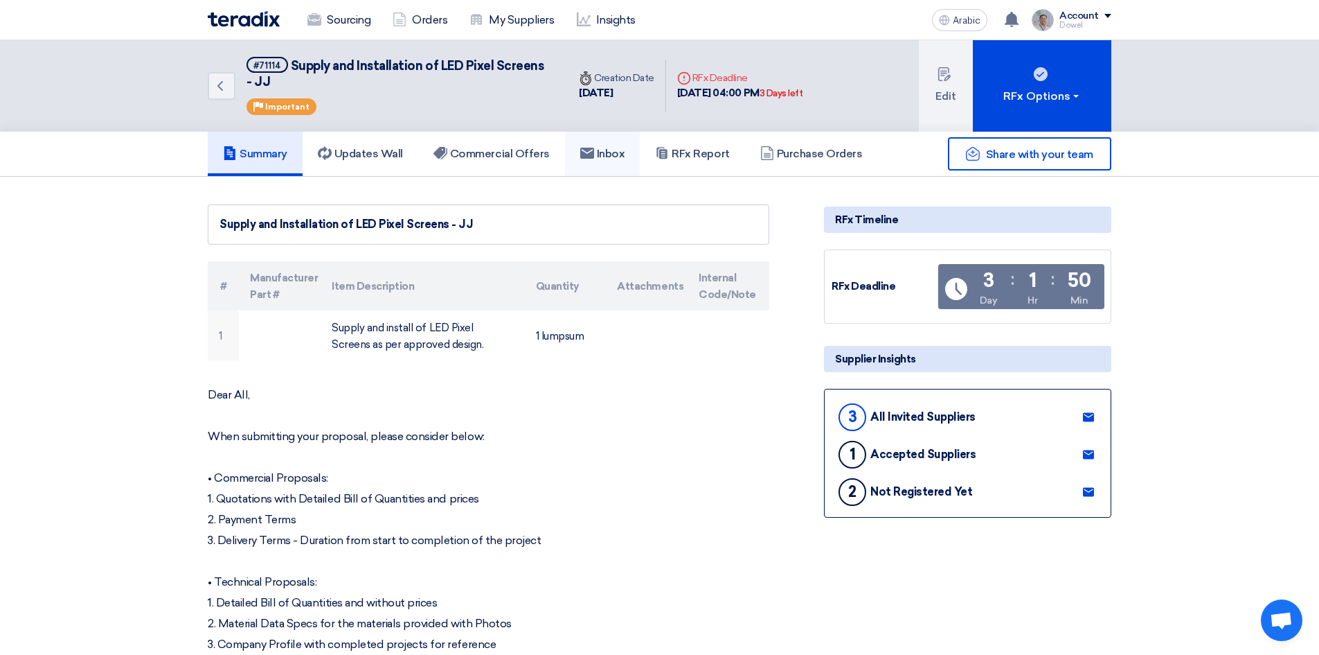
click at [608, 157] on font "Inbox" at bounding box center [611, 153] width 28 height 13
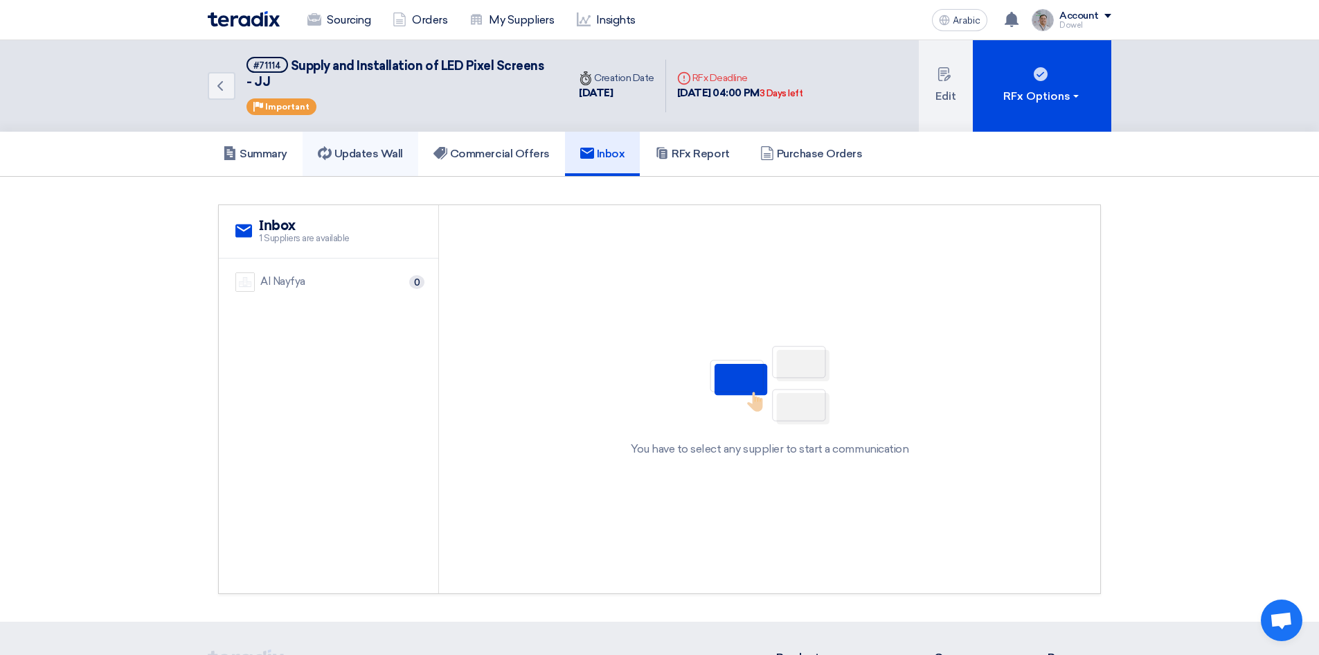
click at [363, 147] on font "Updates Wall" at bounding box center [369, 153] width 69 height 13
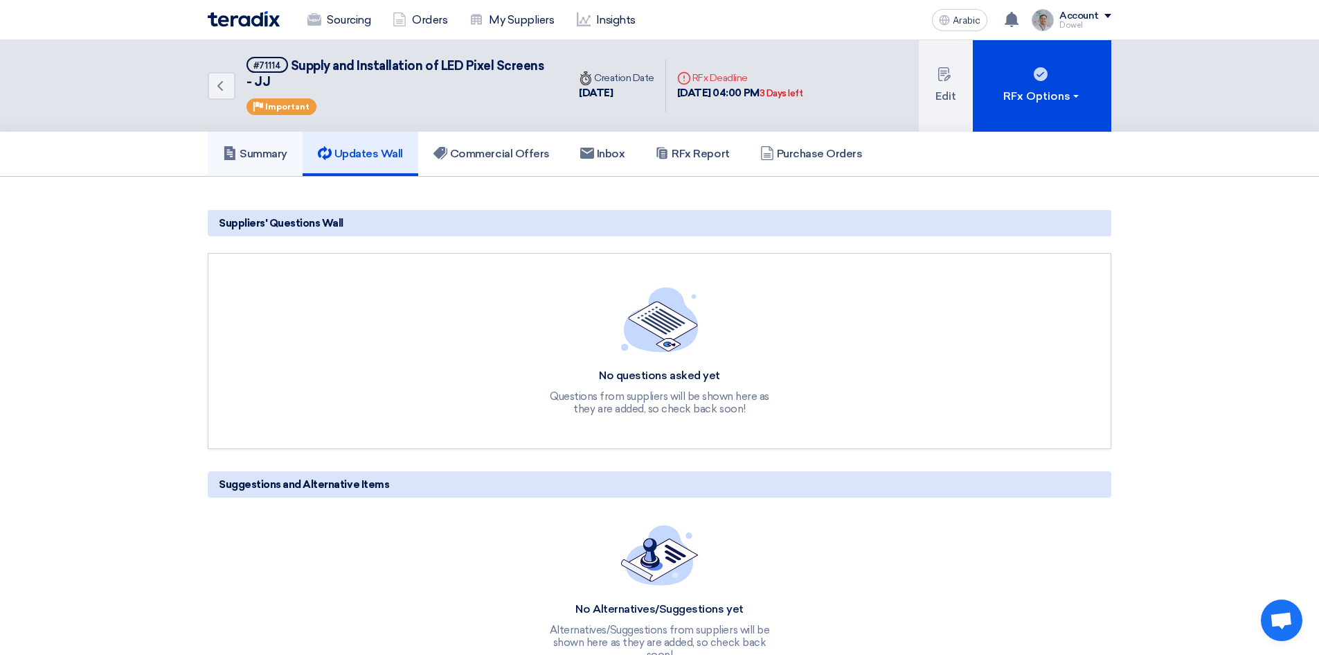
click at [239, 152] on h5 "Summary" at bounding box center [255, 154] width 64 height 14
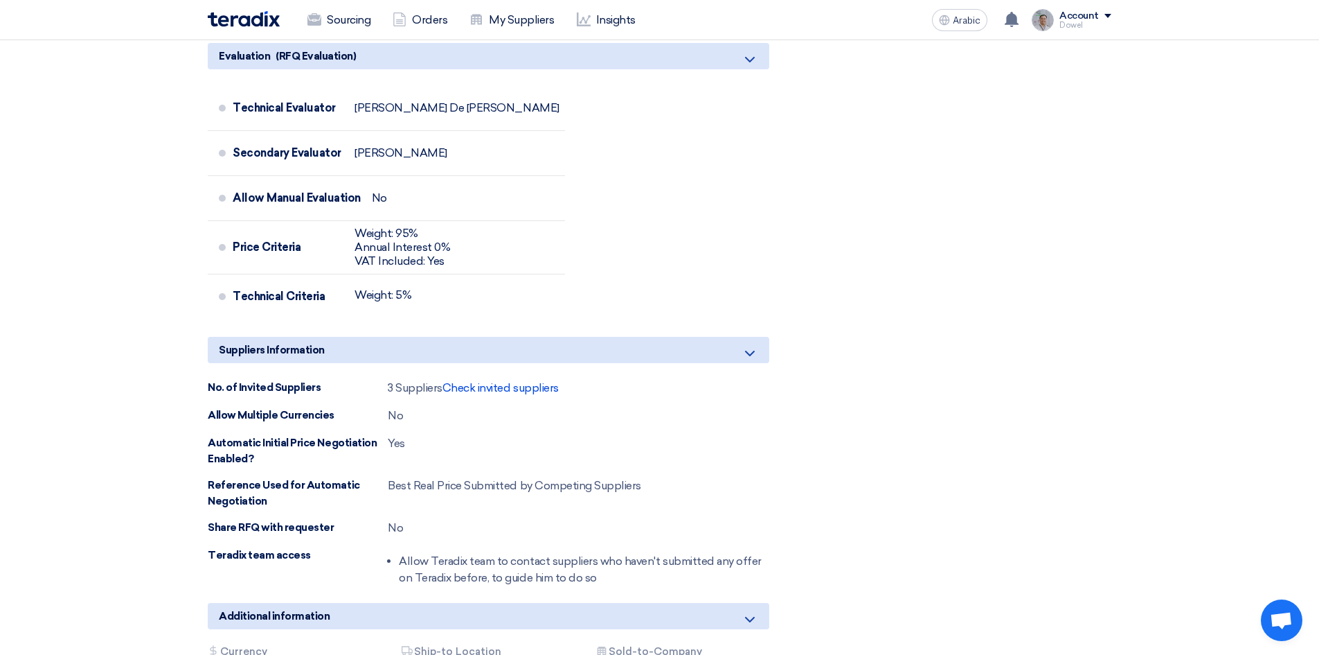
scroll to position [970, 0]
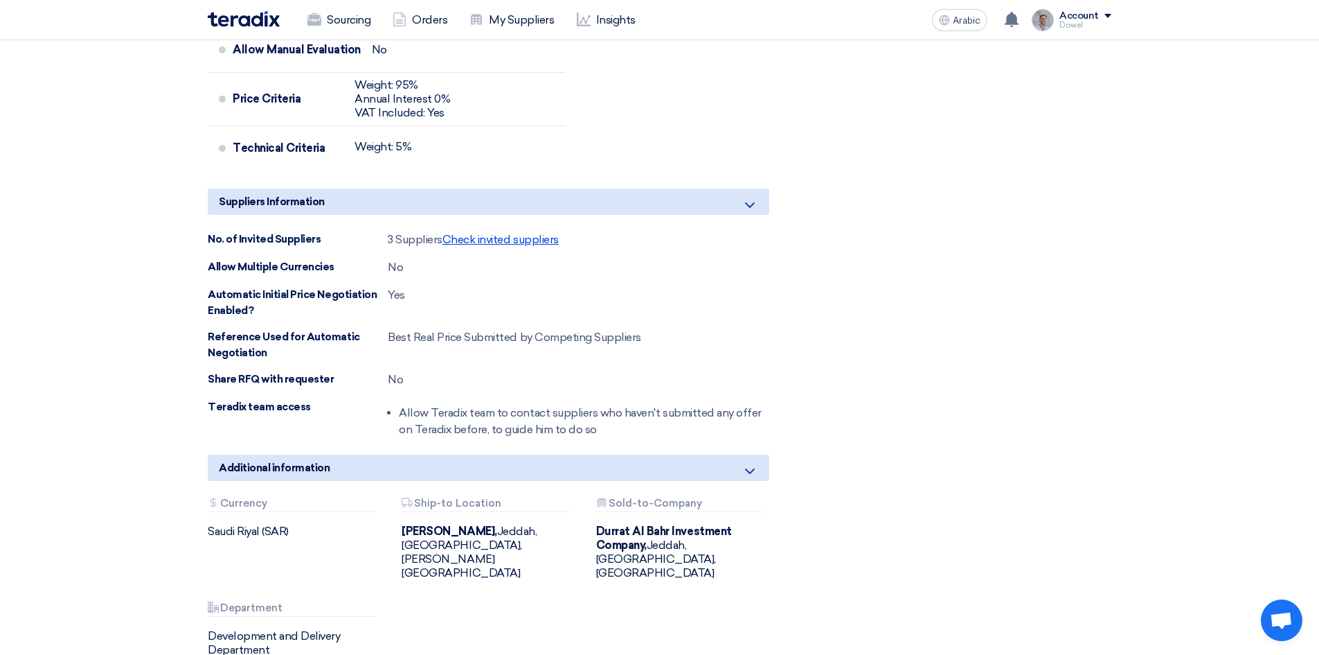
click at [498, 233] on font "Check invited suppliers" at bounding box center [501, 239] width 116 height 13
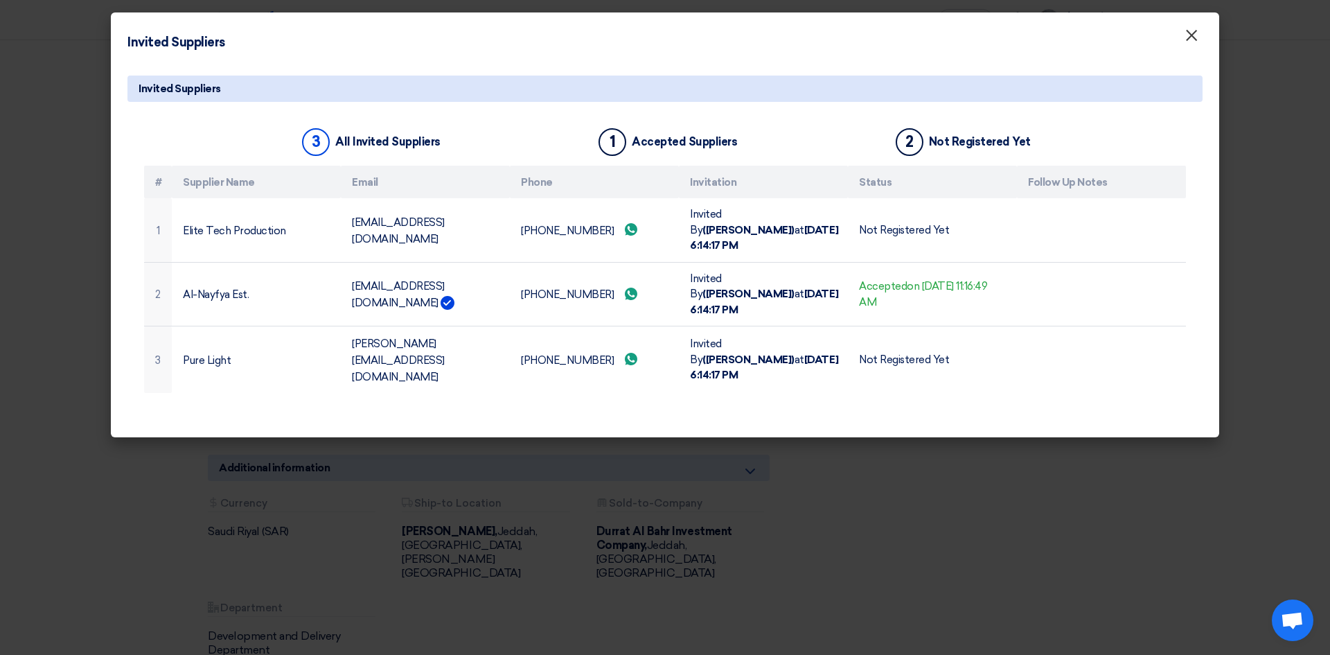
click at [1192, 36] on font "×" at bounding box center [1191, 39] width 14 height 28
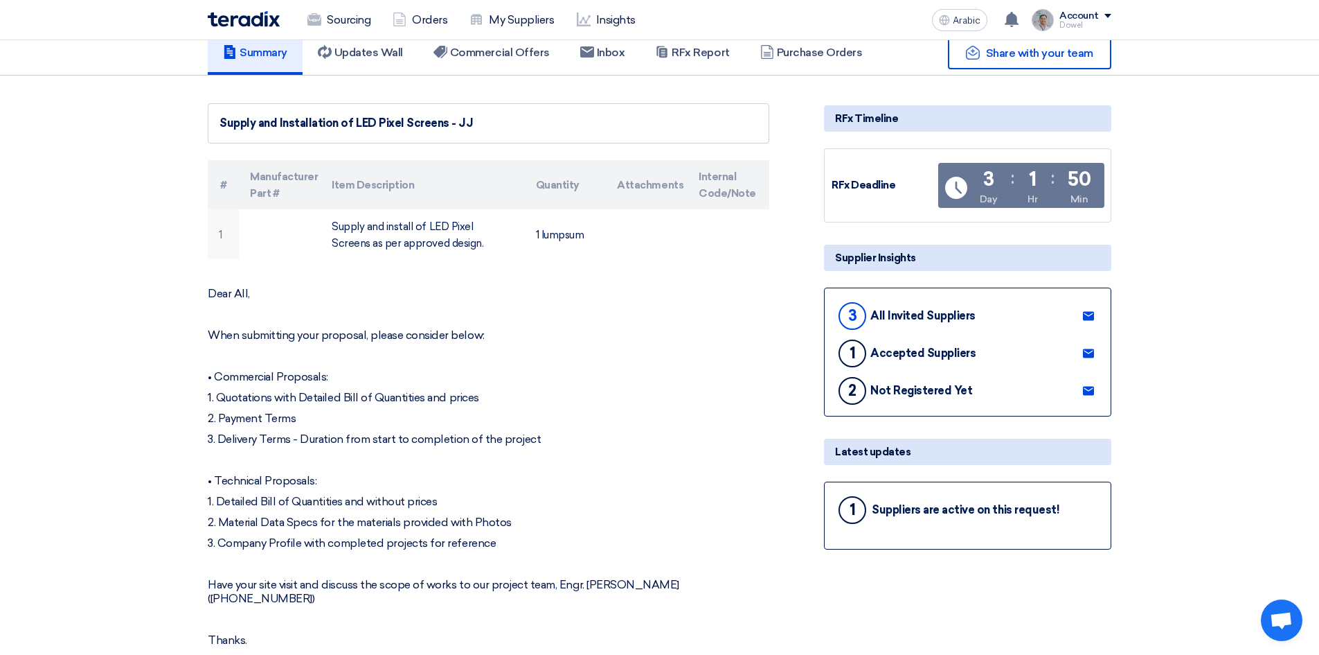
scroll to position [0, 0]
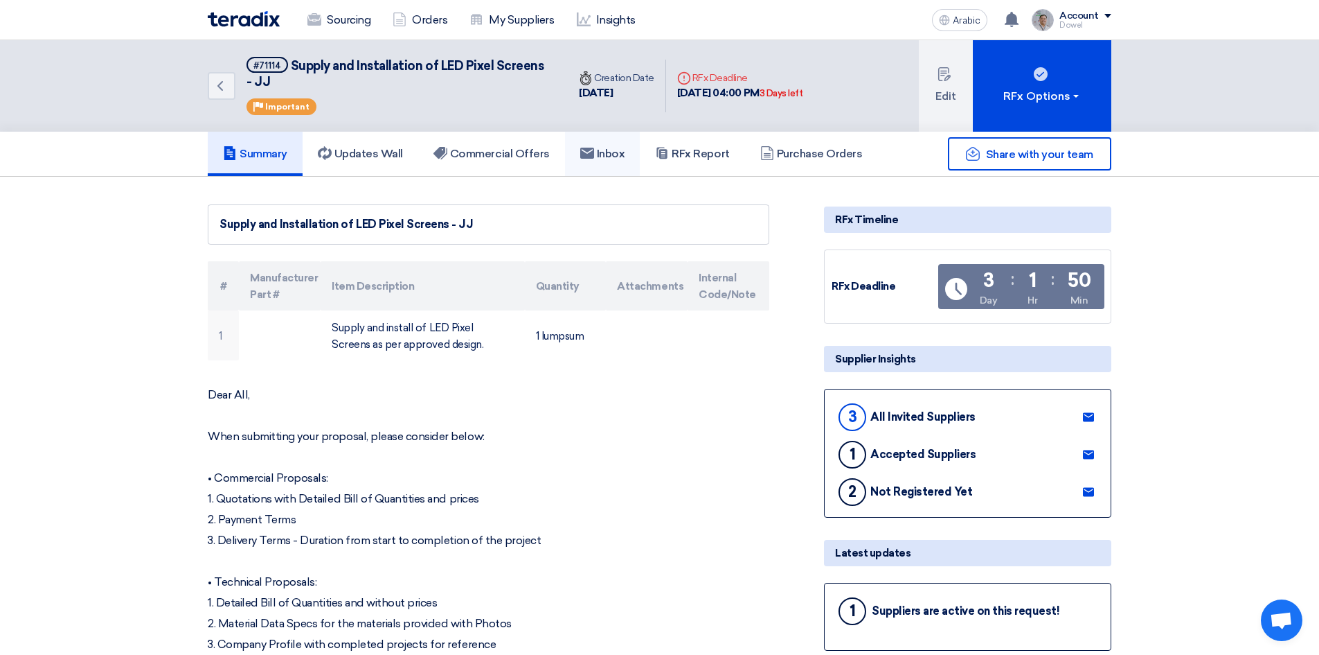
click at [616, 159] on font "Inbox" at bounding box center [611, 153] width 28 height 13
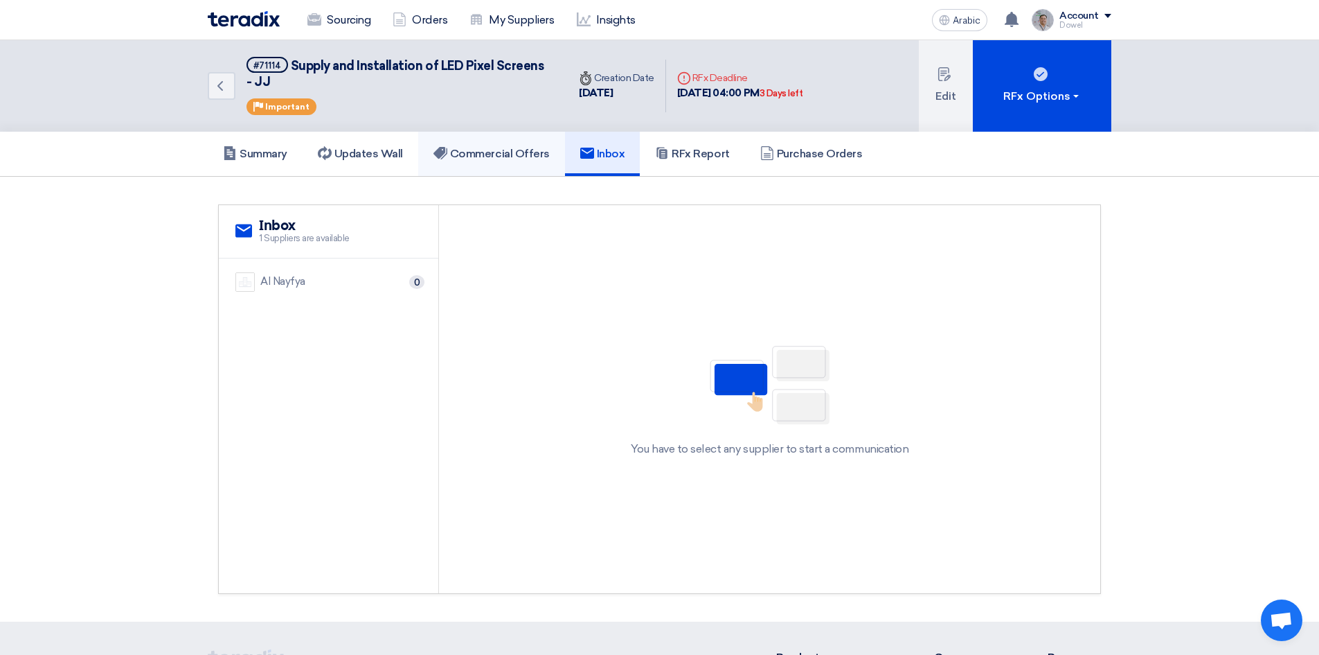
click at [527, 152] on font "Commercial Offers" at bounding box center [500, 153] width 100 height 13
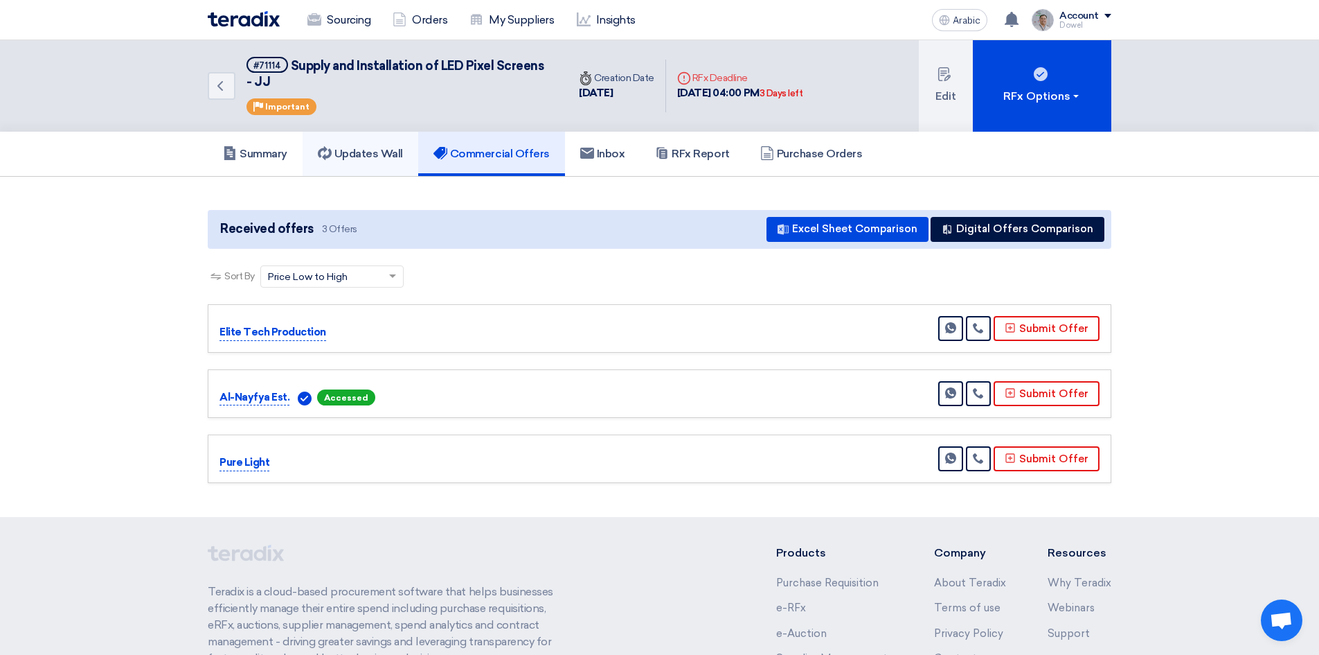
click at [373, 154] on font "Updates Wall" at bounding box center [369, 153] width 69 height 13
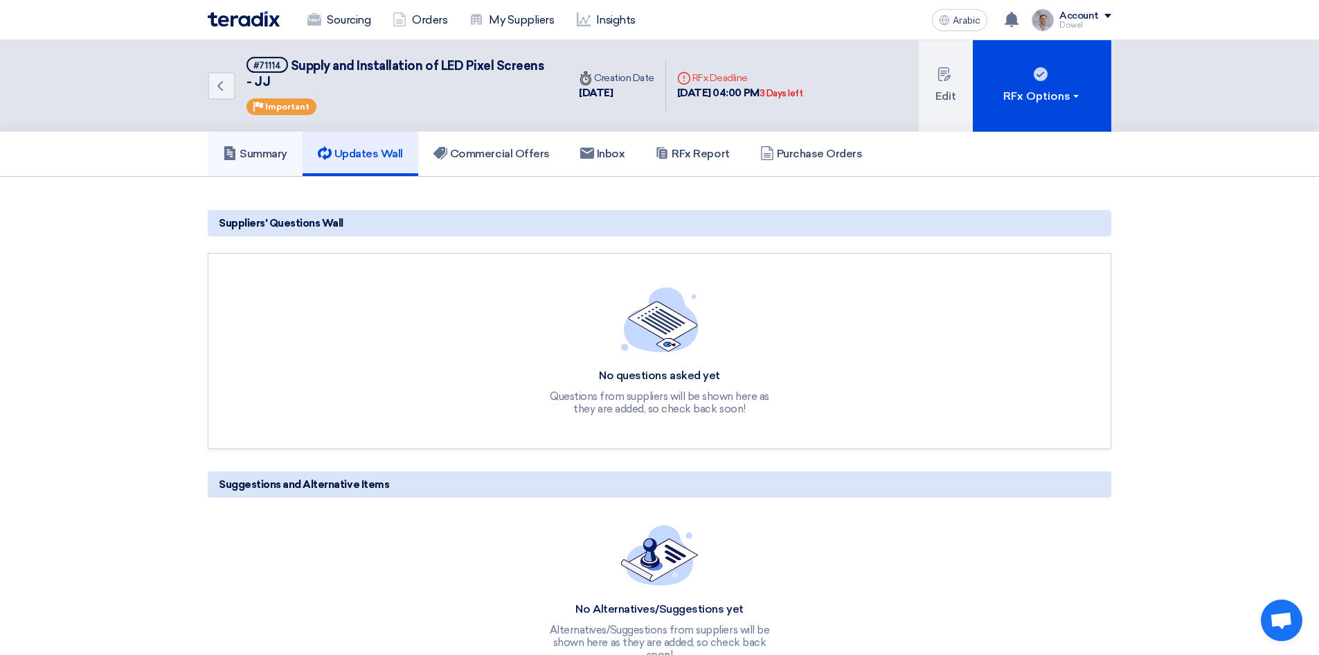
click at [275, 157] on font "Summary" at bounding box center [264, 153] width 48 height 13
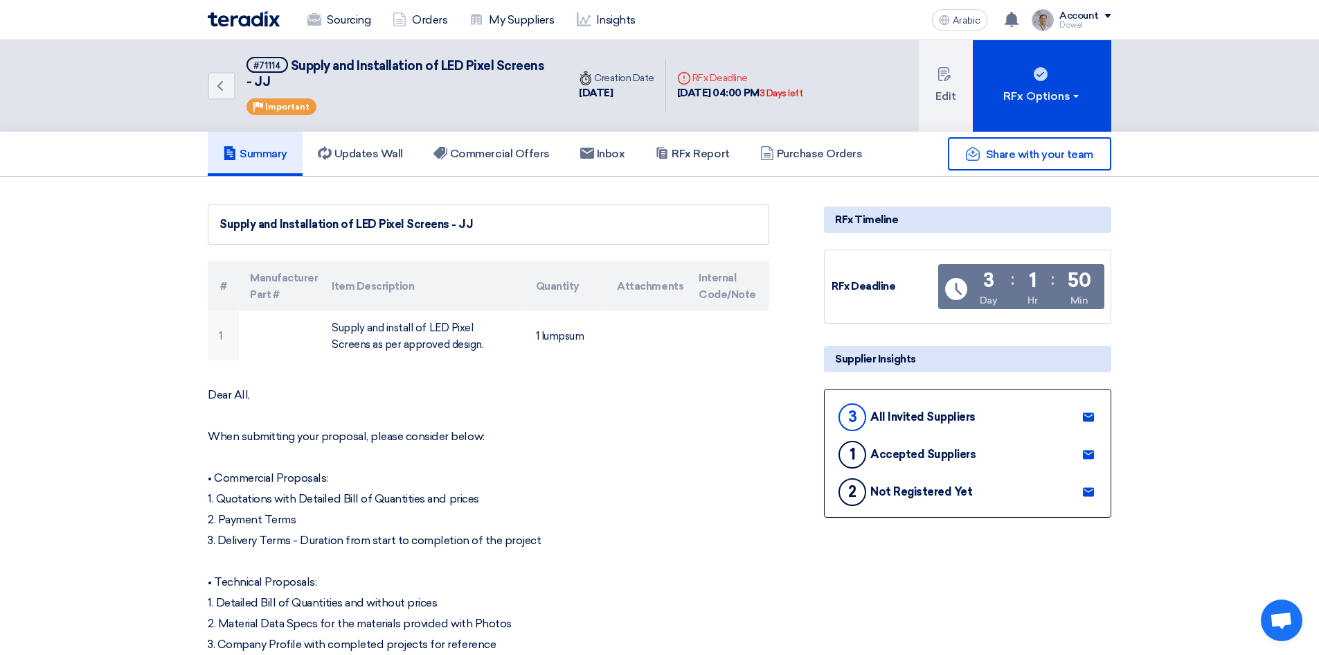
click at [1088, 489] on use at bounding box center [1088, 491] width 11 height 9
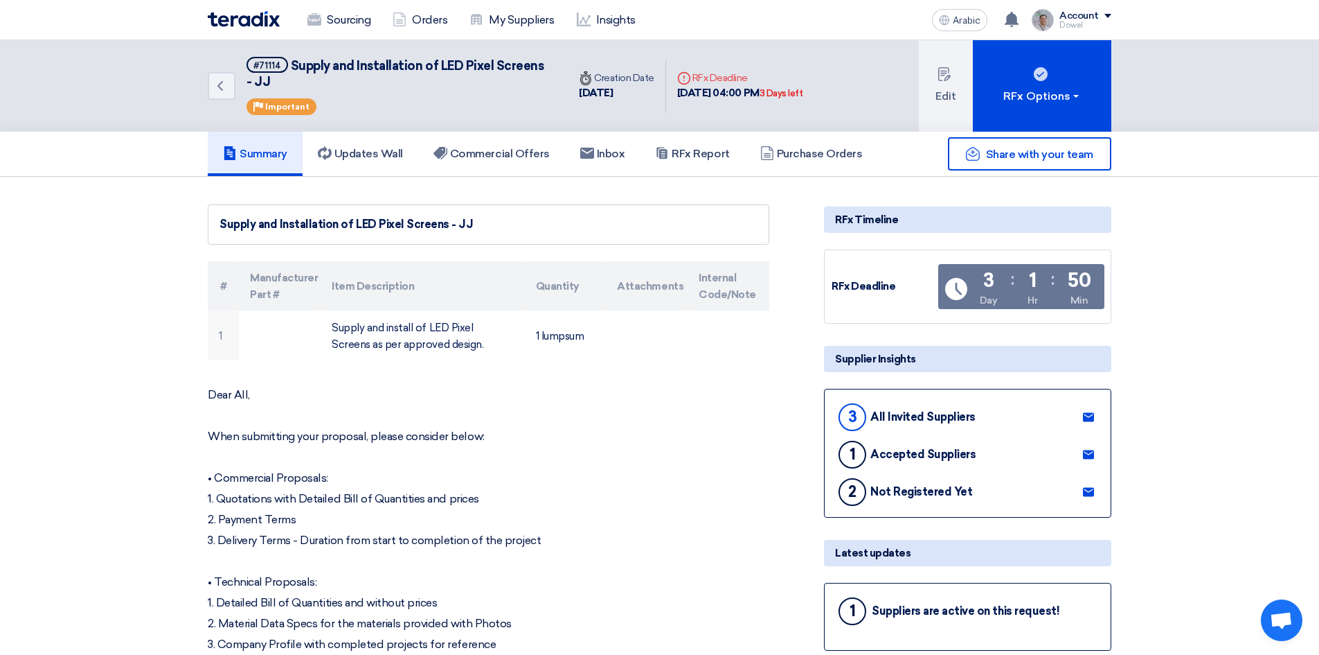
click at [1088, 490] on use at bounding box center [1088, 491] width 11 height 9
click at [355, 14] on font "Sourcing" at bounding box center [349, 19] width 44 height 13
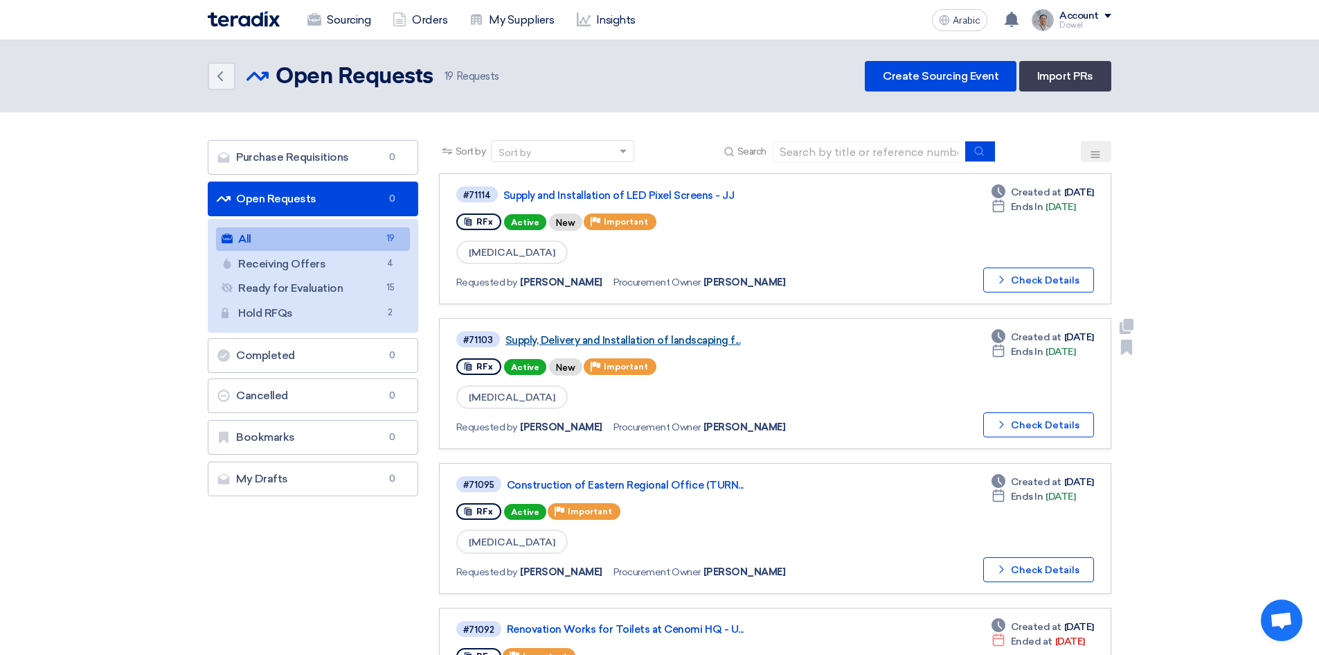
click at [648, 334] on font "Supply, Delivery and Installation of landscaping f..." at bounding box center [623, 340] width 235 height 12
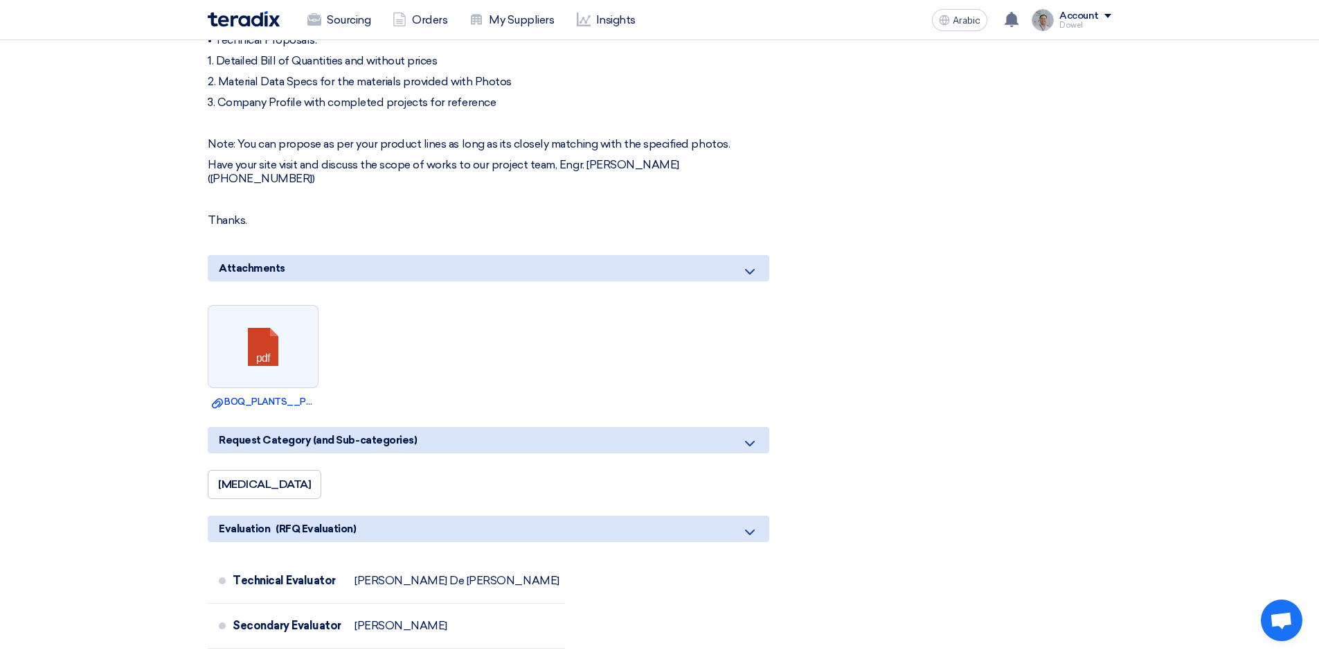
scroll to position [1039, 0]
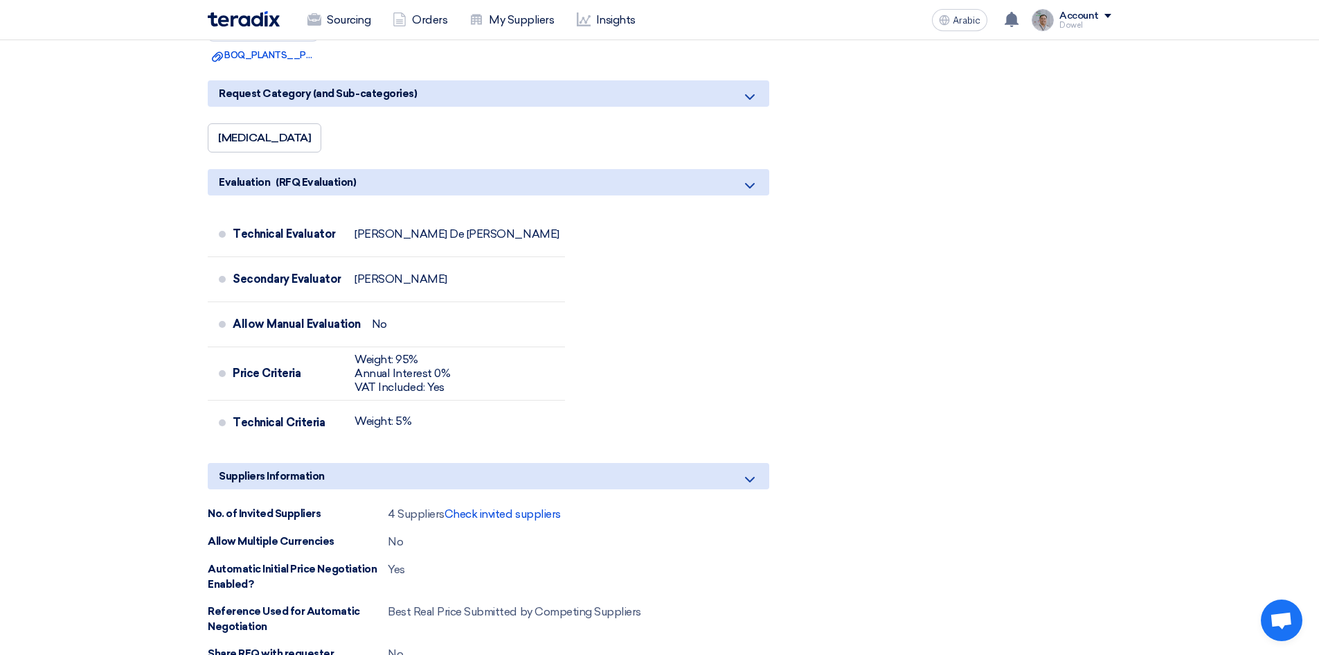
click at [510, 506] on div "4 Suppliers Check invited suppliers" at bounding box center [474, 514] width 173 height 17
click at [513, 507] on font "Check invited suppliers" at bounding box center [503, 513] width 116 height 13
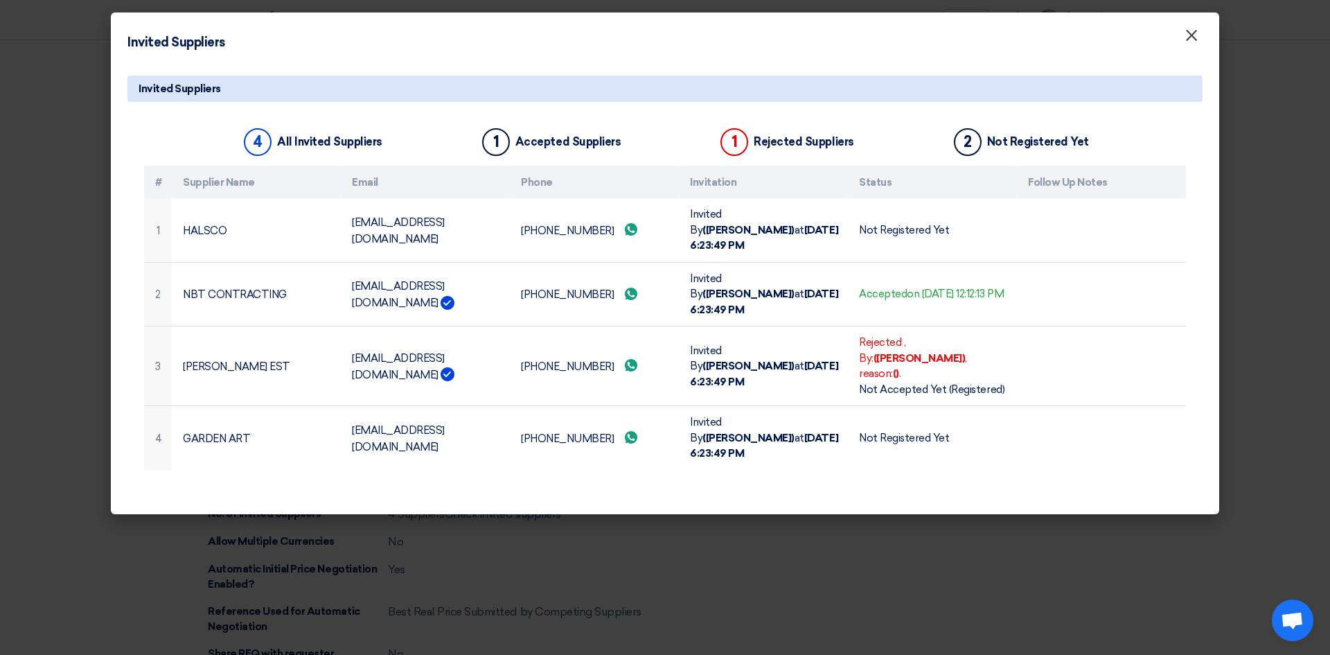
click at [1195, 42] on font "×" at bounding box center [1191, 39] width 14 height 28
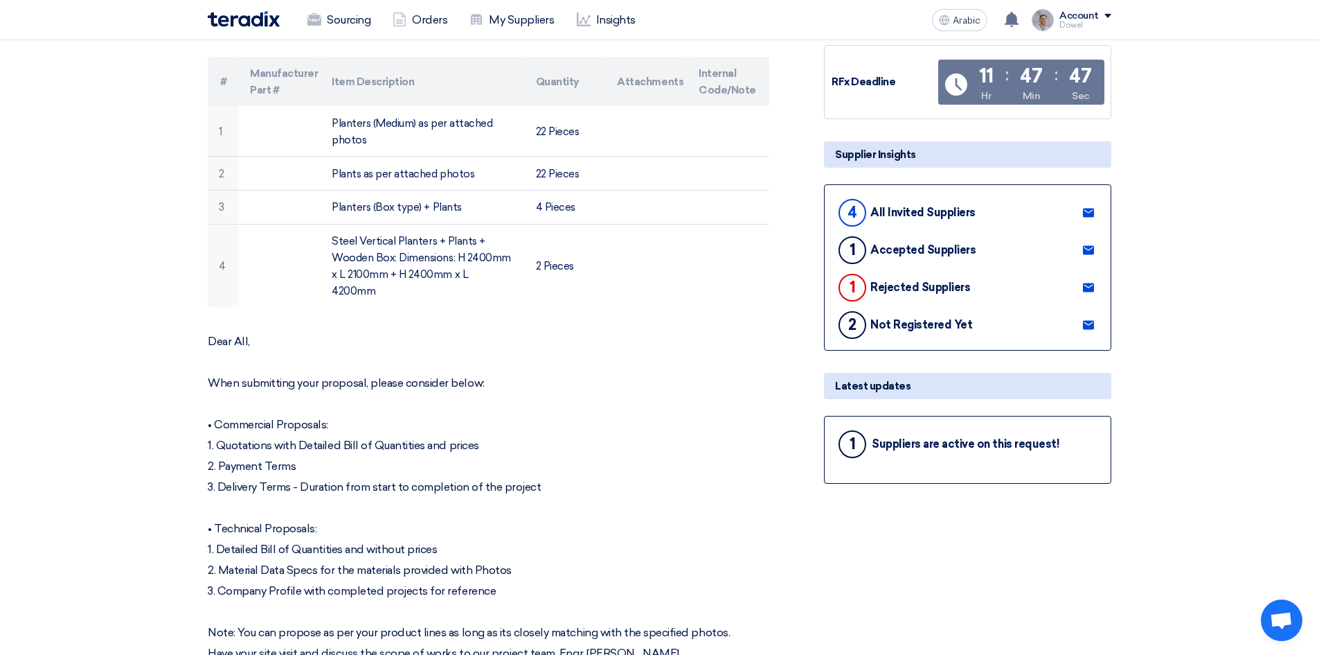
scroll to position [139, 0]
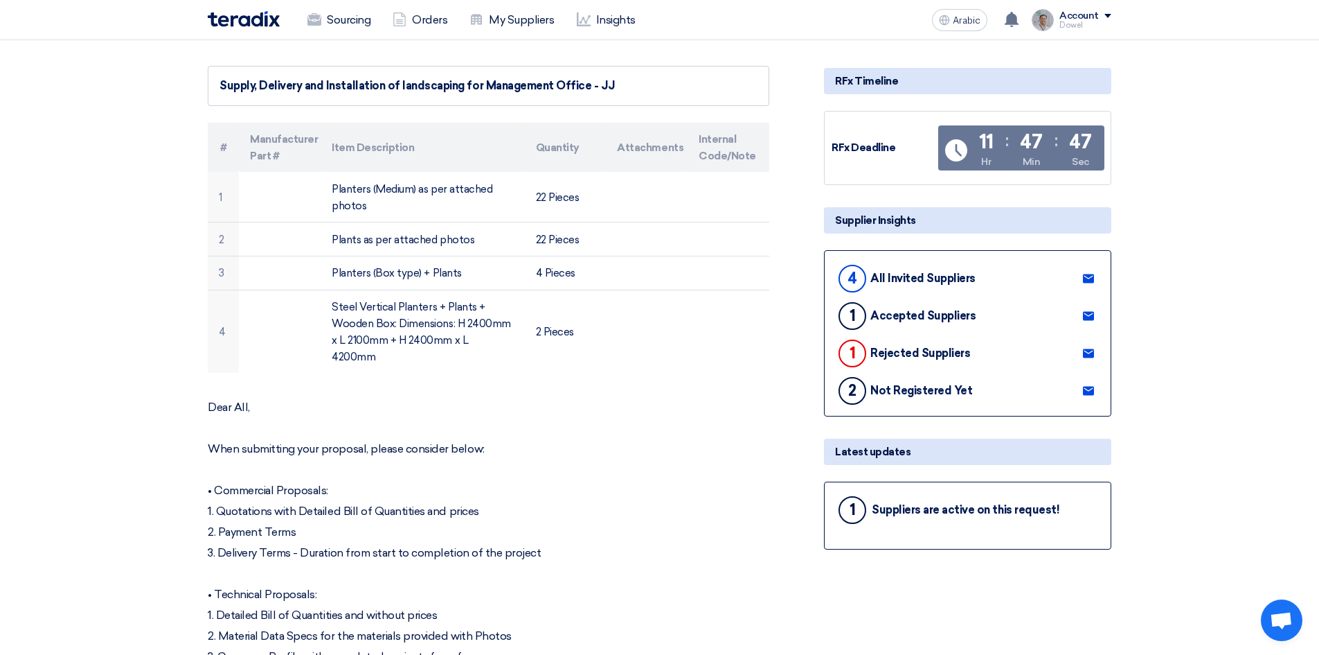
click at [1091, 393] on use at bounding box center [1088, 390] width 11 height 9
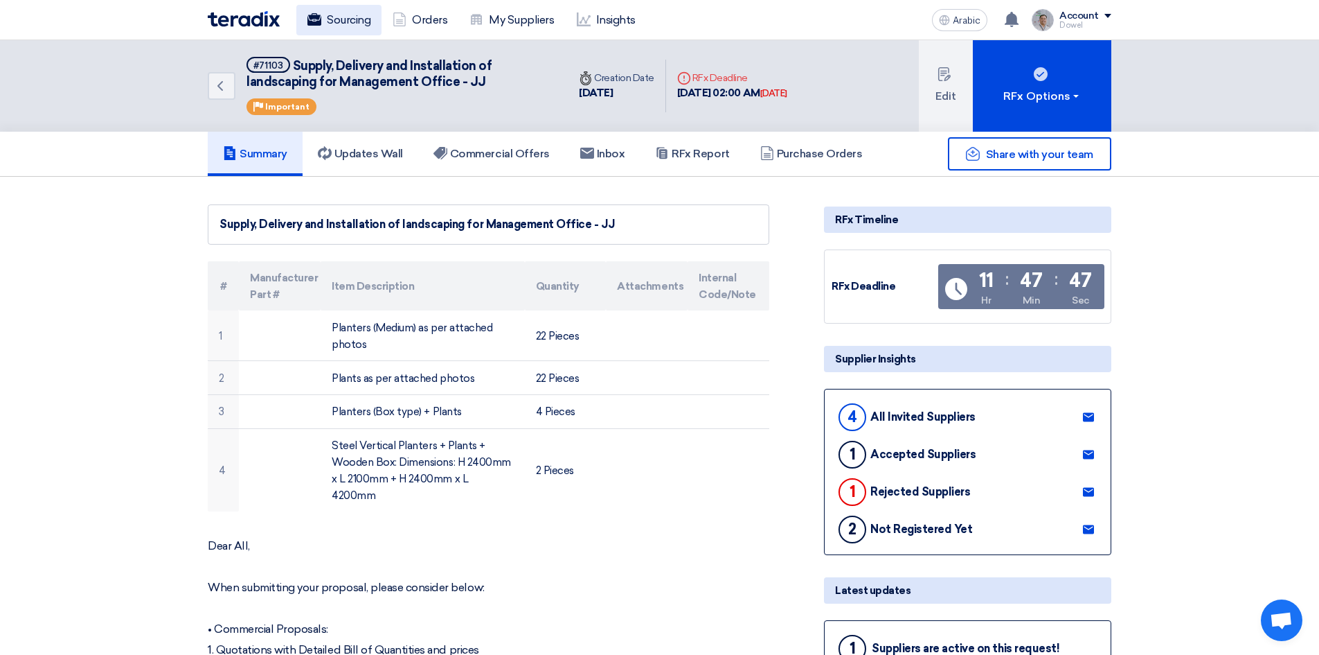
click at [352, 18] on font "Sourcing" at bounding box center [349, 19] width 44 height 13
